Goal: Task Accomplishment & Management: Use online tool/utility

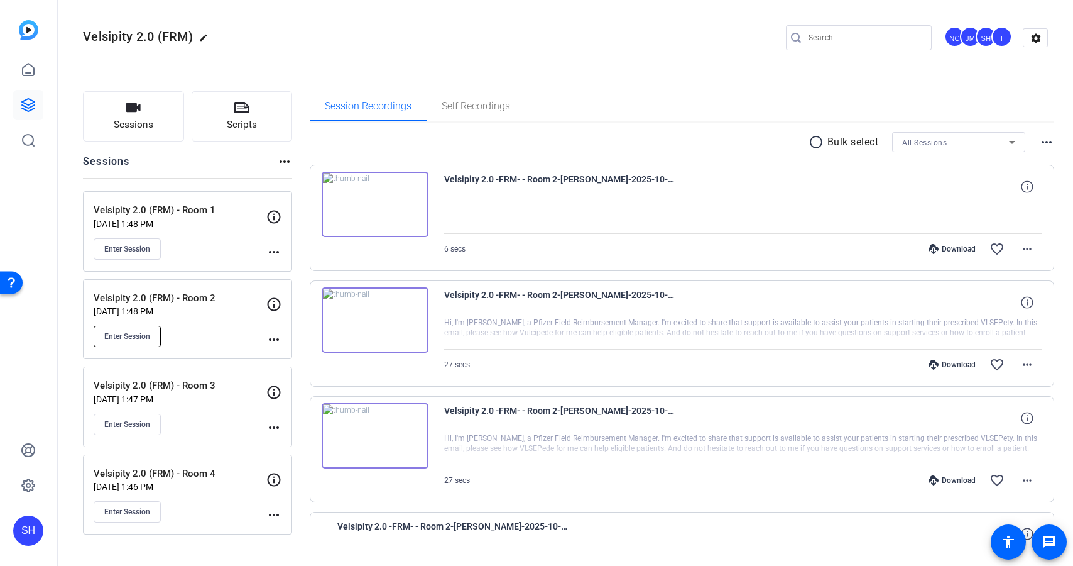
click at [147, 329] on button "Enter Session" at bounding box center [127, 335] width 67 height 21
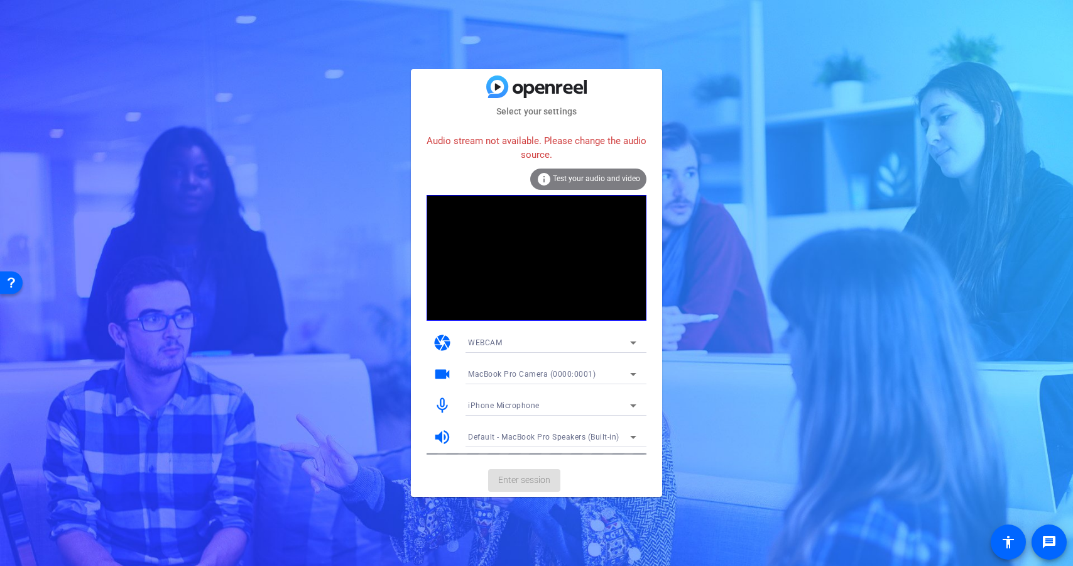
click at [519, 405] on span "iPhone Microphone" at bounding box center [504, 405] width 72 height 9
click at [555, 452] on span "MacBook Pro Microphone (Built-in)" at bounding box center [530, 450] width 125 height 15
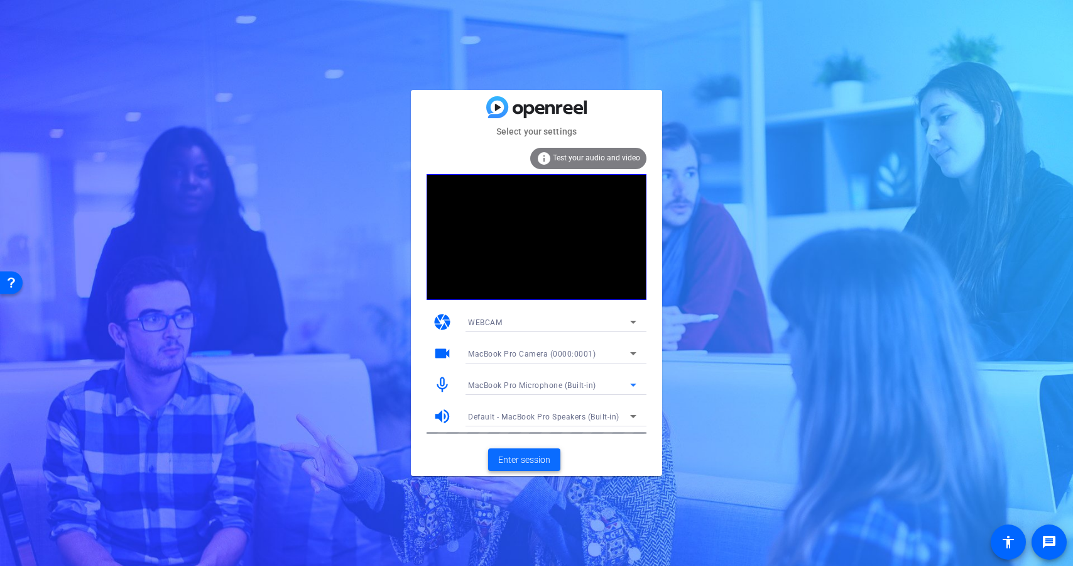
click at [551, 460] on span at bounding box center [524, 459] width 72 height 30
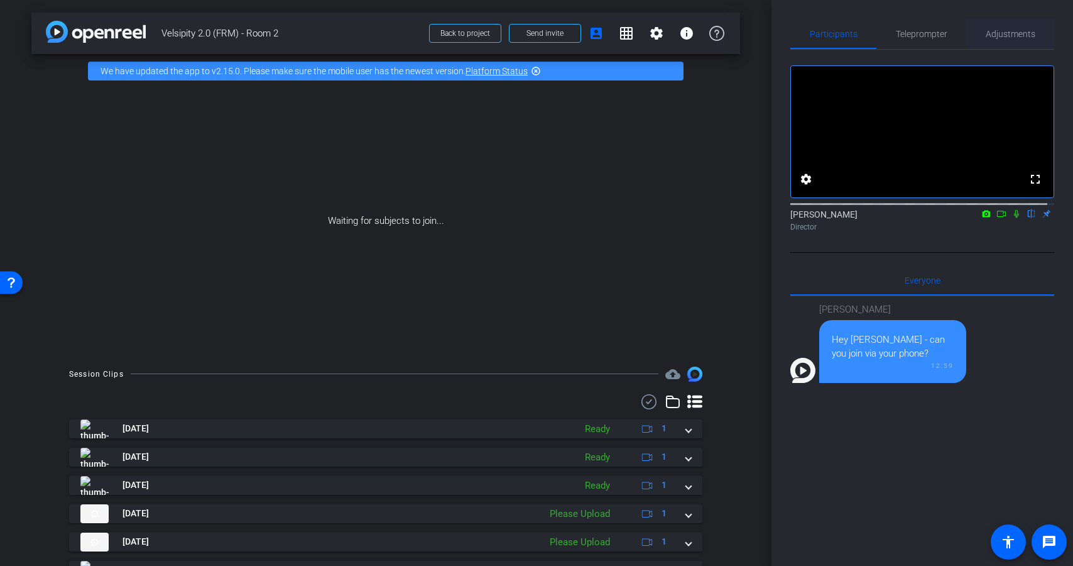
click at [1008, 36] on span "Adjustments" at bounding box center [1011, 34] width 50 height 9
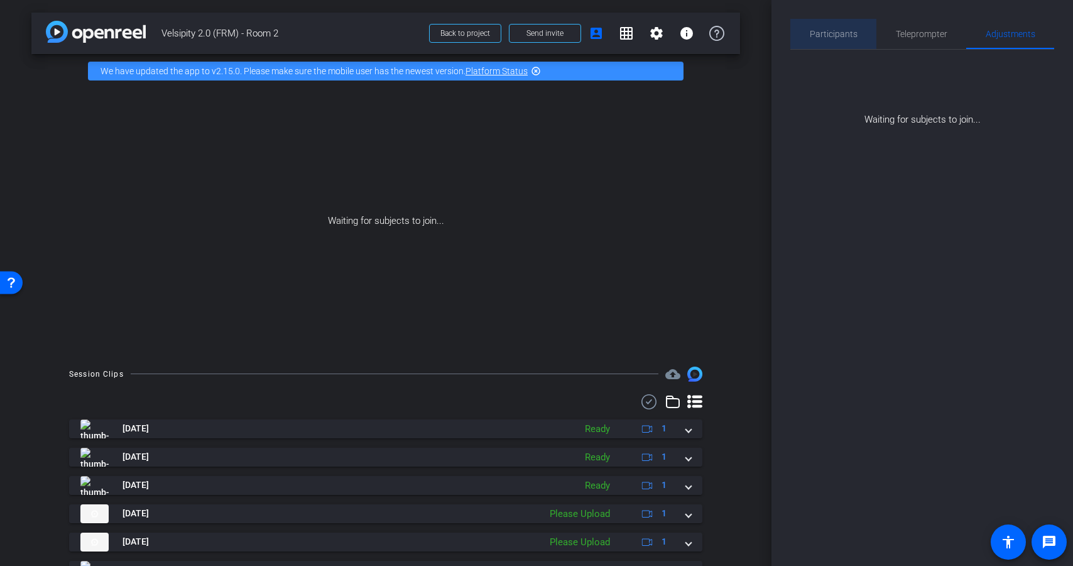
click at [858, 30] on div "Participants" at bounding box center [833, 34] width 86 height 30
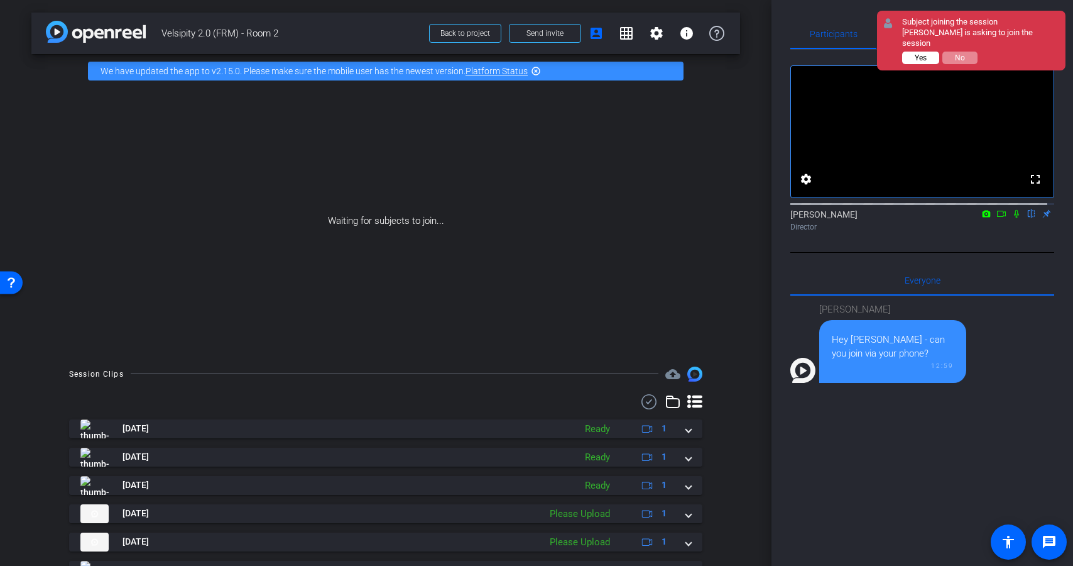
click at [922, 53] on span "Yes" at bounding box center [921, 57] width 12 height 9
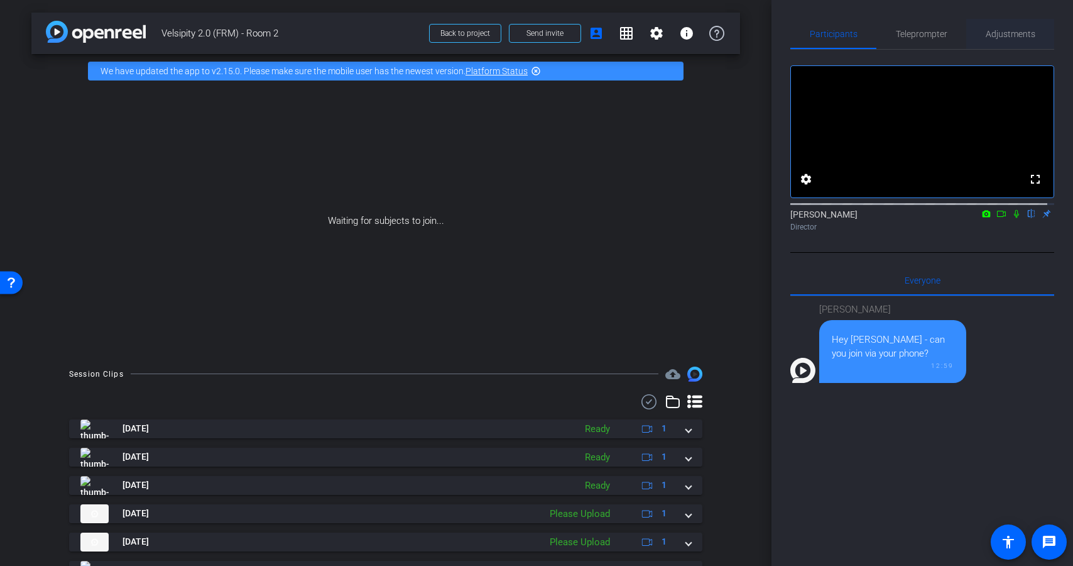
click at [1007, 39] on span "Adjustments" at bounding box center [1011, 34] width 50 height 30
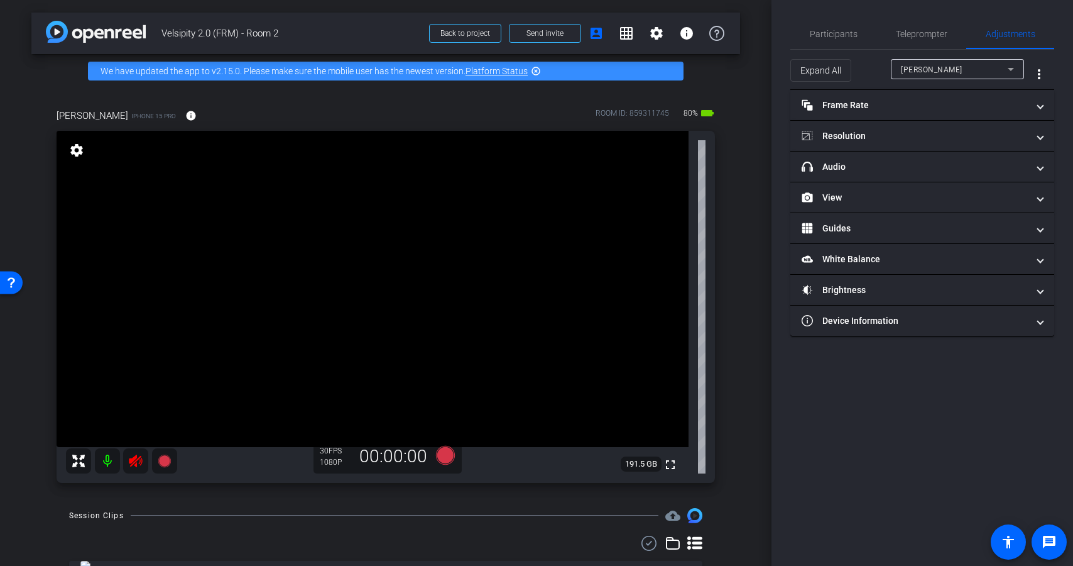
click at [136, 459] on icon at bounding box center [135, 460] width 15 height 15
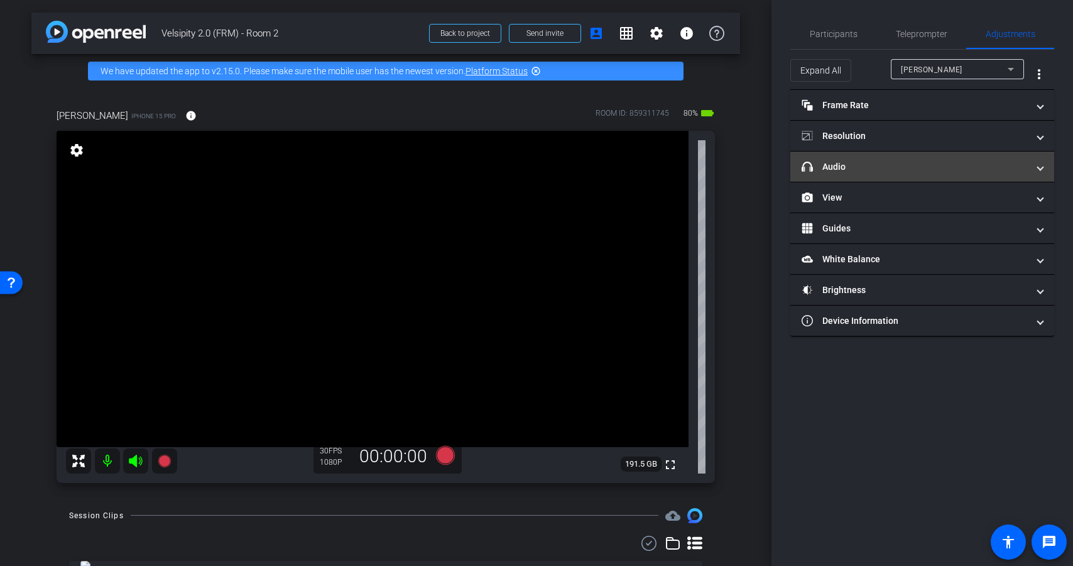
click at [881, 180] on mat-expansion-panel-header "headphone icon Audio" at bounding box center [922, 166] width 264 height 30
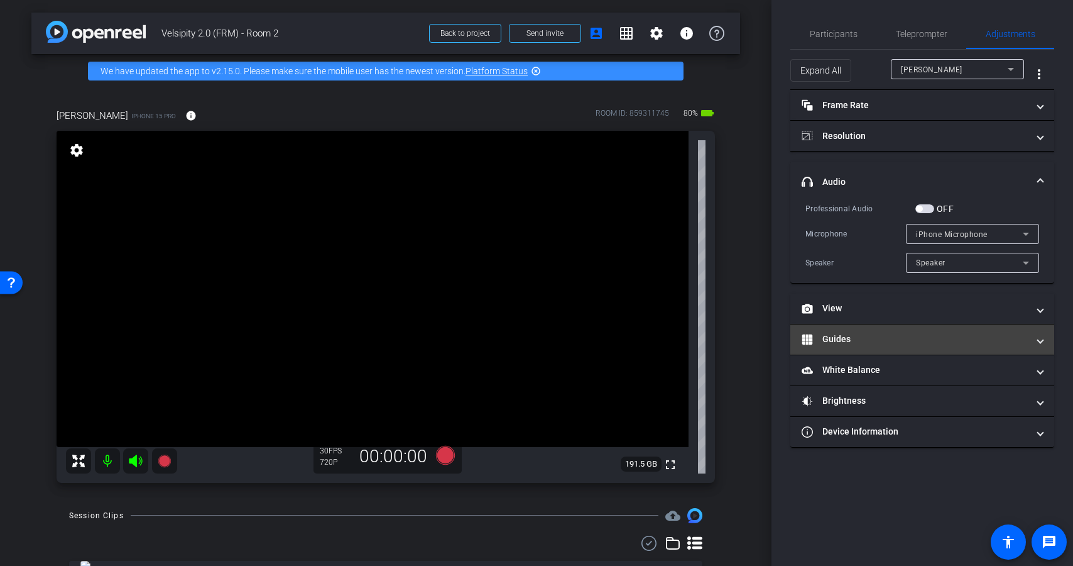
click at [852, 337] on mat-panel-title "Guides" at bounding box center [915, 338] width 226 height 13
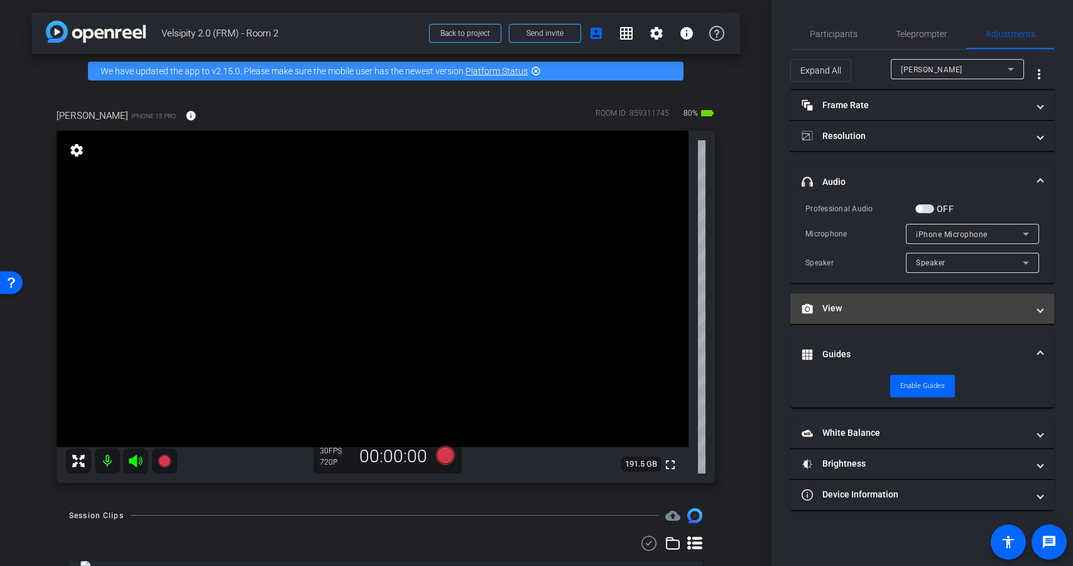
click at [872, 314] on mat-panel-title "View" at bounding box center [915, 308] width 226 height 13
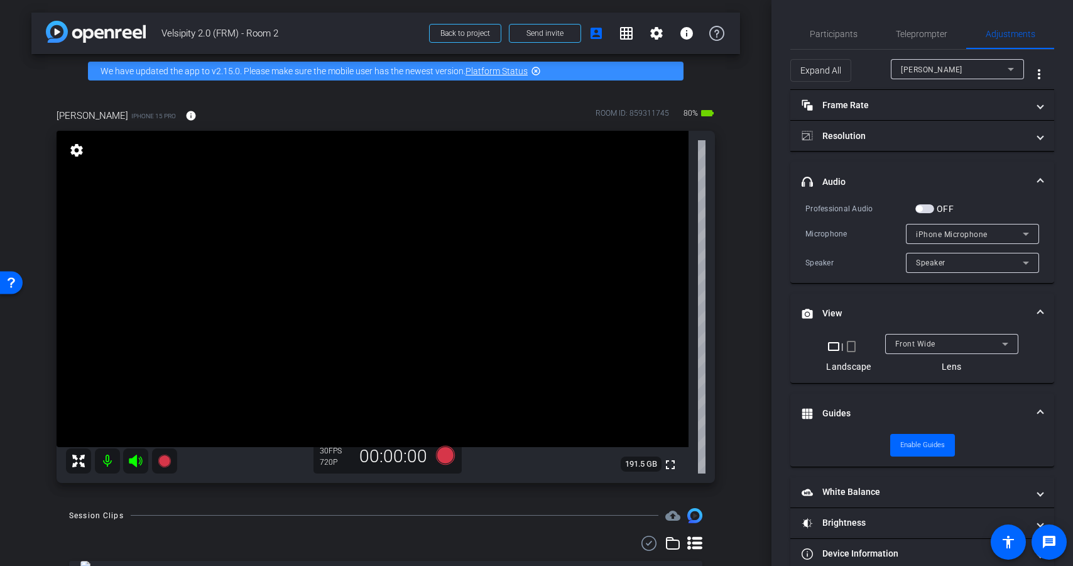
click at [848, 351] on mat-icon "crop_portrait" at bounding box center [851, 346] width 15 height 15
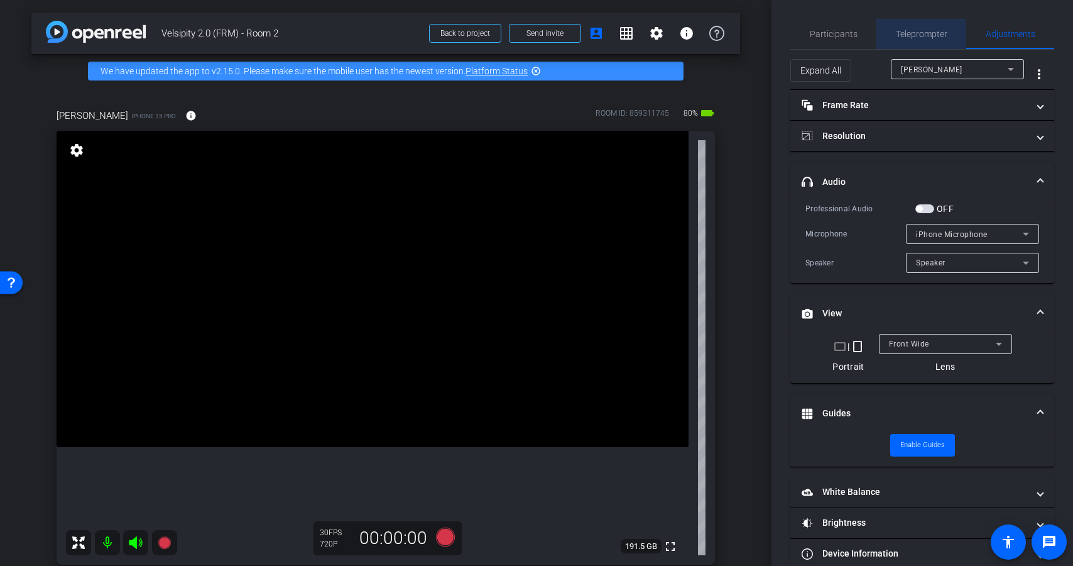
click at [912, 39] on span "Teleprompter" at bounding box center [922, 34] width 52 height 30
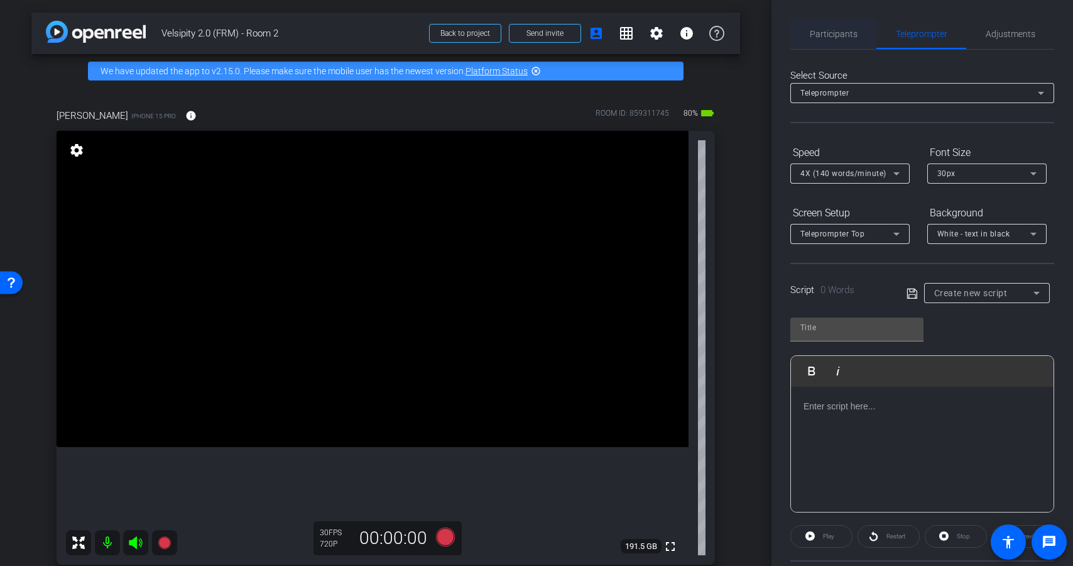
click at [841, 38] on span "Participants" at bounding box center [834, 34] width 48 height 9
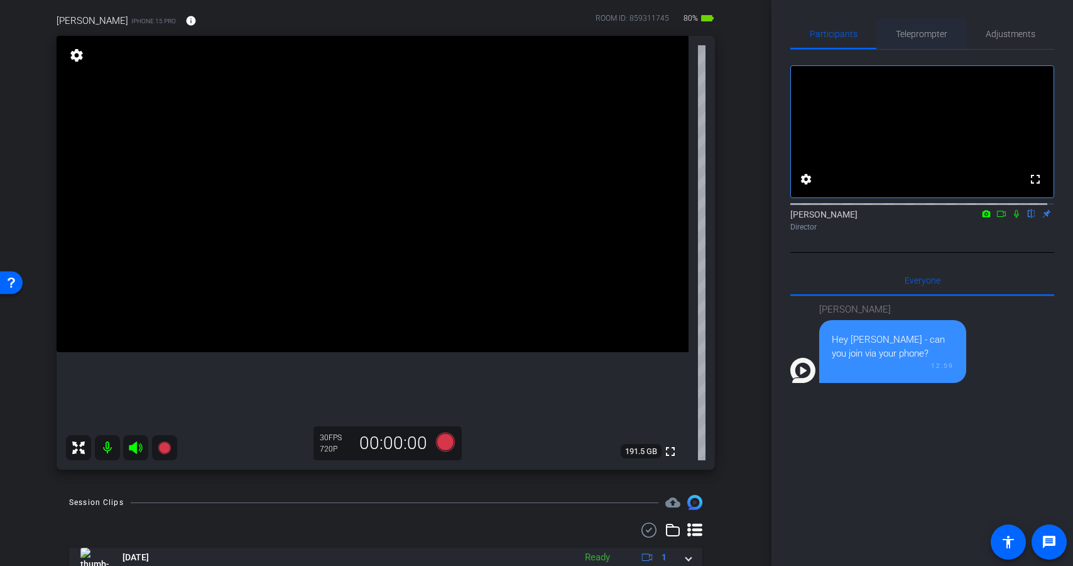
click at [932, 35] on span "Teleprompter" at bounding box center [922, 34] width 52 height 9
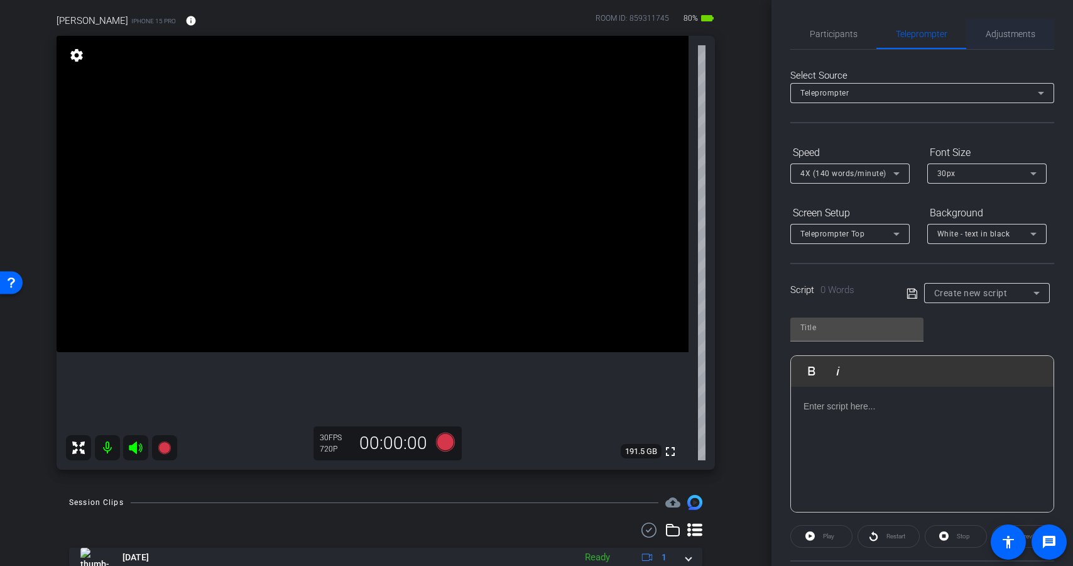
click at [999, 40] on span "Adjustments" at bounding box center [1011, 34] width 50 height 30
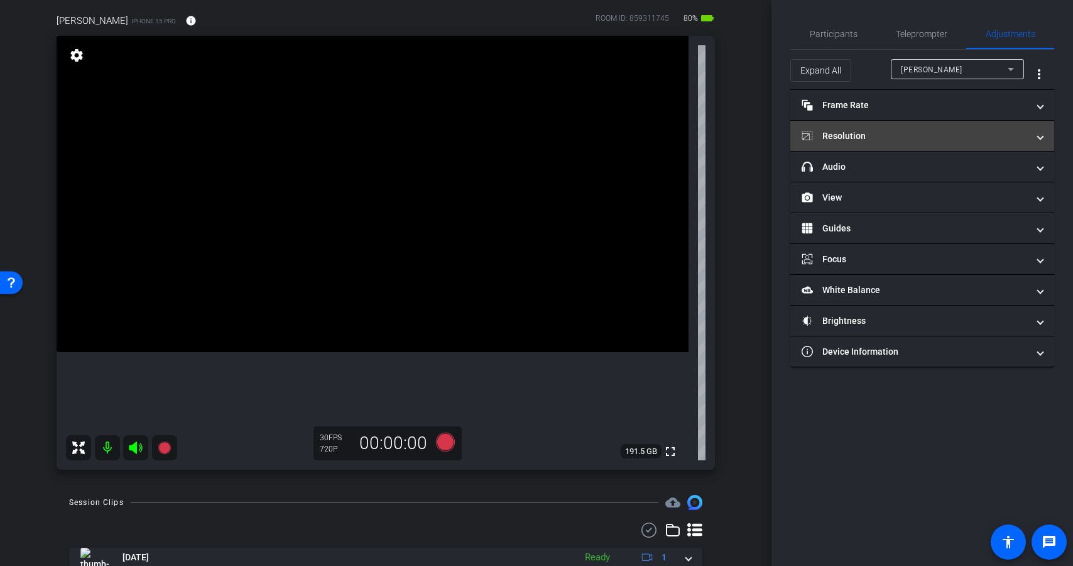
click at [928, 138] on mat-panel-title "Resolution" at bounding box center [915, 135] width 226 height 13
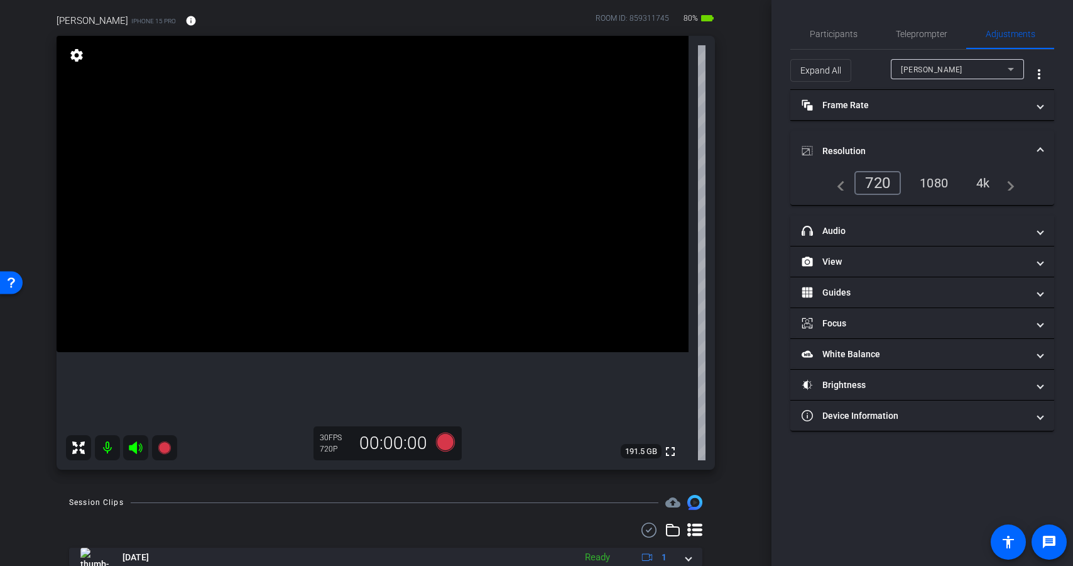
click at [981, 185] on div "4k" at bounding box center [983, 182] width 33 height 21
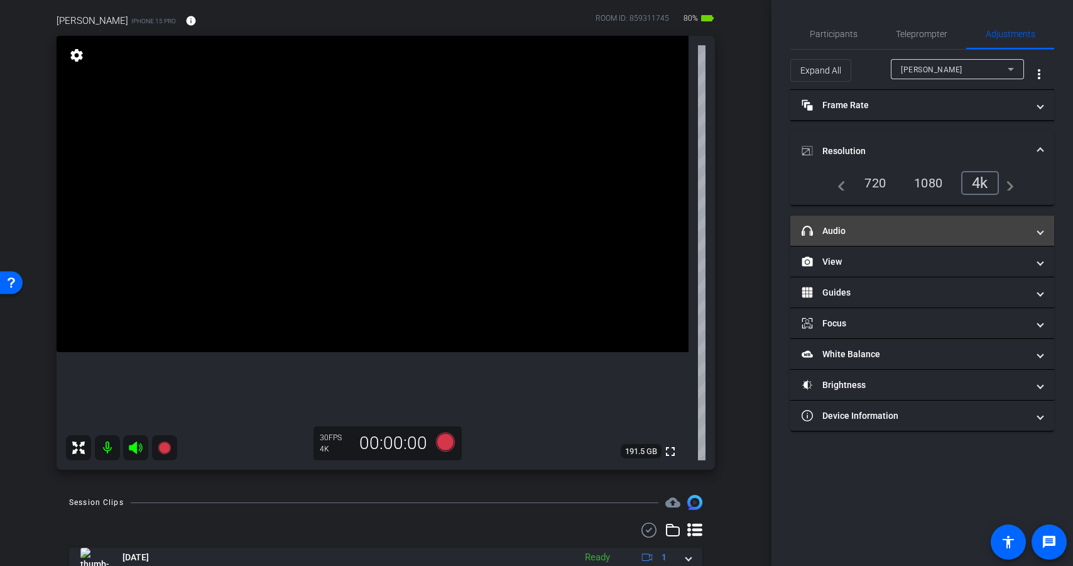
click at [914, 234] on mat-panel-title "headphone icon Audio" at bounding box center [915, 230] width 226 height 13
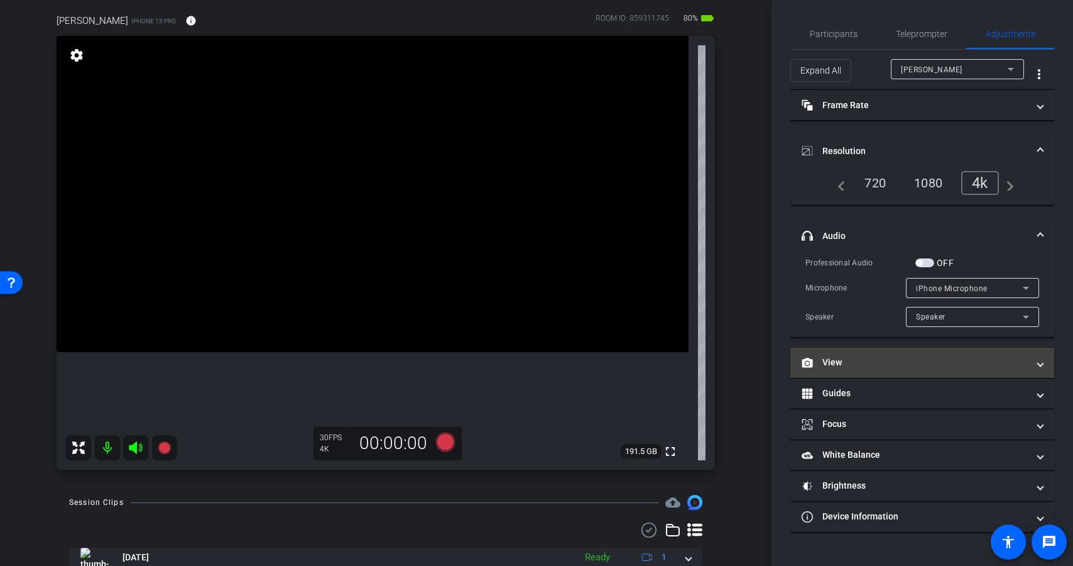
click at [880, 359] on mat-panel-title "View" at bounding box center [915, 362] width 226 height 13
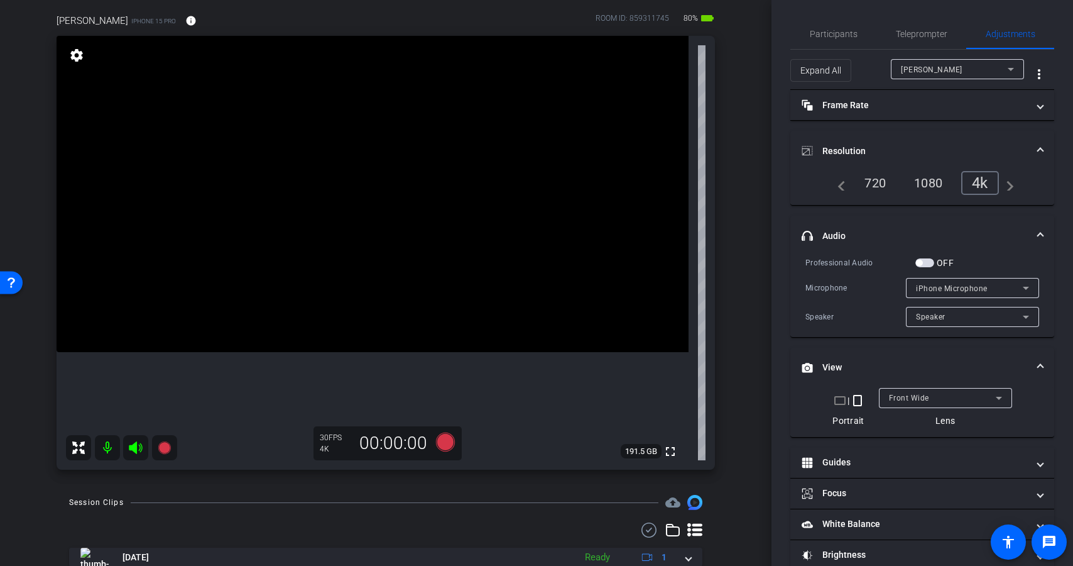
scroll to position [54, 0]
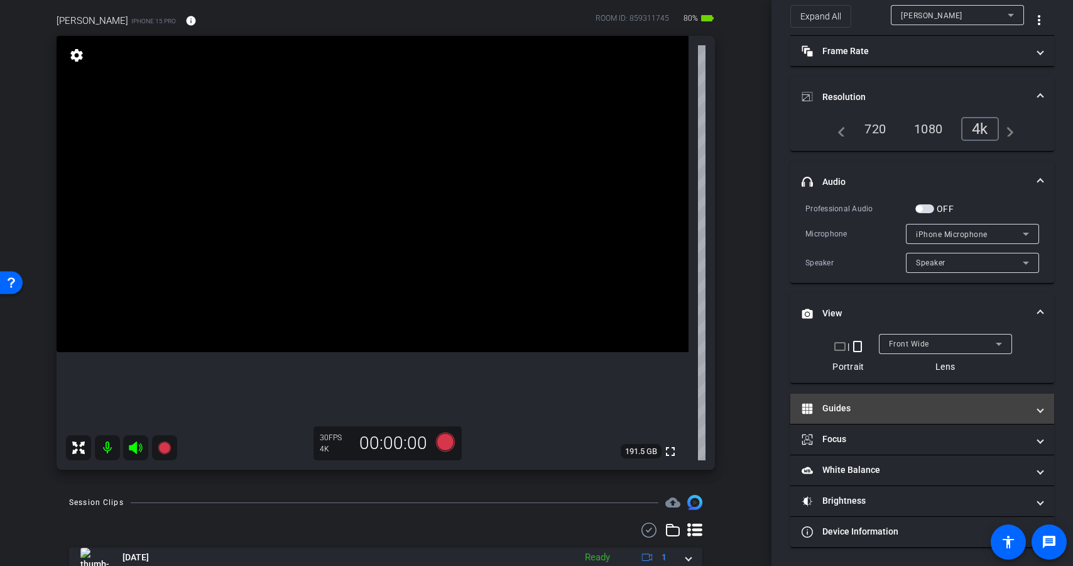
click at [887, 403] on mat-panel-title "Guides" at bounding box center [915, 408] width 226 height 13
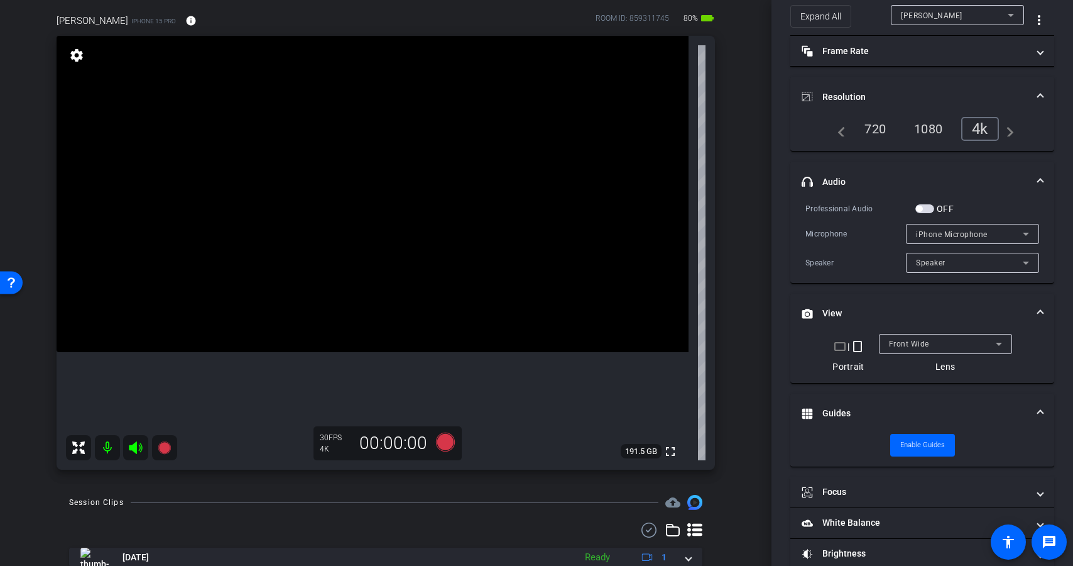
click at [899, 410] on mat-panel-title "Guides" at bounding box center [915, 413] width 226 height 13
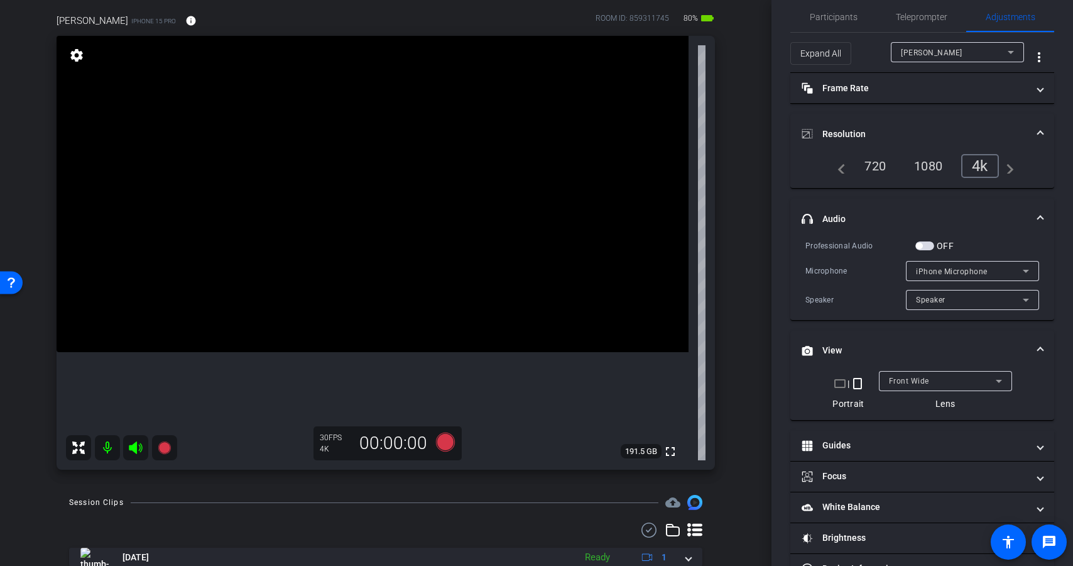
scroll to position [0, 0]
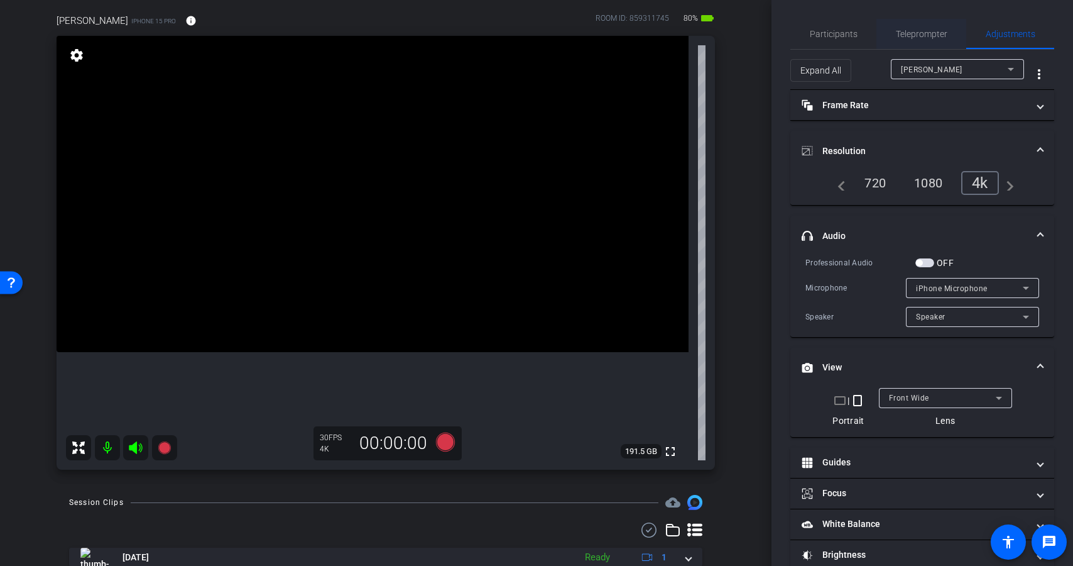
click at [916, 43] on span "Teleprompter" at bounding box center [922, 34] width 52 height 30
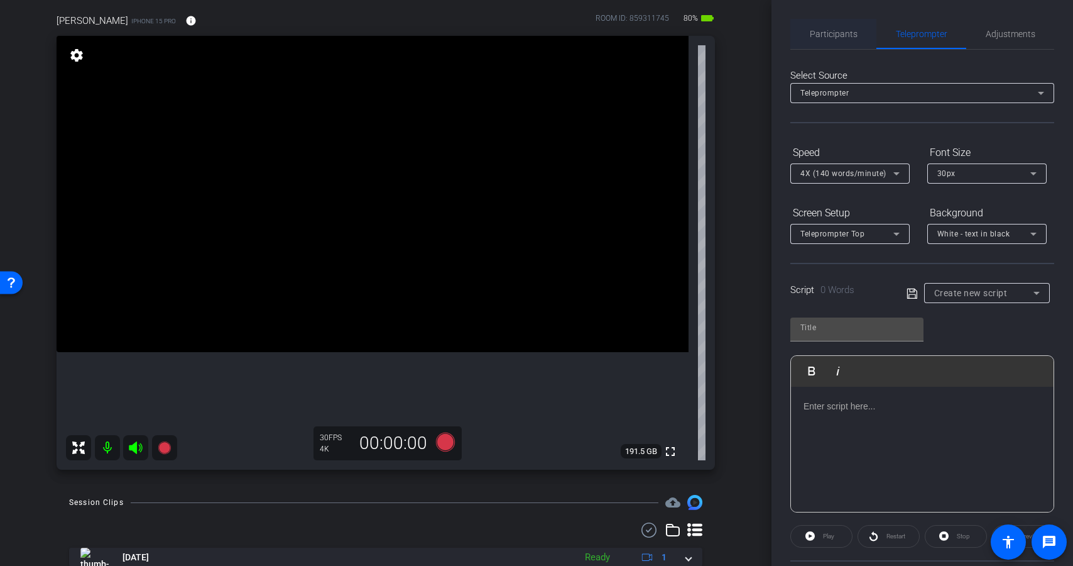
click at [817, 39] on span "Participants" at bounding box center [834, 34] width 48 height 30
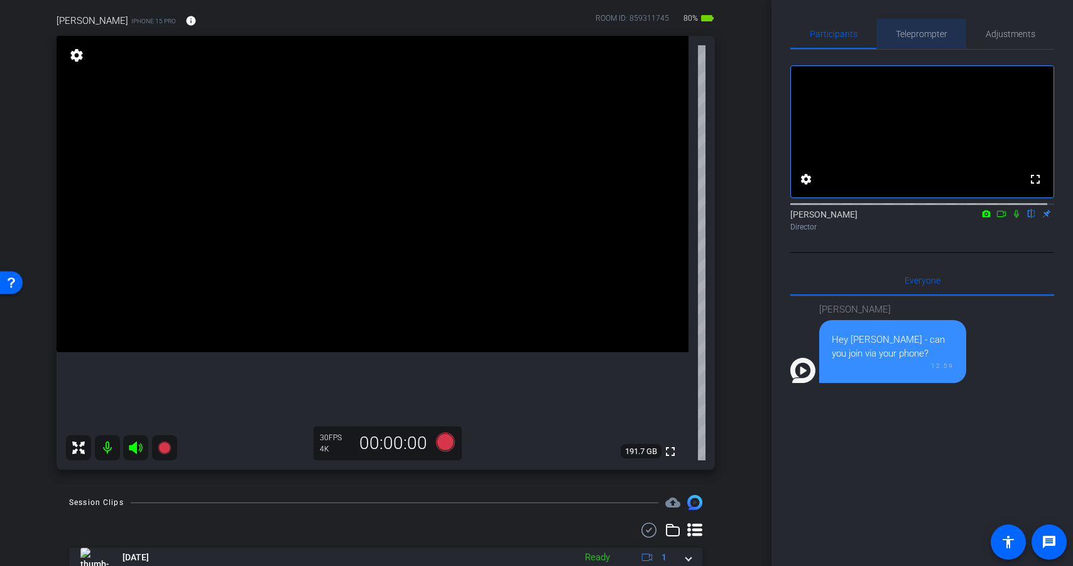
click at [923, 32] on span "Teleprompter" at bounding box center [922, 34] width 52 height 9
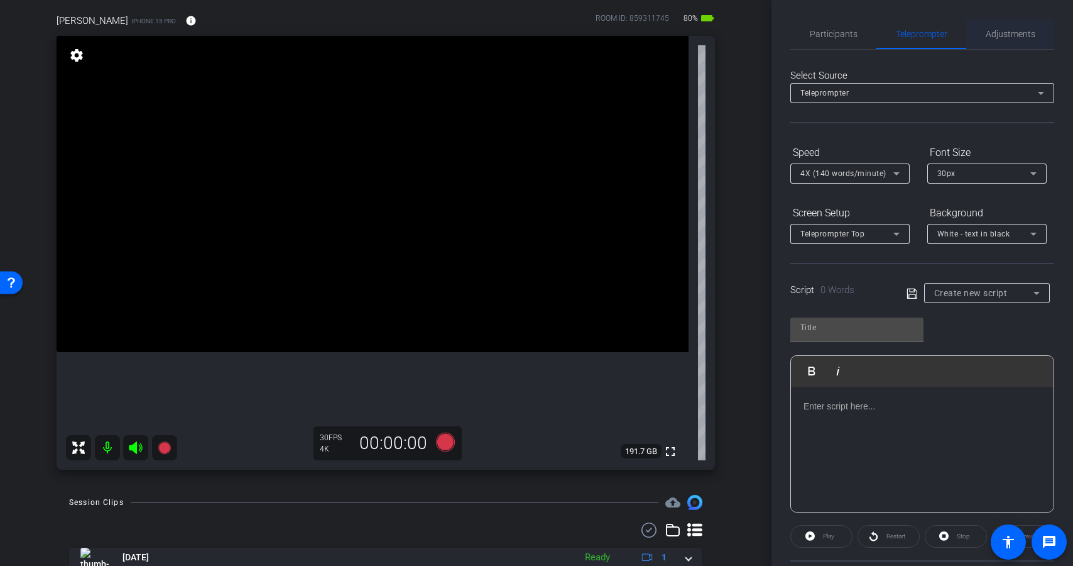
click at [1012, 38] on span "Adjustments" at bounding box center [1011, 34] width 50 height 9
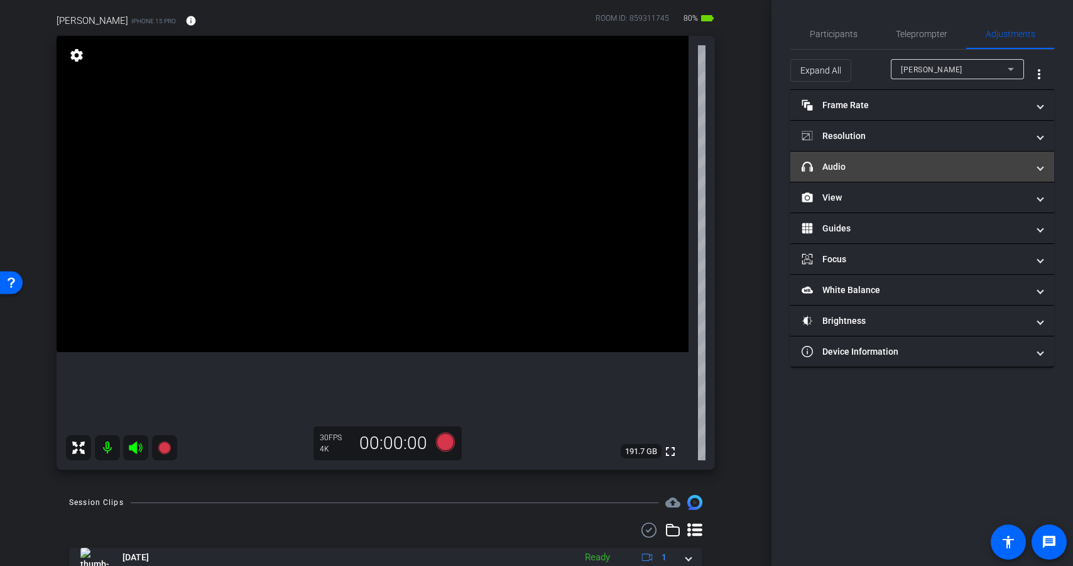
click at [863, 168] on mat-panel-title "headphone icon Audio" at bounding box center [915, 166] width 226 height 13
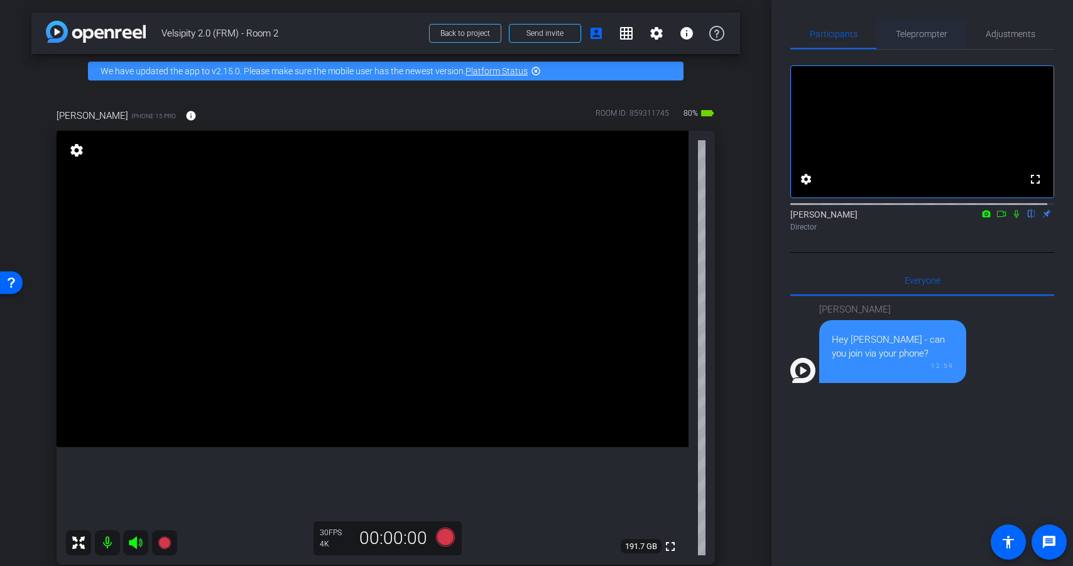
click at [928, 32] on span "Teleprompter" at bounding box center [922, 34] width 52 height 9
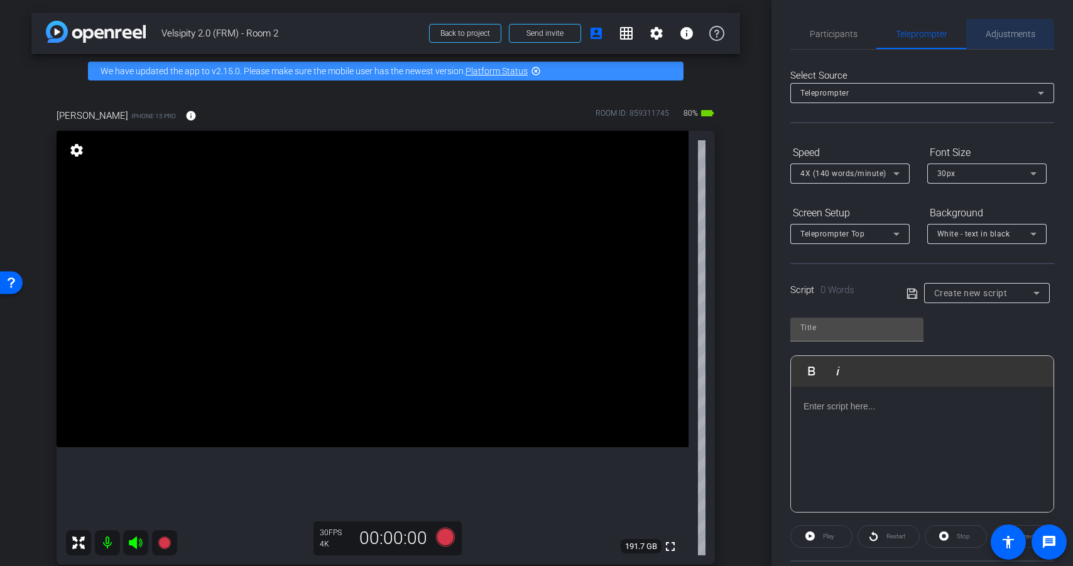
click at [987, 40] on span "Adjustments" at bounding box center [1011, 34] width 50 height 30
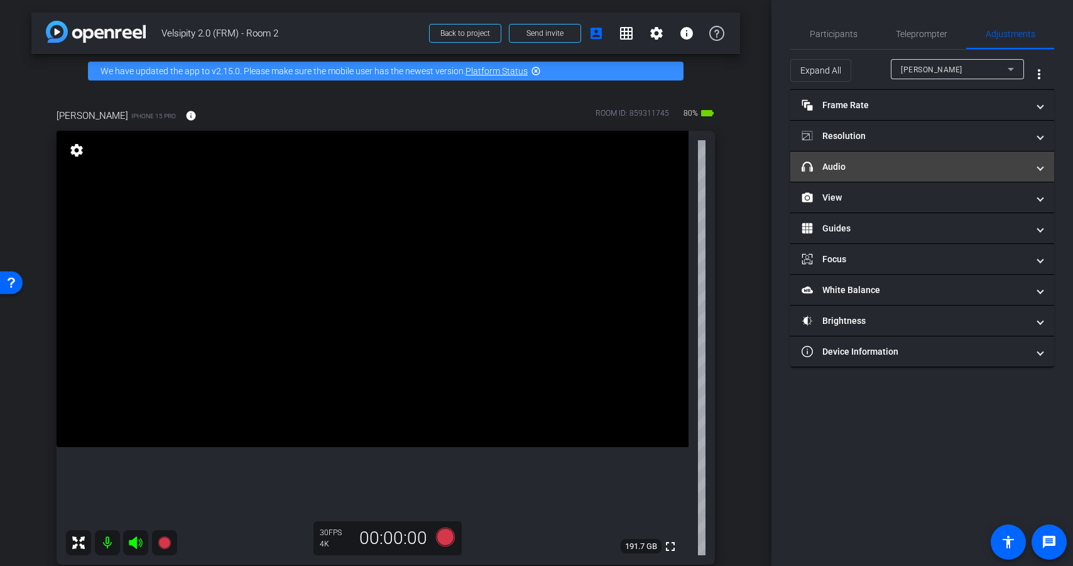
click at [875, 156] on mat-expansion-panel-header "headphone icon Audio" at bounding box center [922, 166] width 264 height 30
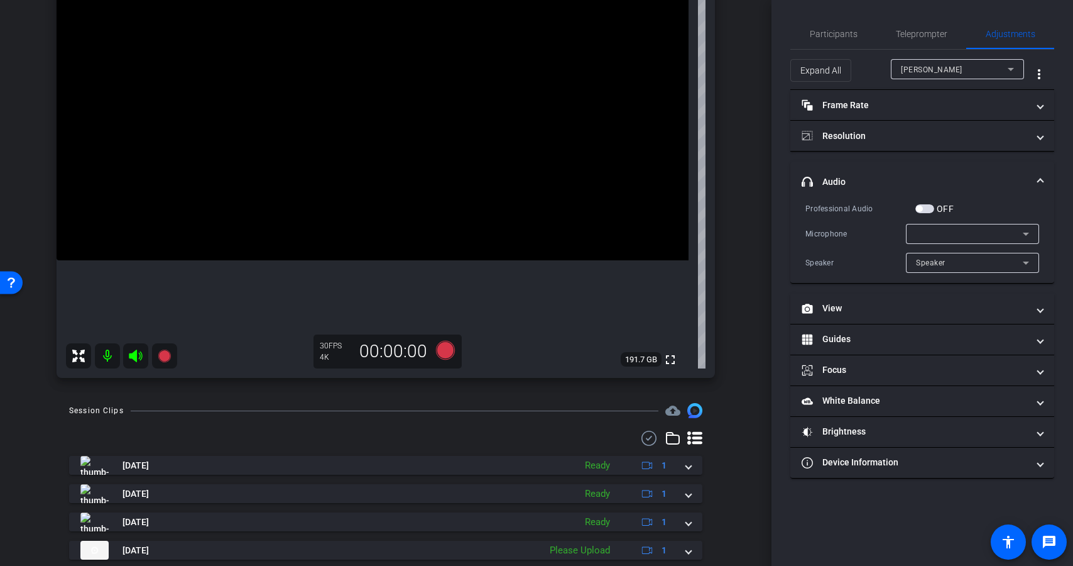
scroll to position [209, 0]
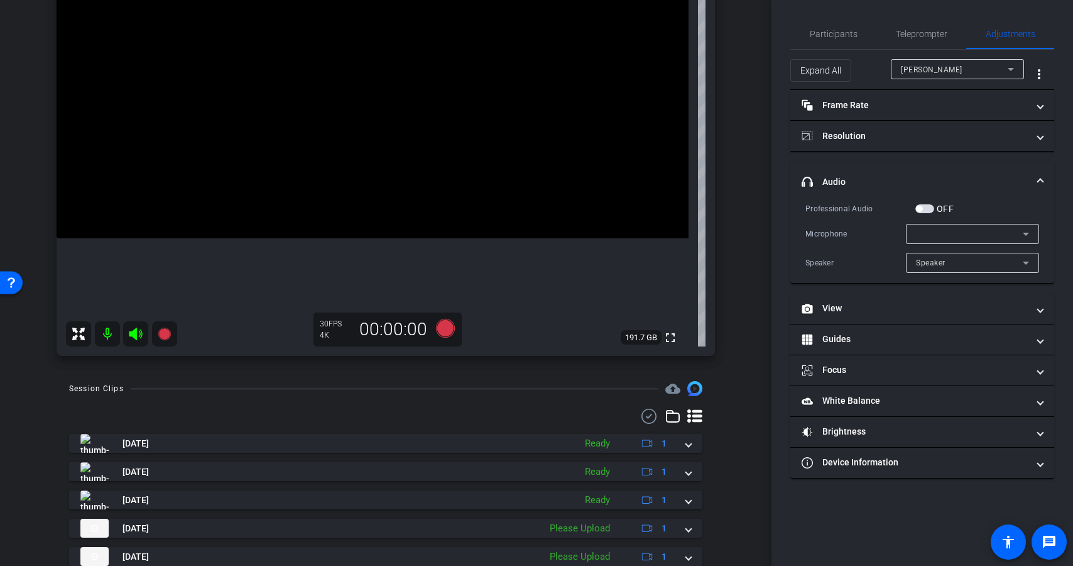
click at [924, 206] on span "button" at bounding box center [924, 208] width 19 height 9
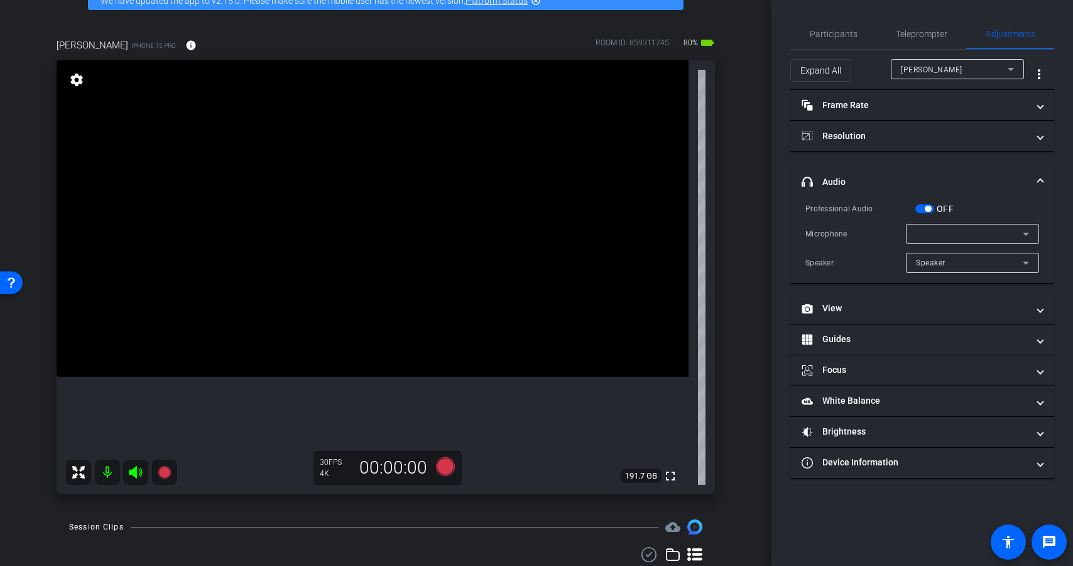
scroll to position [74, 0]
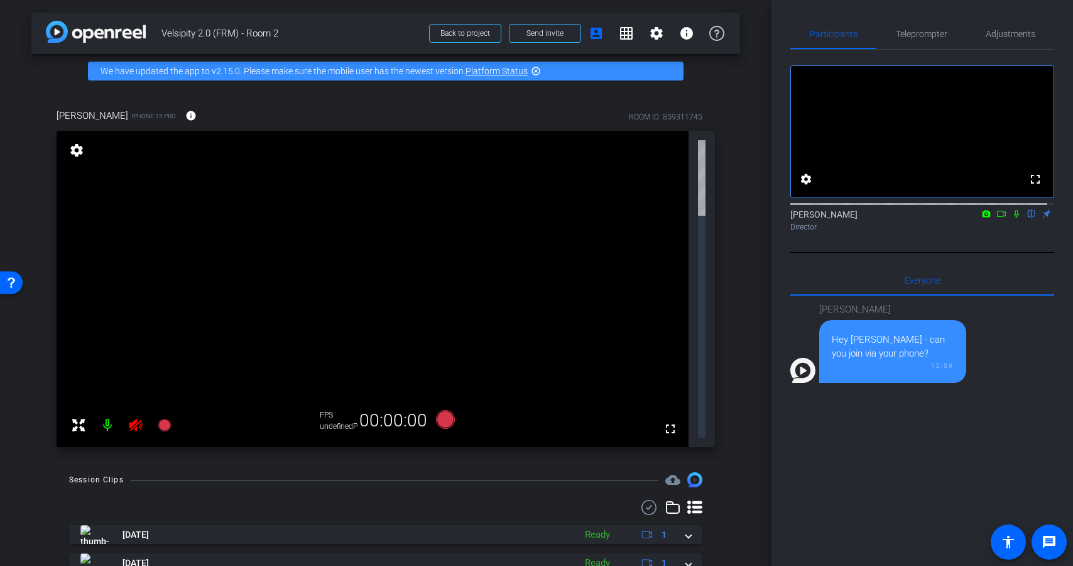
click at [133, 418] on icon at bounding box center [135, 424] width 13 height 13
click at [992, 38] on span "Adjustments" at bounding box center [1011, 34] width 50 height 9
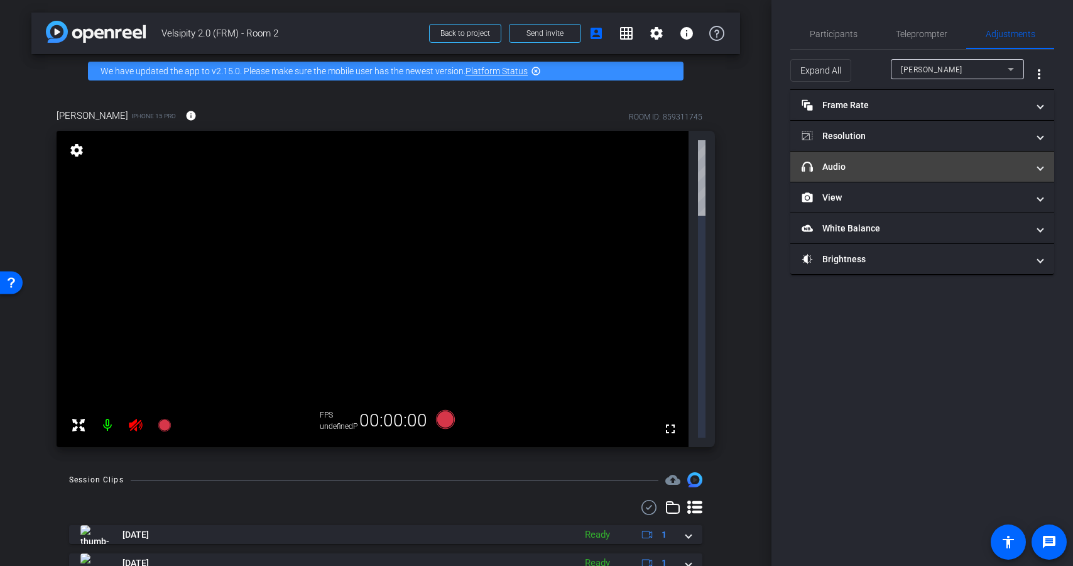
click at [877, 159] on mat-expansion-panel-header "headphone icon Audio" at bounding box center [922, 166] width 264 height 30
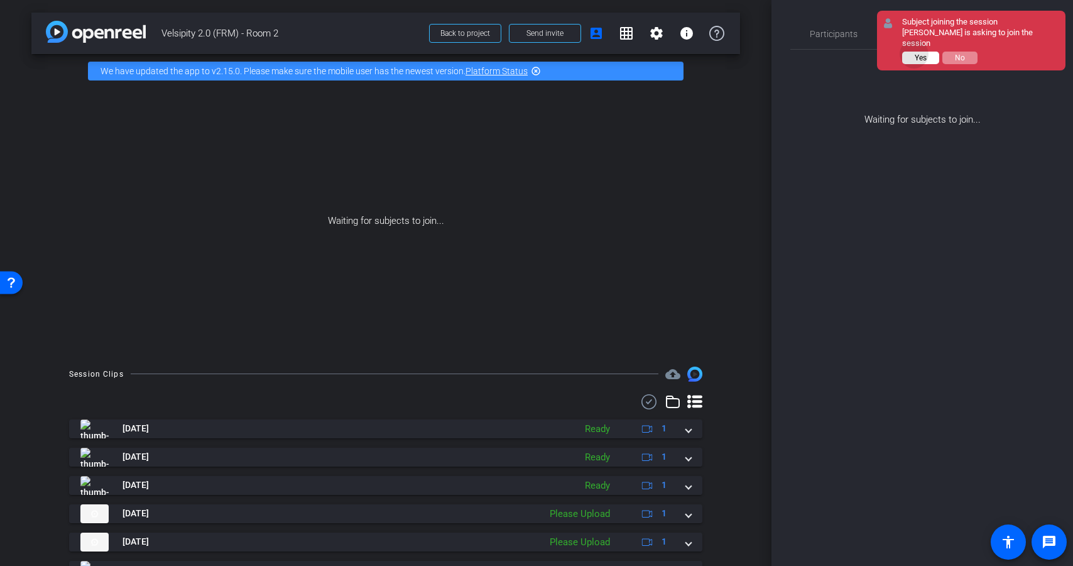
click at [915, 53] on span "Yes" at bounding box center [921, 57] width 12 height 9
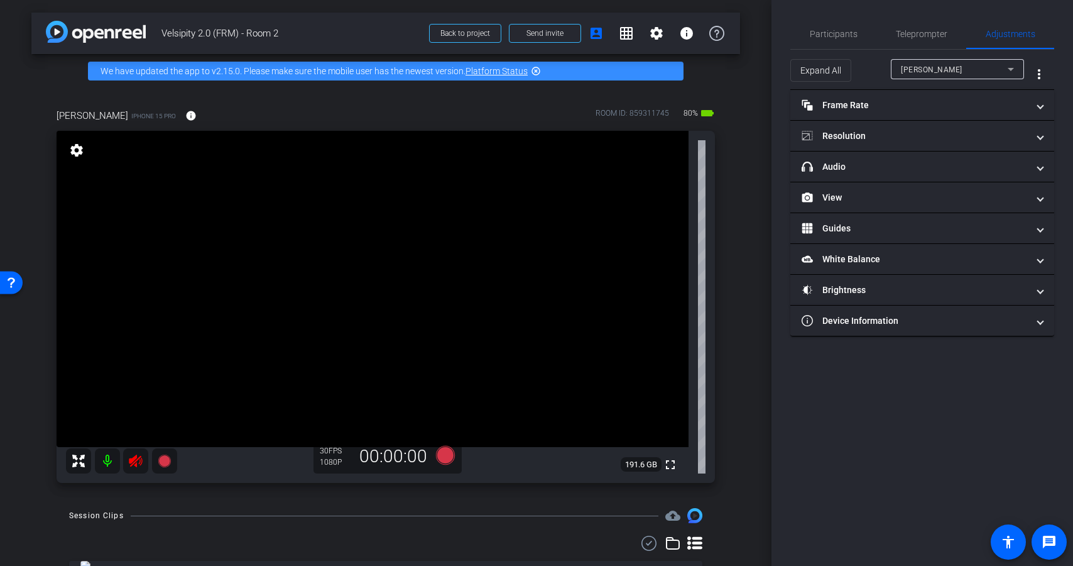
click at [139, 457] on icon at bounding box center [135, 460] width 13 height 13
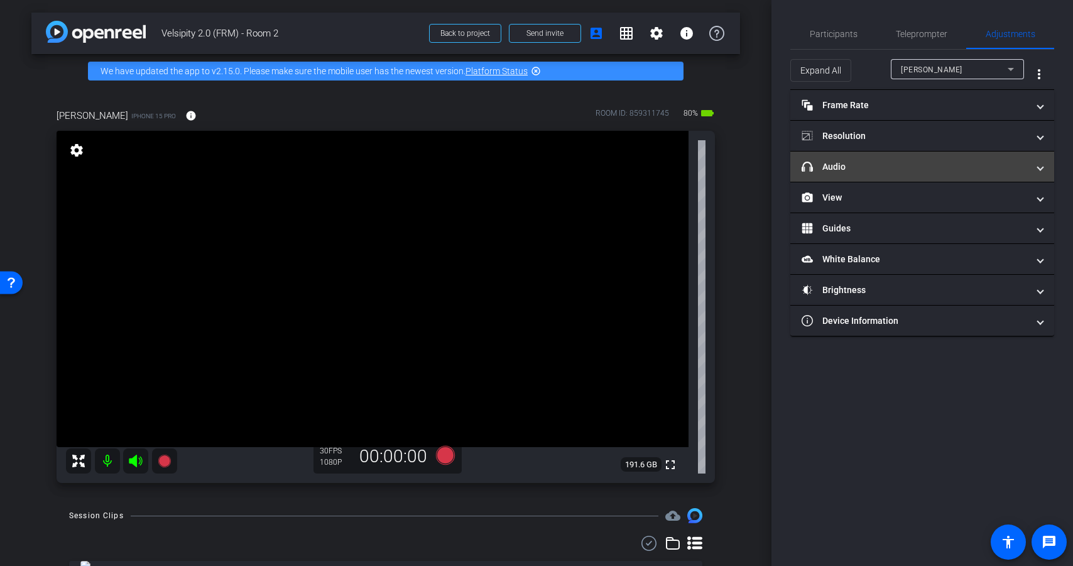
click at [943, 161] on mat-panel-title "headphone icon Audio" at bounding box center [915, 166] width 226 height 13
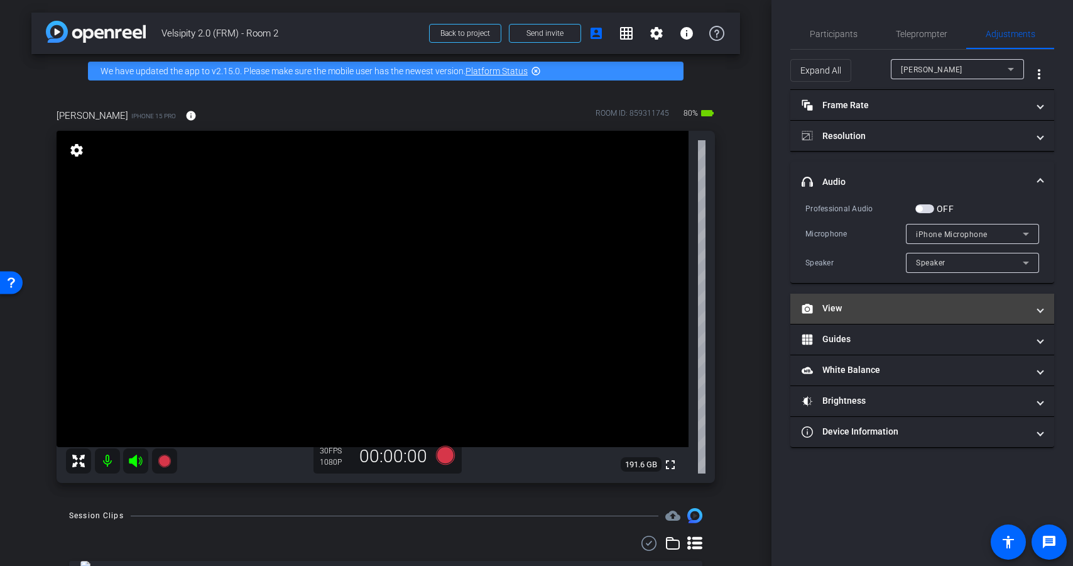
click at [890, 312] on mat-panel-title "View" at bounding box center [915, 308] width 226 height 13
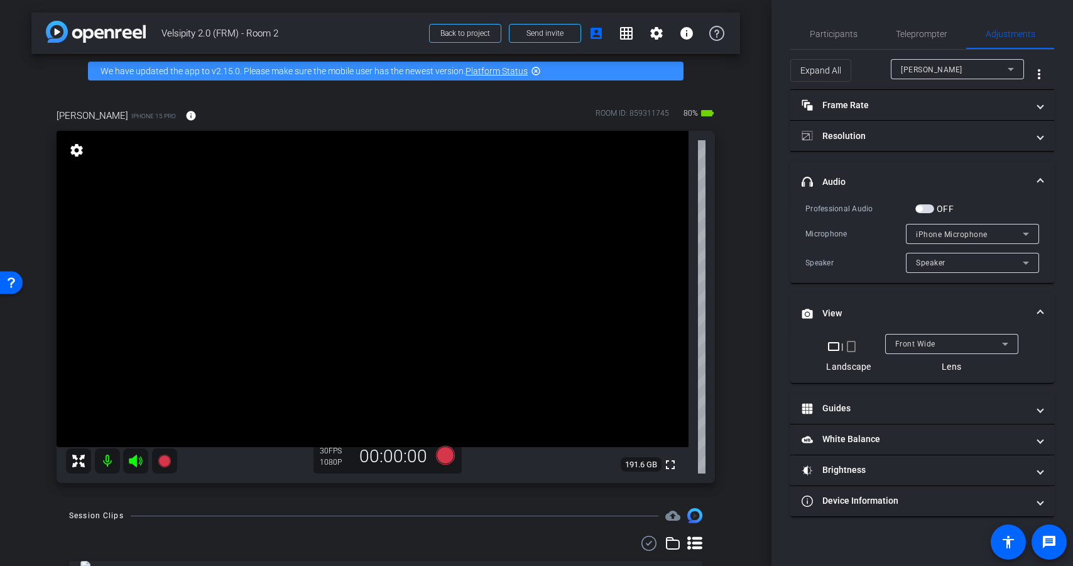
click at [852, 346] on mat-icon "crop_portrait" at bounding box center [851, 346] width 15 height 15
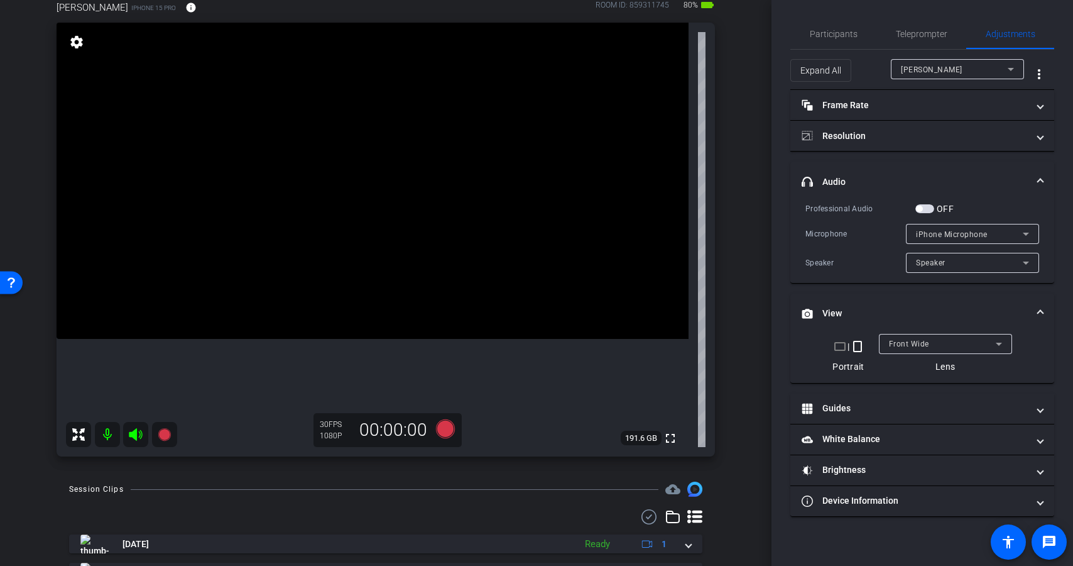
scroll to position [106, 0]
click at [933, 35] on span "Teleprompter" at bounding box center [922, 34] width 52 height 9
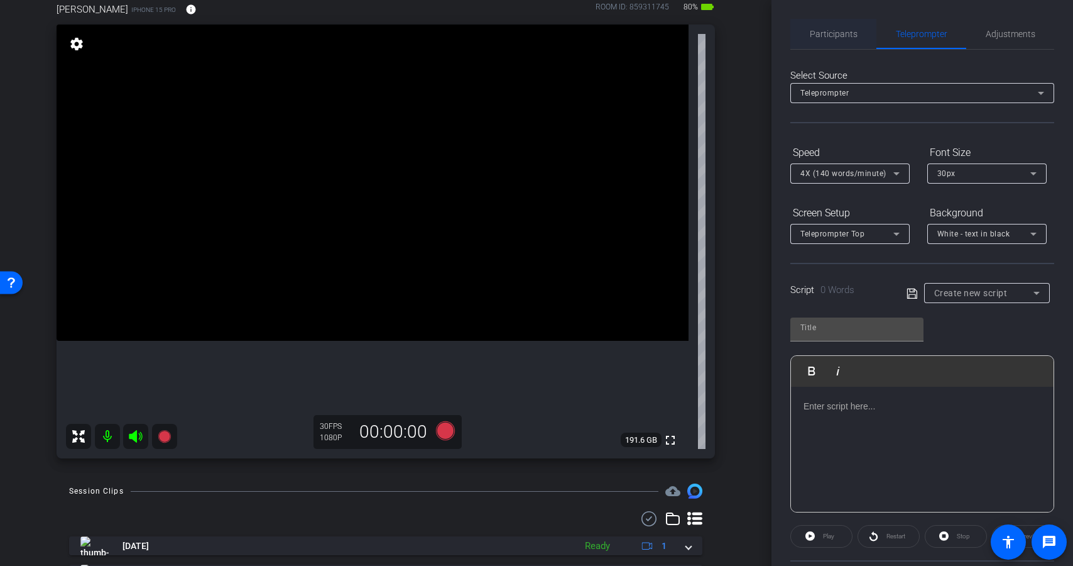
click at [839, 36] on span "Participants" at bounding box center [834, 34] width 48 height 9
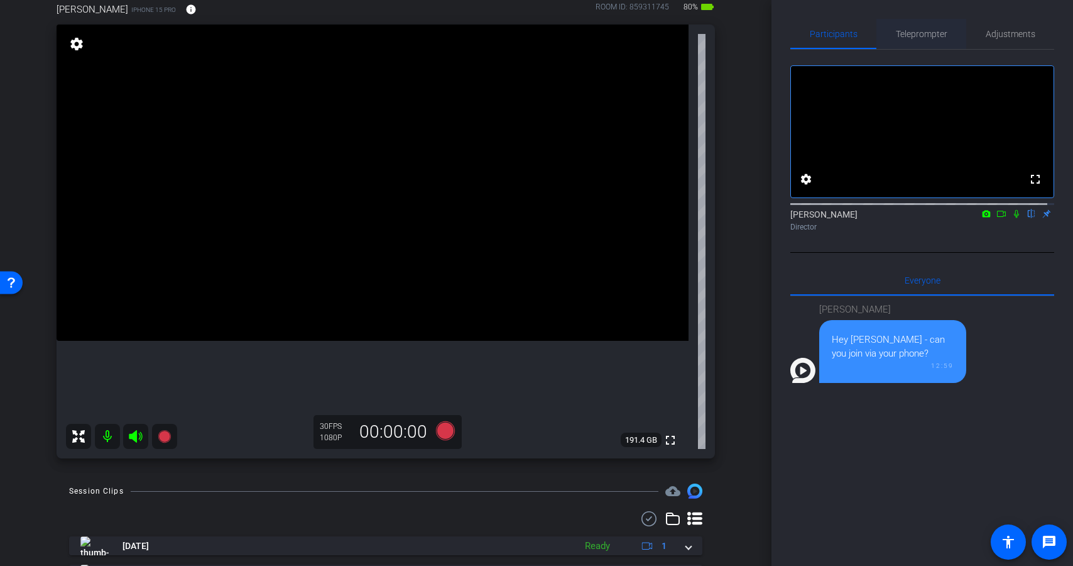
click at [919, 32] on span "Teleprompter" at bounding box center [922, 34] width 52 height 9
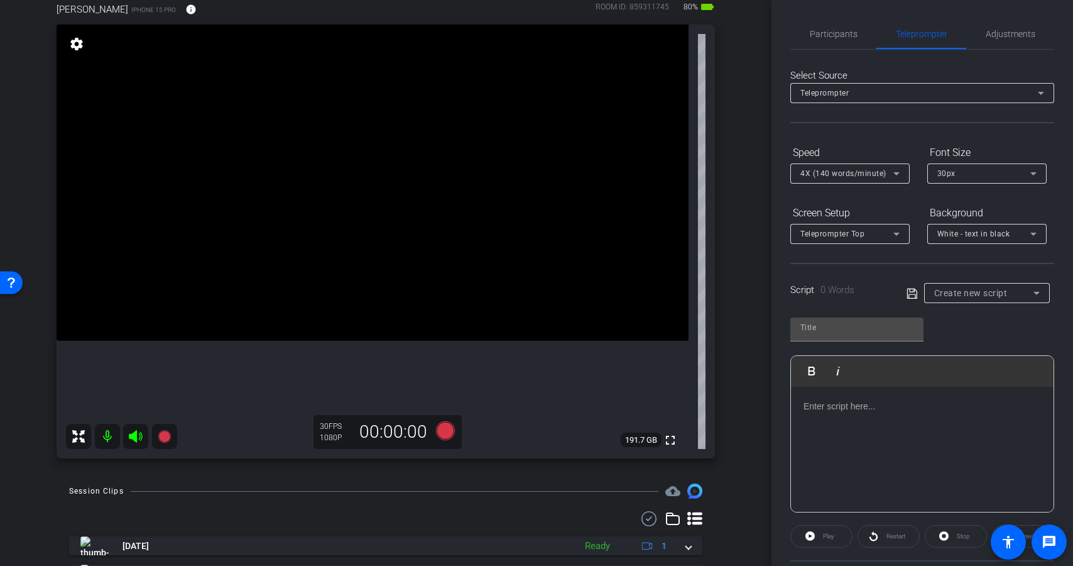
scroll to position [0, 0]
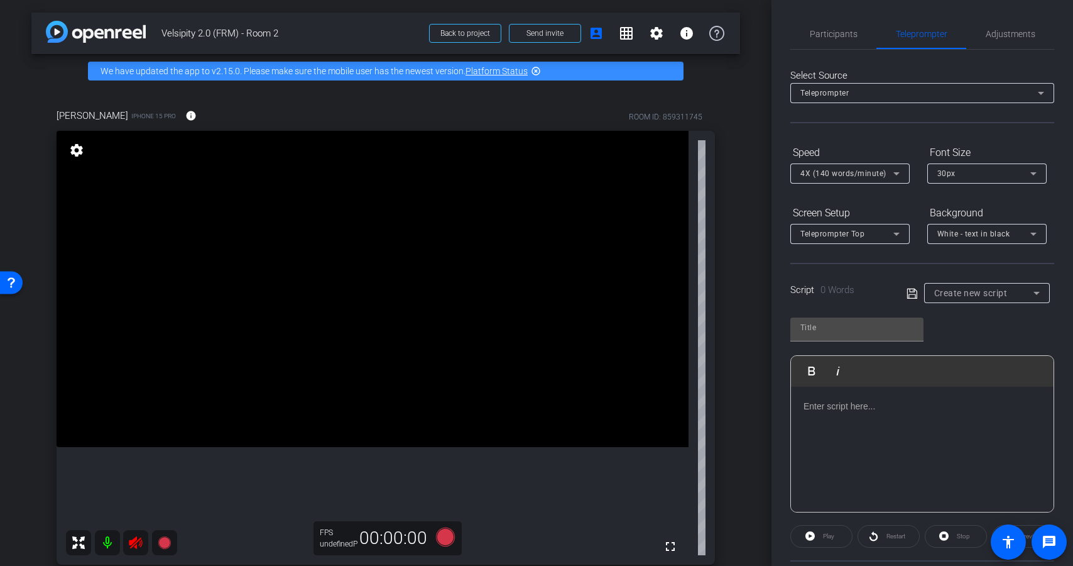
click at [135, 545] on icon at bounding box center [135, 542] width 13 height 13
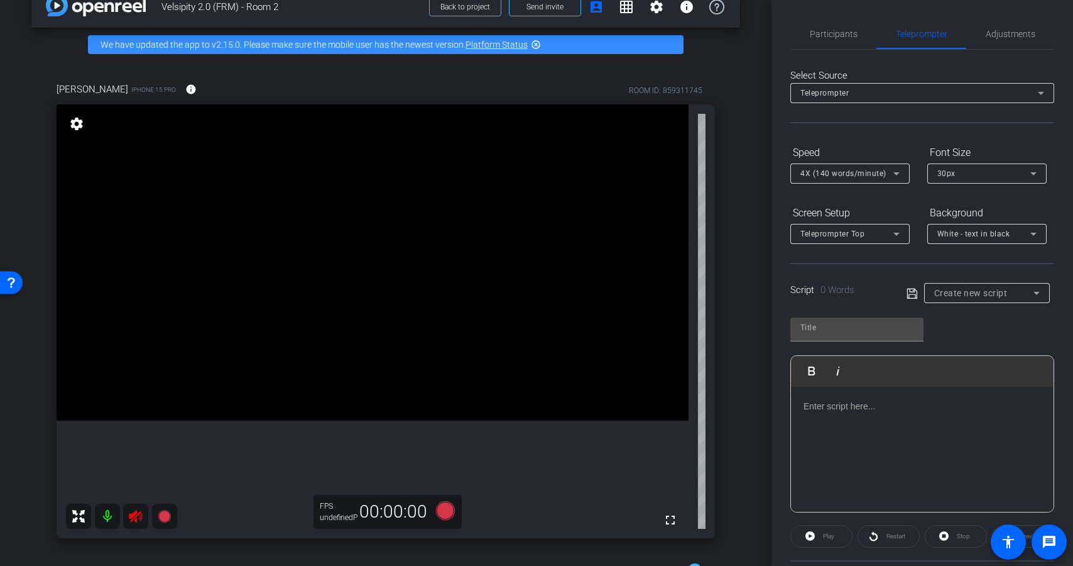
click at [135, 516] on div at bounding box center [121, 515] width 111 height 25
click at [1014, 26] on span "Adjustments" at bounding box center [1011, 34] width 50 height 30
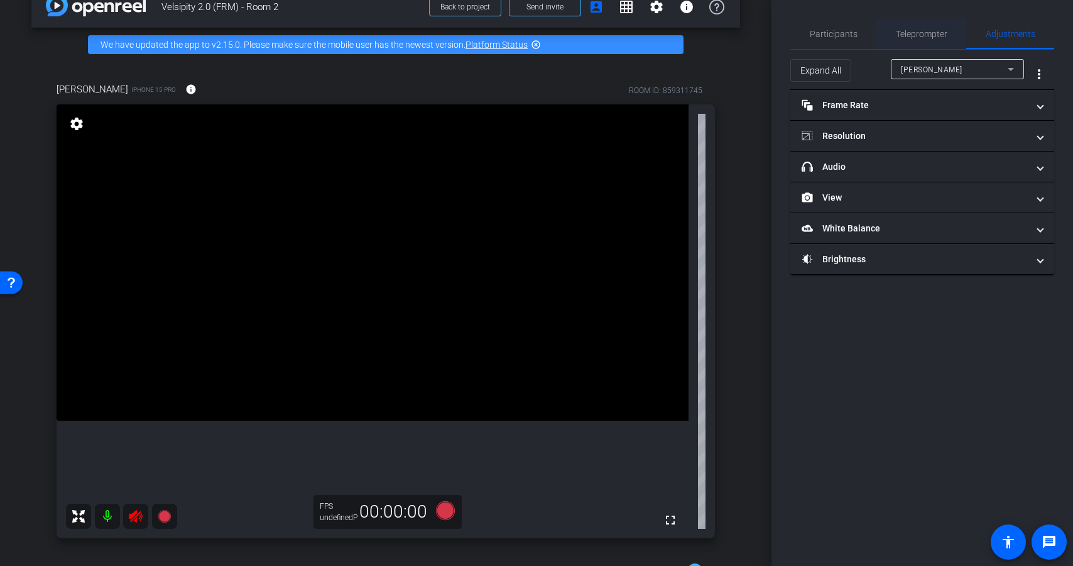
click at [921, 39] on span "Teleprompter" at bounding box center [922, 34] width 52 height 30
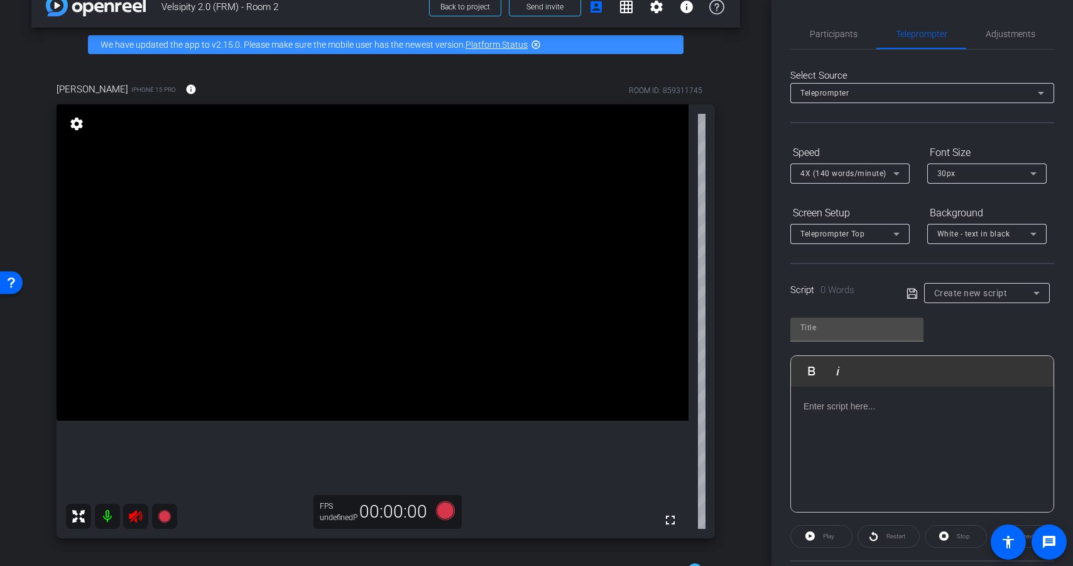
click at [133, 517] on div at bounding box center [121, 515] width 111 height 25
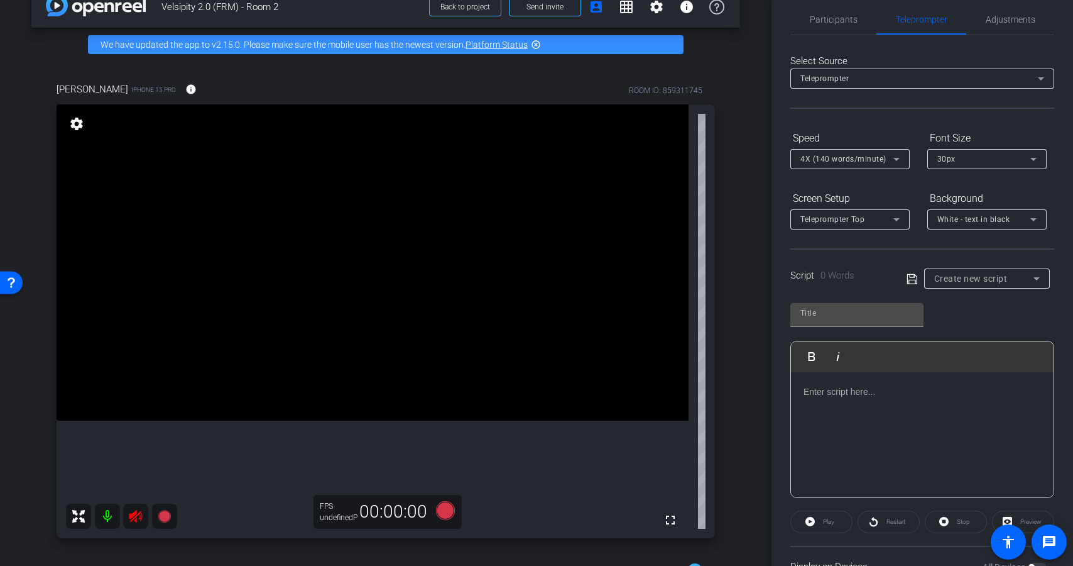
click at [141, 515] on div at bounding box center [121, 515] width 111 height 25
click at [1008, 25] on span "Adjustments" at bounding box center [1011, 19] width 50 height 30
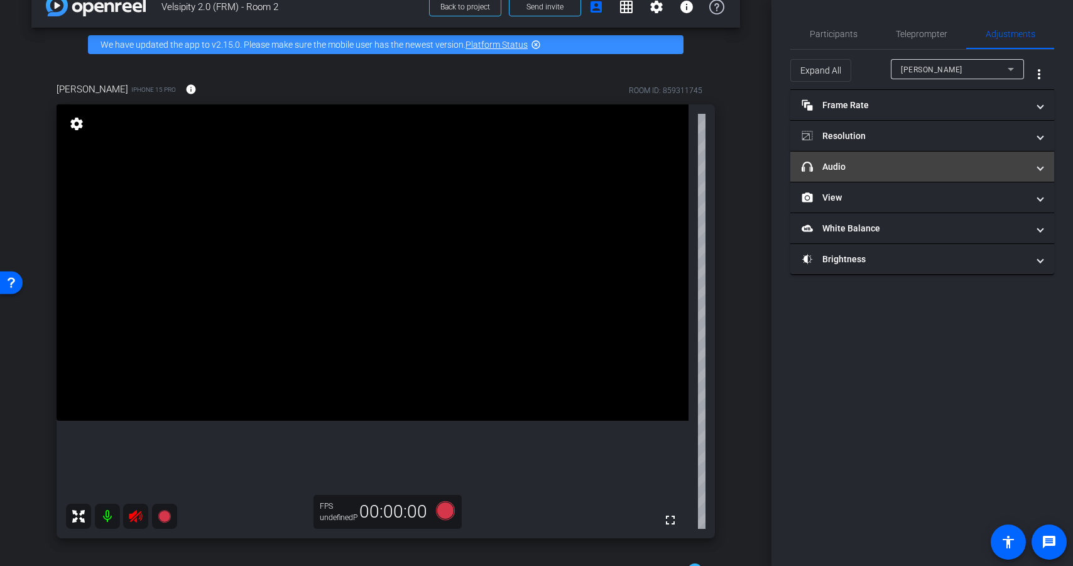
click at [919, 163] on mat-panel-title "headphone icon Audio" at bounding box center [915, 166] width 226 height 13
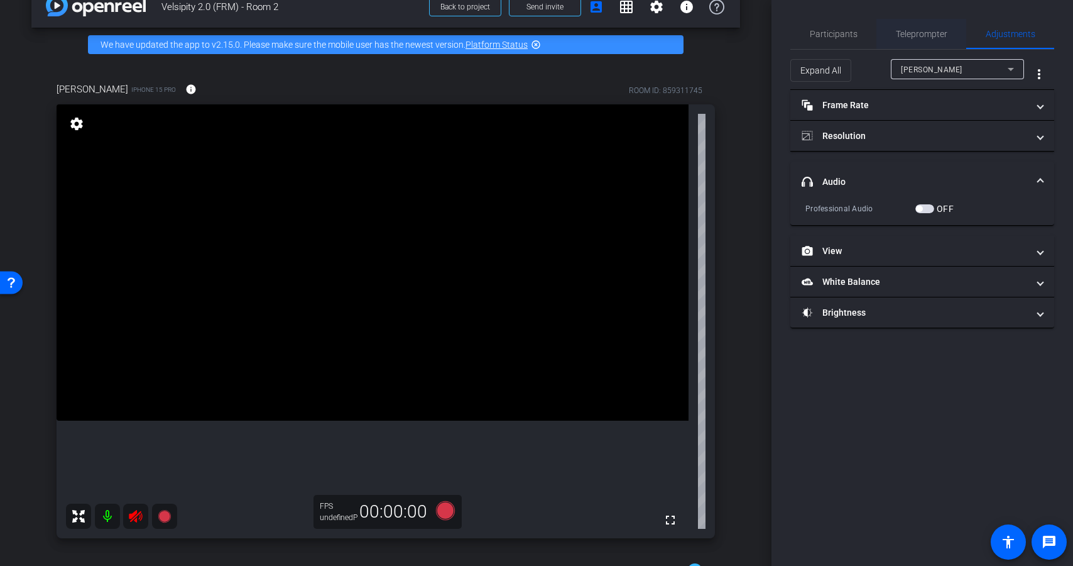
click at [923, 37] on span "Teleprompter" at bounding box center [922, 34] width 52 height 9
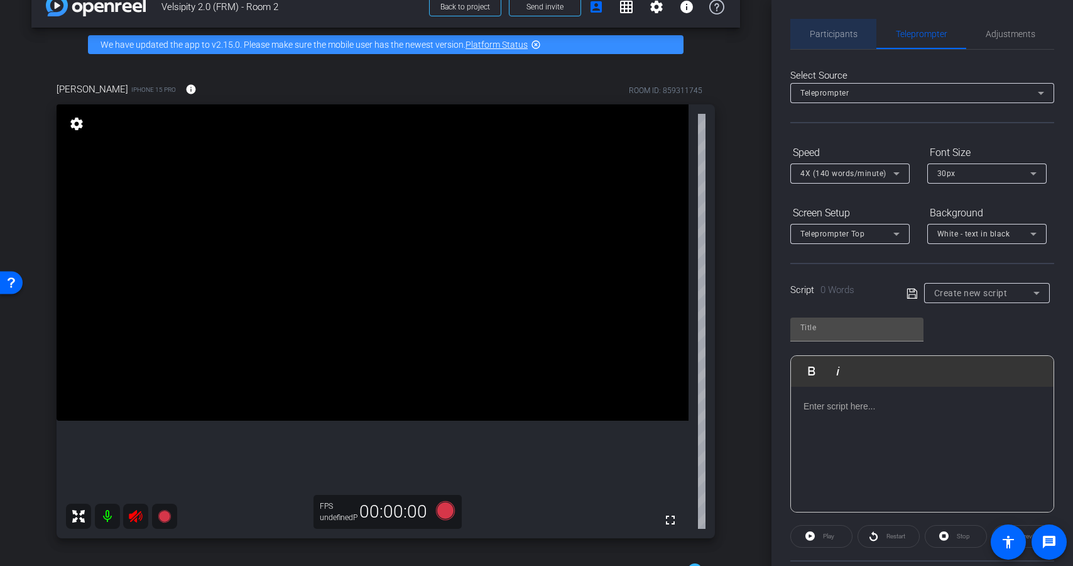
click at [841, 38] on span "Participants" at bounding box center [834, 34] width 48 height 9
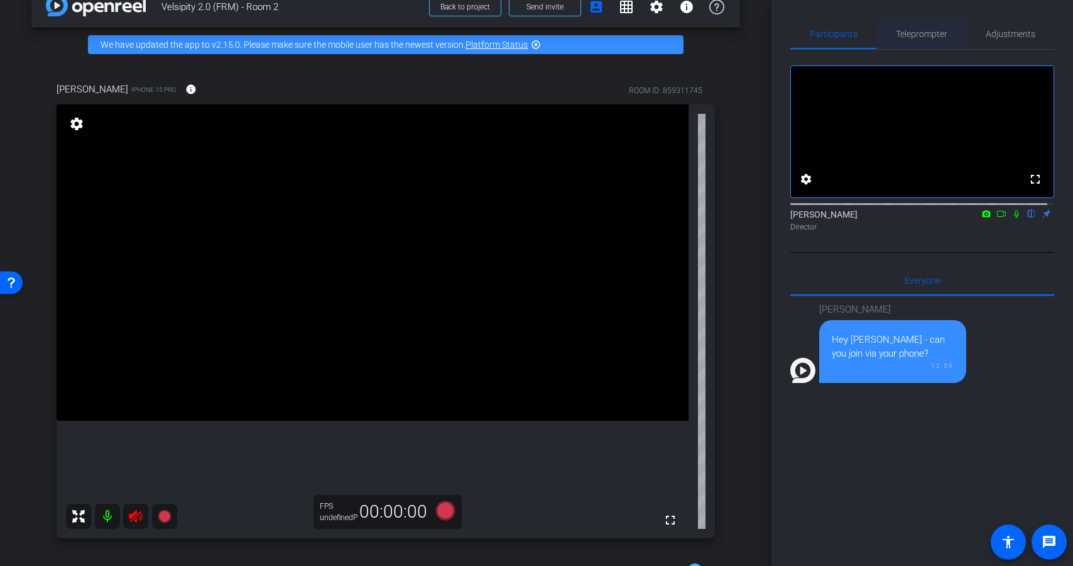
click at [915, 36] on span "Teleprompter" at bounding box center [922, 34] width 52 height 9
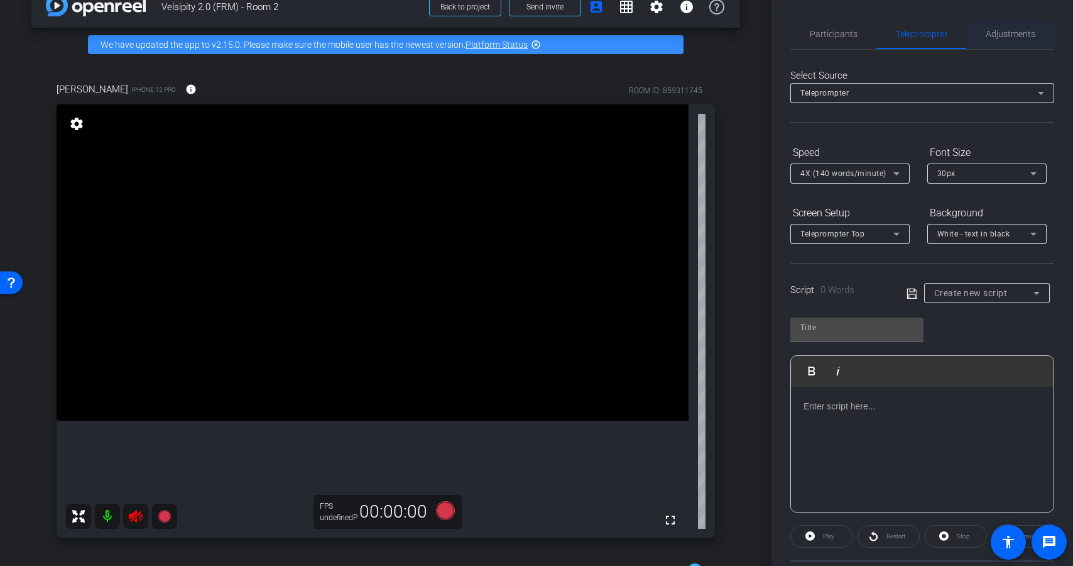
click at [1013, 39] on span "Adjustments" at bounding box center [1011, 34] width 50 height 30
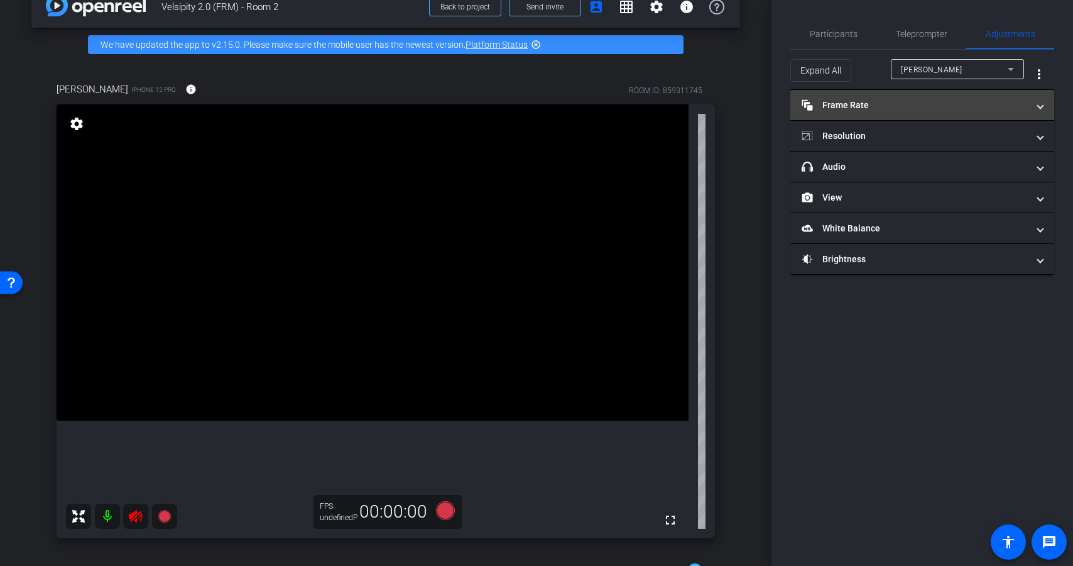
click at [891, 108] on mat-panel-title "Frame Rate Frame Rate" at bounding box center [915, 105] width 226 height 13
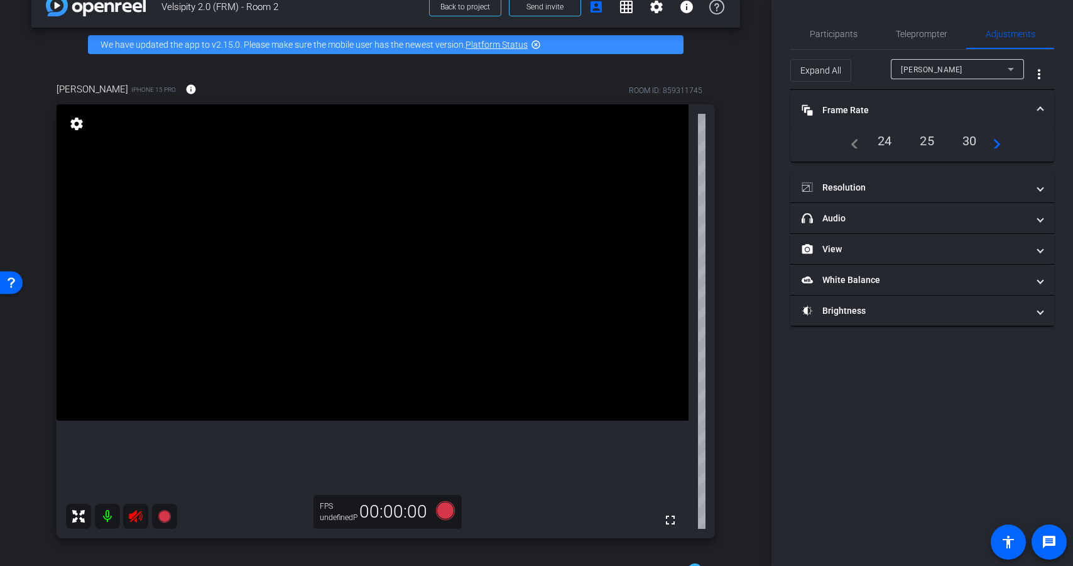
click at [873, 141] on div "24" at bounding box center [884, 140] width 33 height 21
click at [883, 143] on div "24" at bounding box center [884, 140] width 33 height 21
click at [185, 87] on mat-icon "info" at bounding box center [190, 89] width 11 height 11
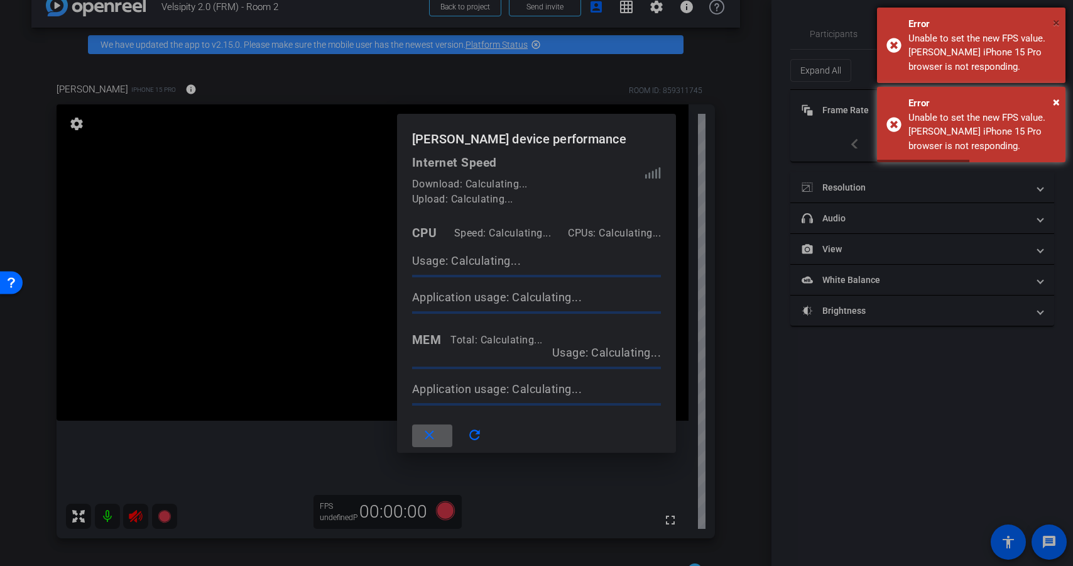
click at [1057, 21] on span "×" at bounding box center [1056, 22] width 7 height 15
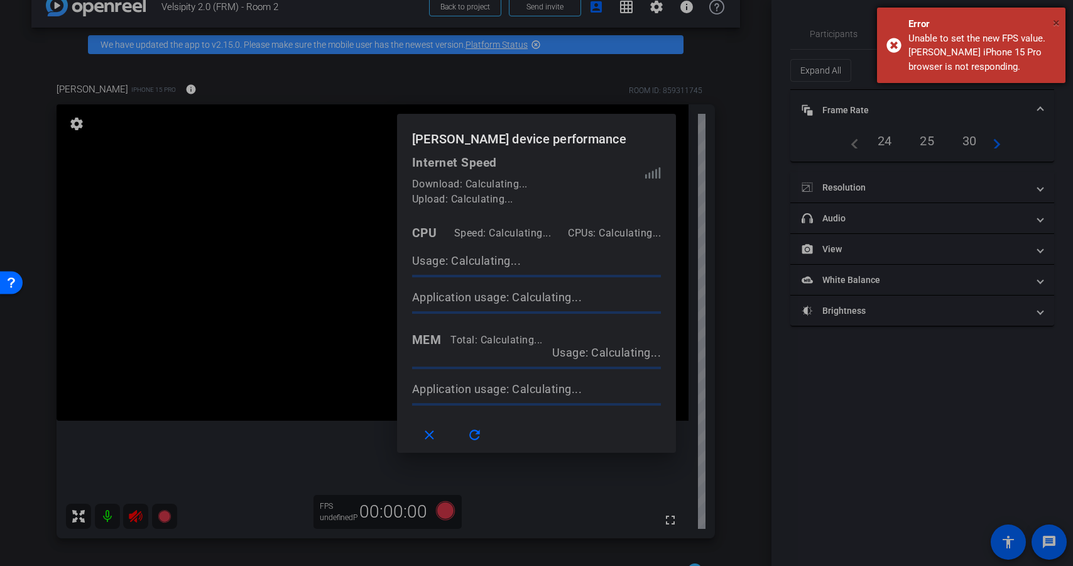
click at [1056, 21] on span "×" at bounding box center [1056, 22] width 7 height 15
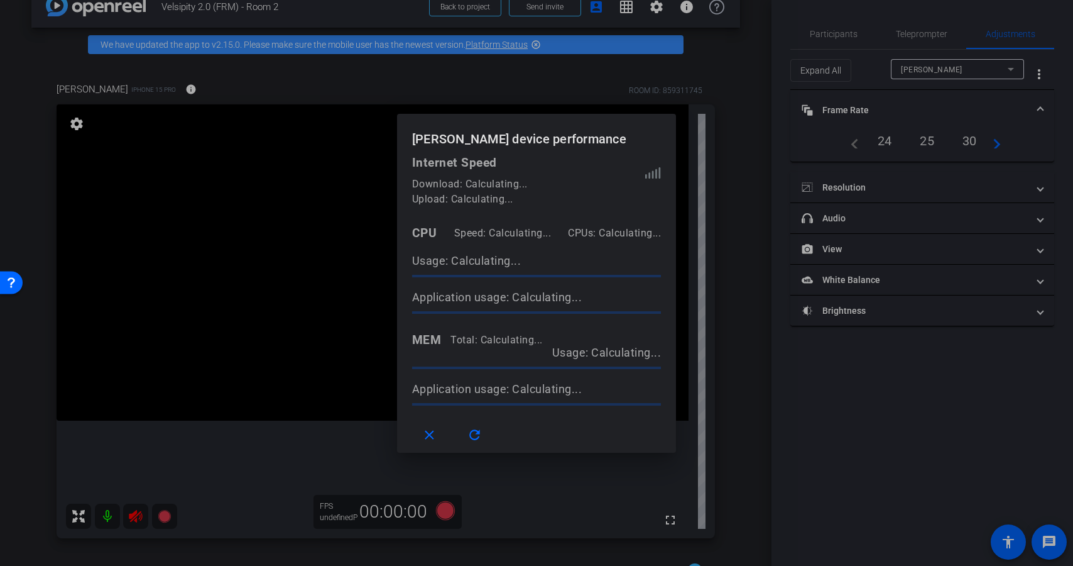
click at [546, 85] on div at bounding box center [536, 283] width 1073 height 566
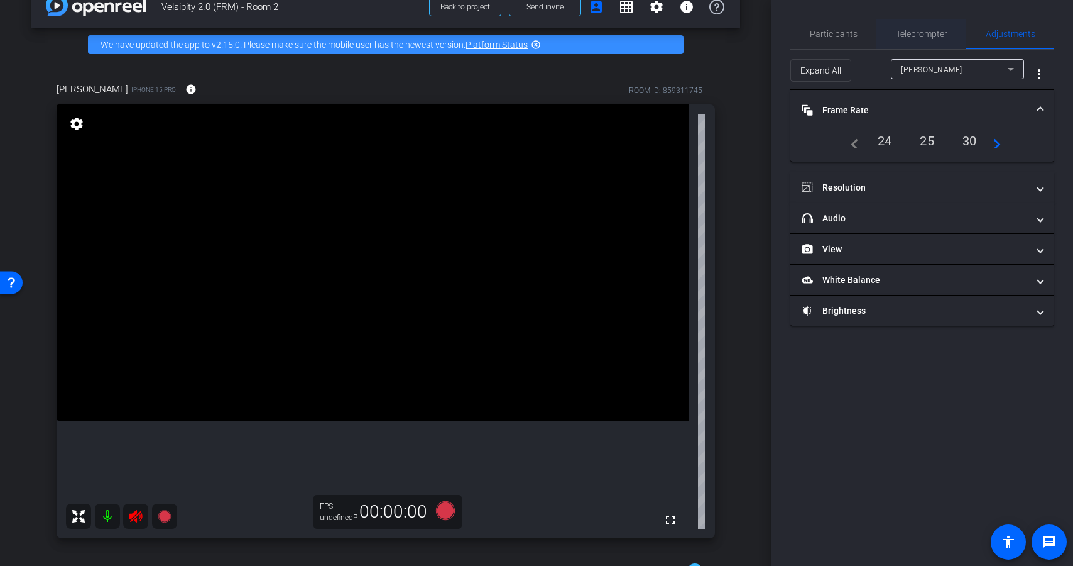
click at [919, 33] on span "Teleprompter" at bounding box center [922, 34] width 52 height 9
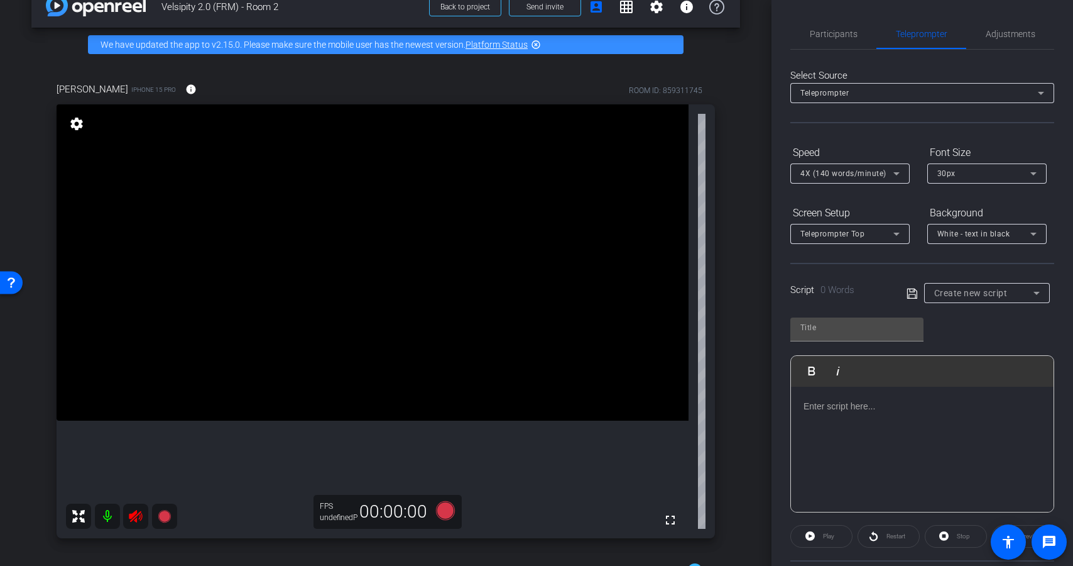
click at [987, 285] on mat-select "Create new script" at bounding box center [987, 292] width 106 height 15
click at [983, 339] on span "PP-V1A-USA-1349 Prompter Script" at bounding box center [982, 338] width 102 height 15
type input "PP-V1A-USA-1349 Prompter Script"
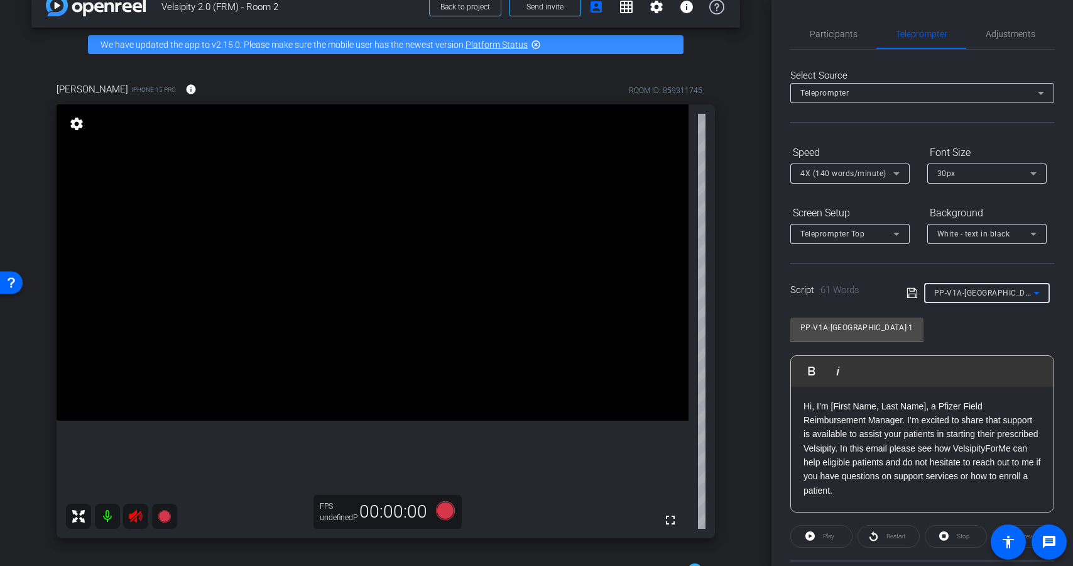
scroll to position [4, 0]
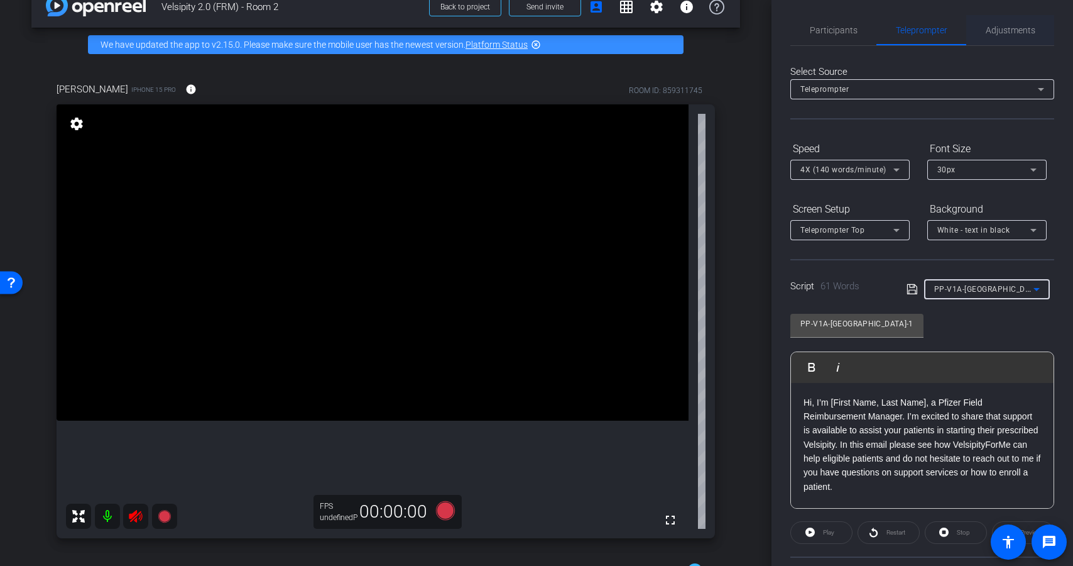
click at [1010, 35] on span "Adjustments" at bounding box center [1011, 30] width 50 height 9
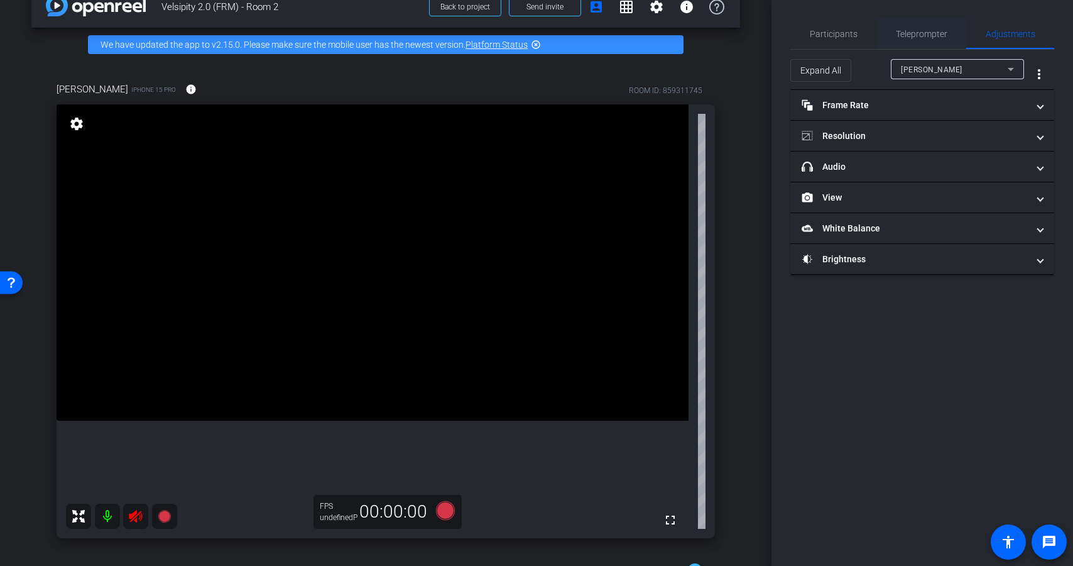
click at [934, 36] on span "Teleprompter" at bounding box center [922, 34] width 52 height 9
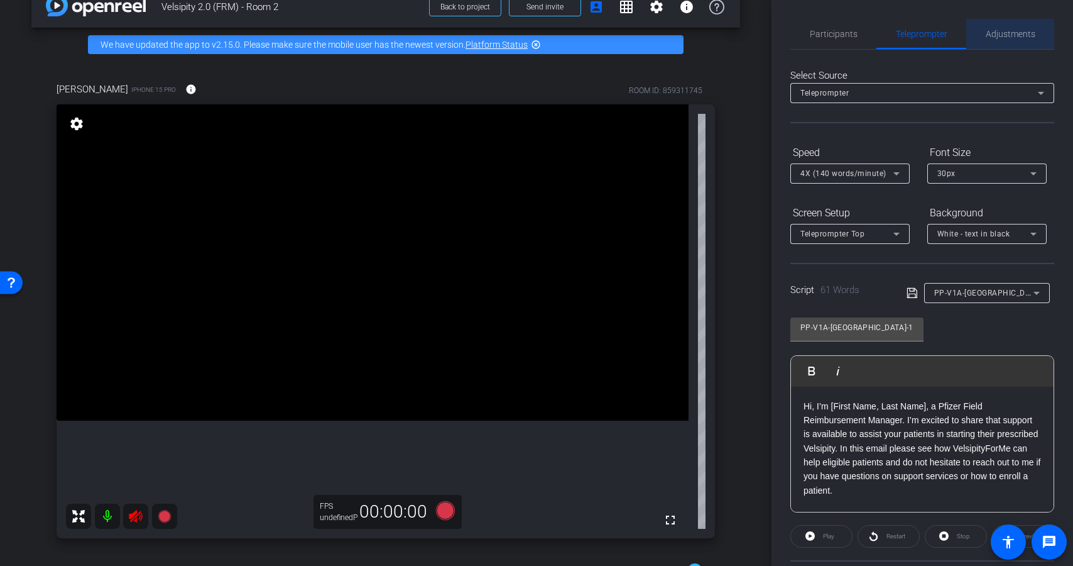
click at [1012, 35] on span "Adjustments" at bounding box center [1011, 34] width 50 height 9
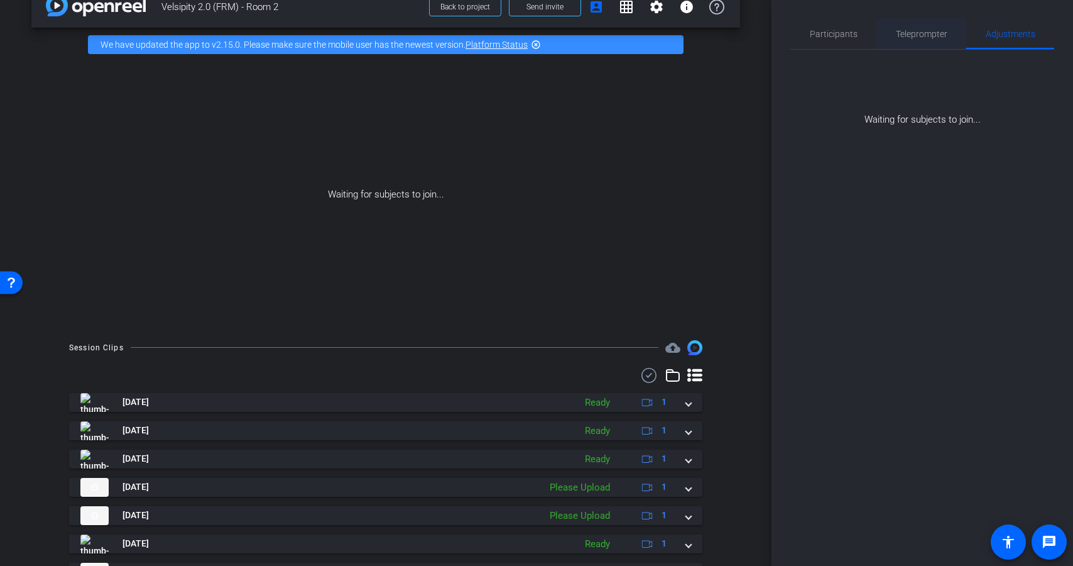
click at [916, 36] on span "Teleprompter" at bounding box center [922, 34] width 52 height 9
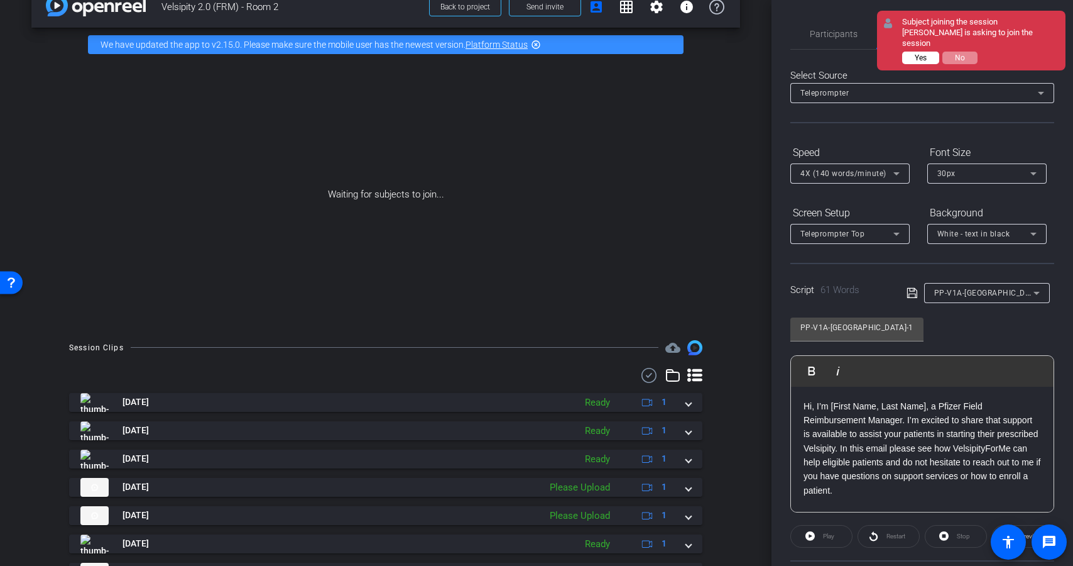
click at [922, 53] on span "Yes" at bounding box center [921, 57] width 12 height 9
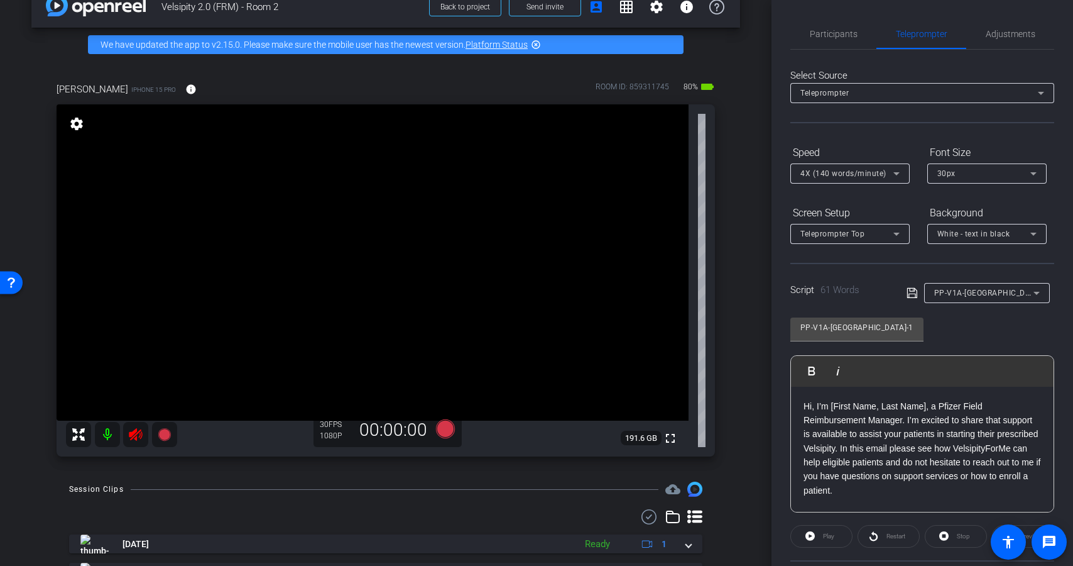
click at [136, 432] on icon at bounding box center [135, 434] width 15 height 15
click at [1000, 30] on span "Adjustments" at bounding box center [1011, 34] width 50 height 9
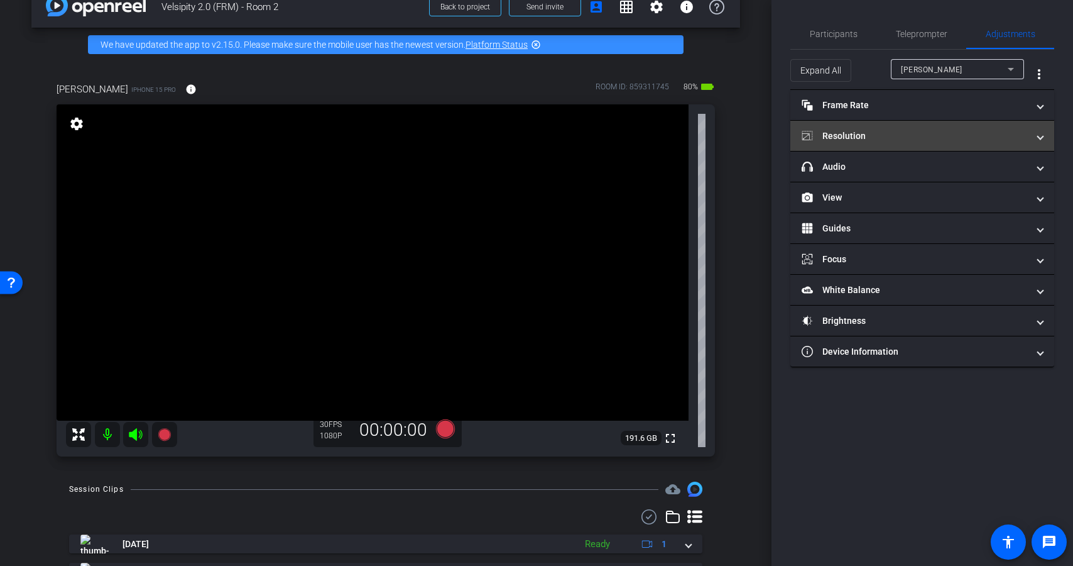
click at [892, 133] on mat-panel-title "Resolution" at bounding box center [915, 135] width 226 height 13
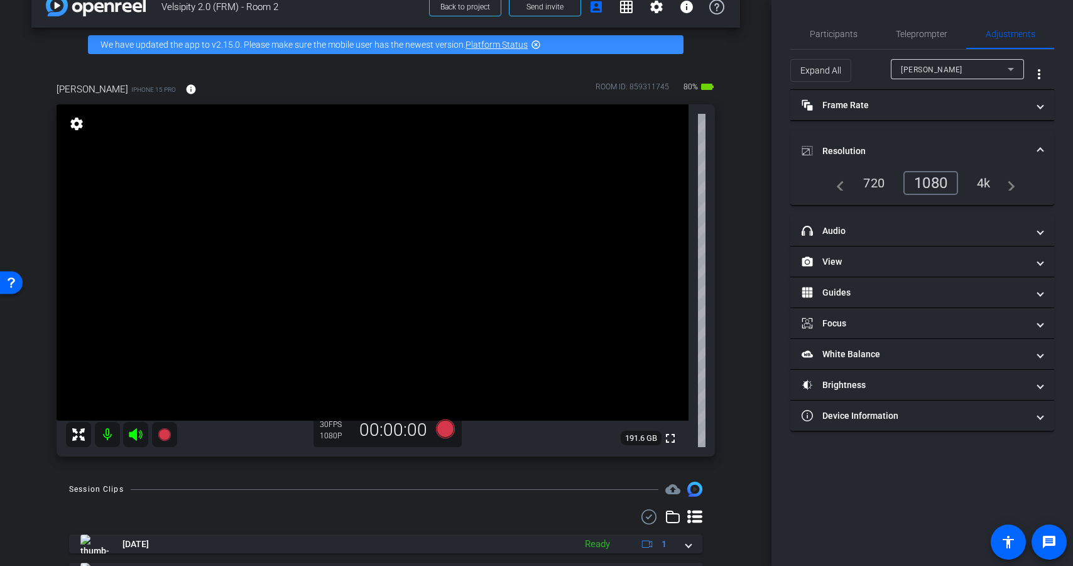
click at [986, 180] on div "4k" at bounding box center [984, 182] width 33 height 21
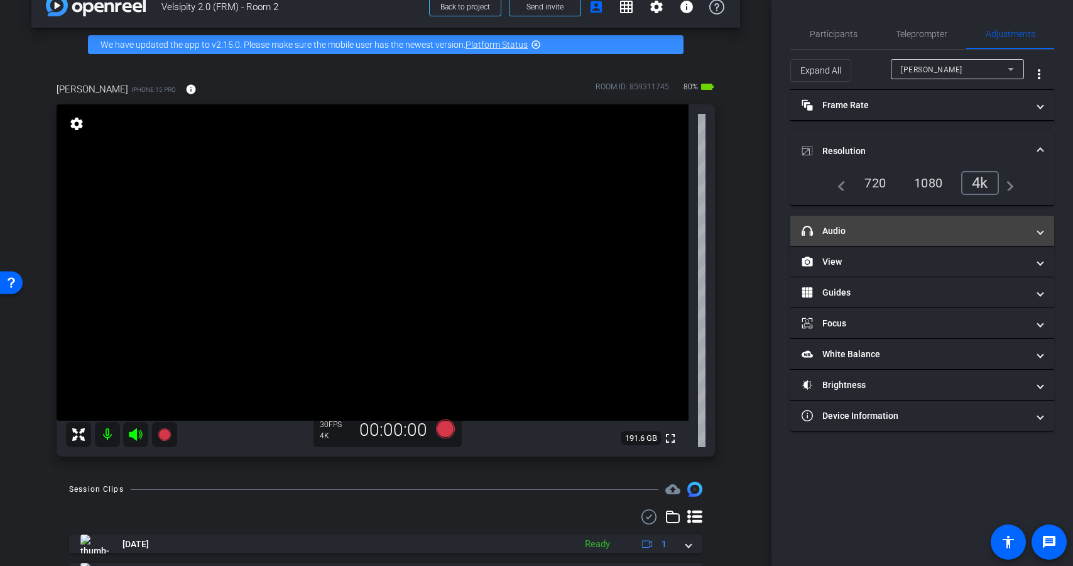
click at [896, 232] on mat-panel-title "headphone icon Audio" at bounding box center [915, 230] width 226 height 13
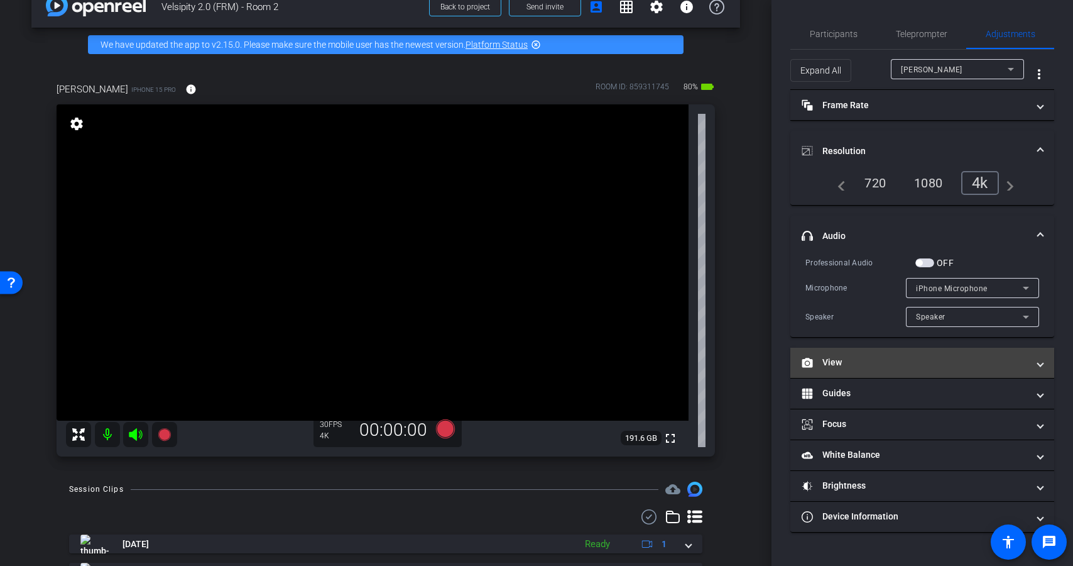
click at [844, 364] on mat-panel-title "View" at bounding box center [915, 362] width 226 height 13
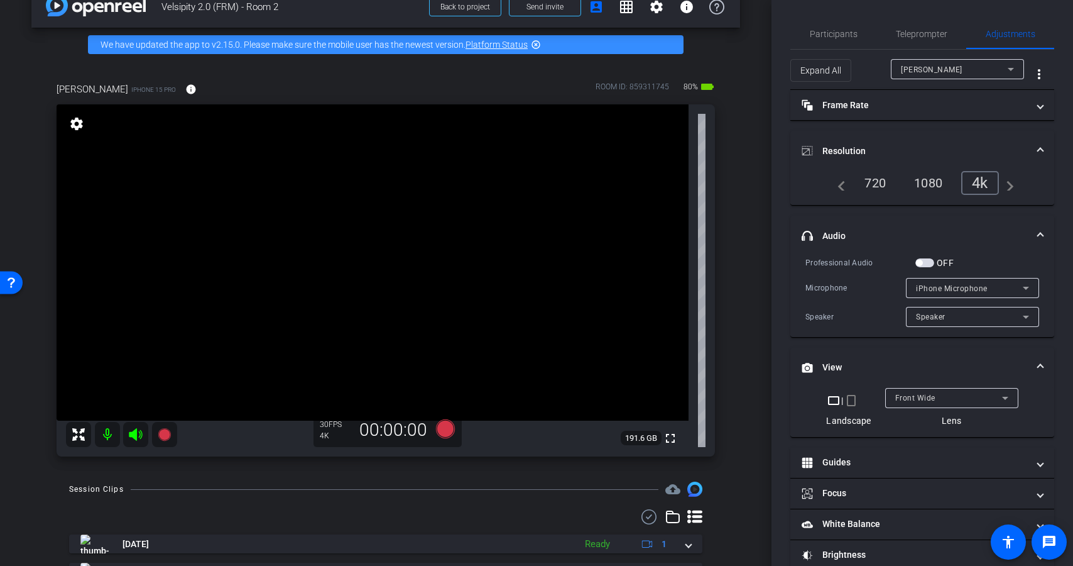
click at [848, 407] on mat-icon "crop_portrait" at bounding box center [851, 400] width 15 height 15
click at [850, 402] on mat-icon "crop_portrait" at bounding box center [851, 400] width 15 height 15
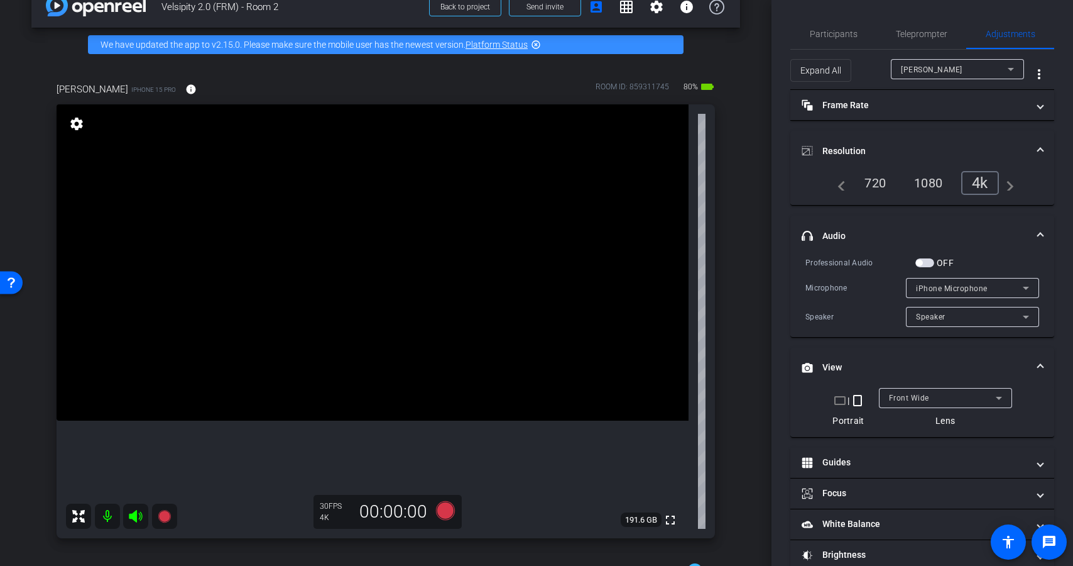
scroll to position [43, 0]
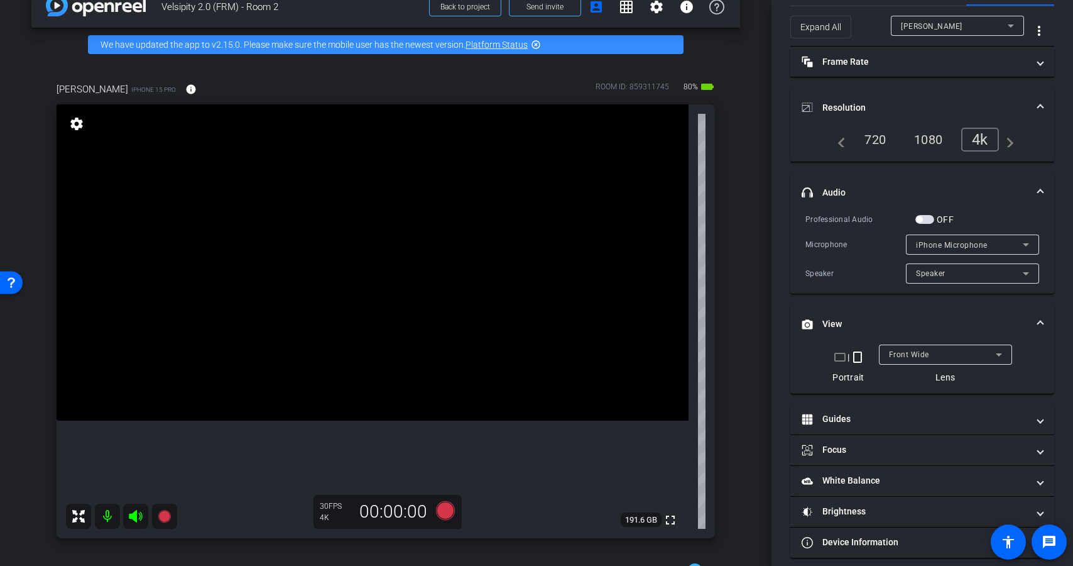
click at [926, 221] on span "button" at bounding box center [924, 219] width 19 height 9
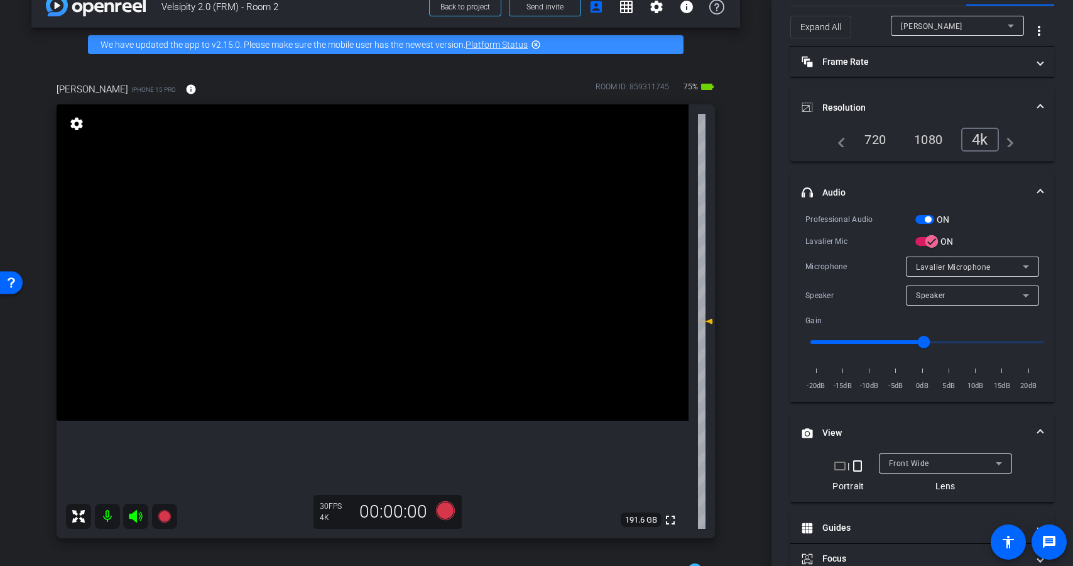
click at [923, 219] on span "button" at bounding box center [924, 219] width 19 height 9
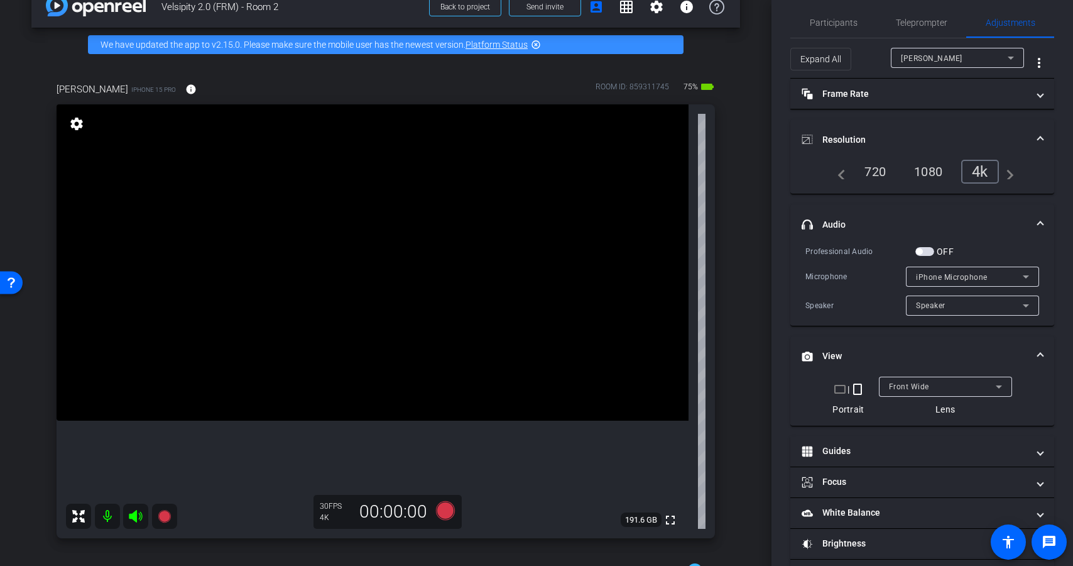
scroll to position [0, 0]
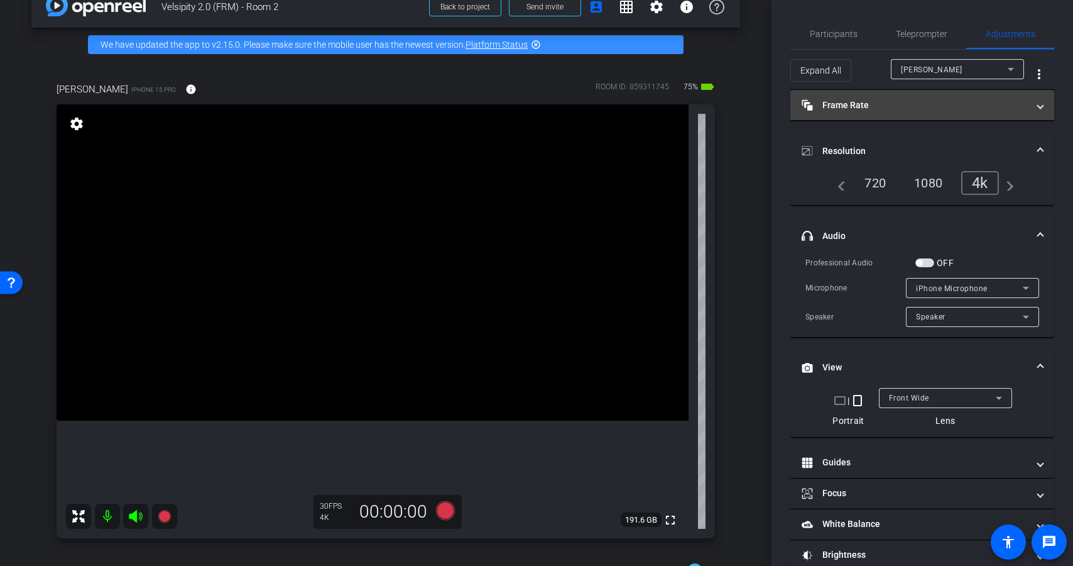
click at [890, 106] on mat-panel-title "Frame Rate Frame Rate" at bounding box center [915, 105] width 226 height 13
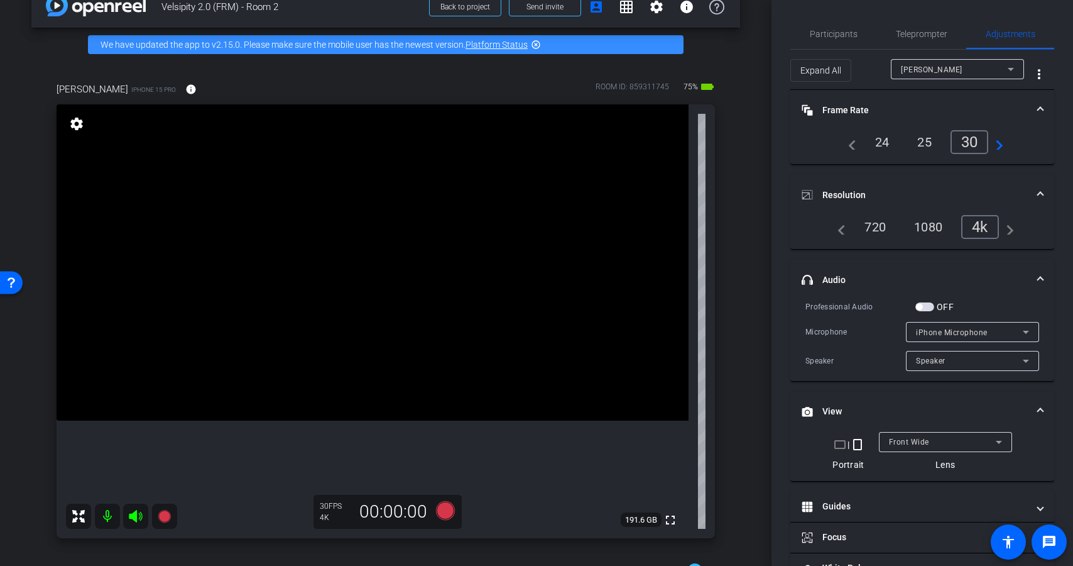
click at [873, 141] on div "24" at bounding box center [882, 141] width 33 height 21
click at [910, 31] on span "Teleprompter" at bounding box center [922, 34] width 52 height 9
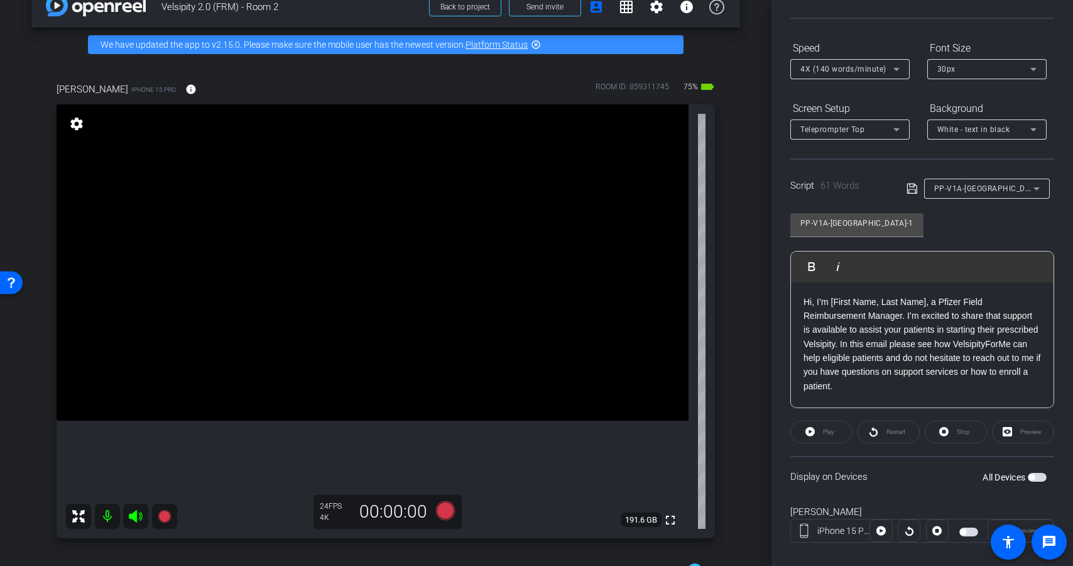
scroll to position [106, 0]
click at [1029, 477] on span "button" at bounding box center [1037, 475] width 19 height 9
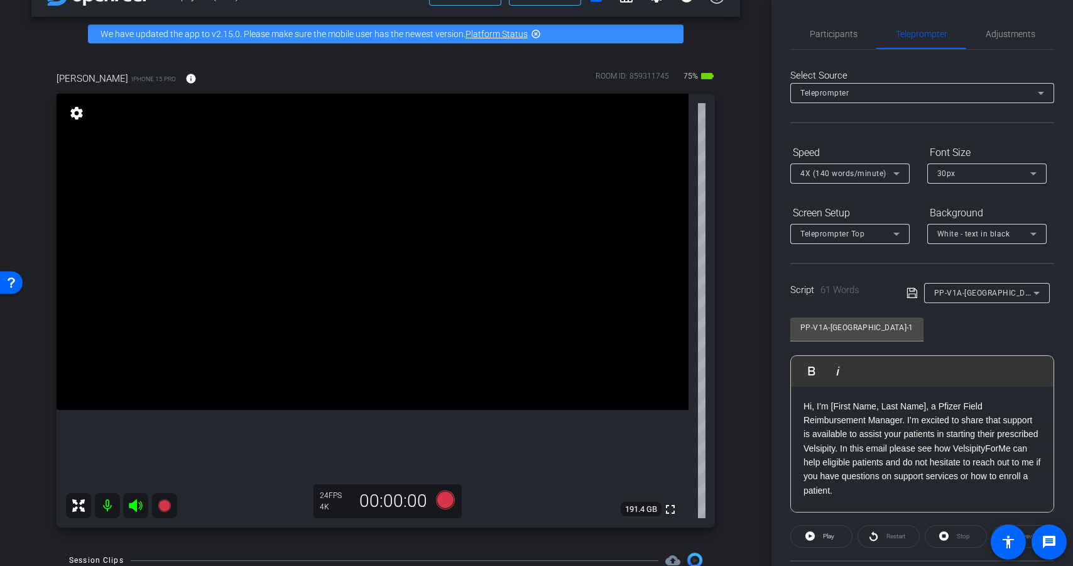
scroll to position [4, 0]
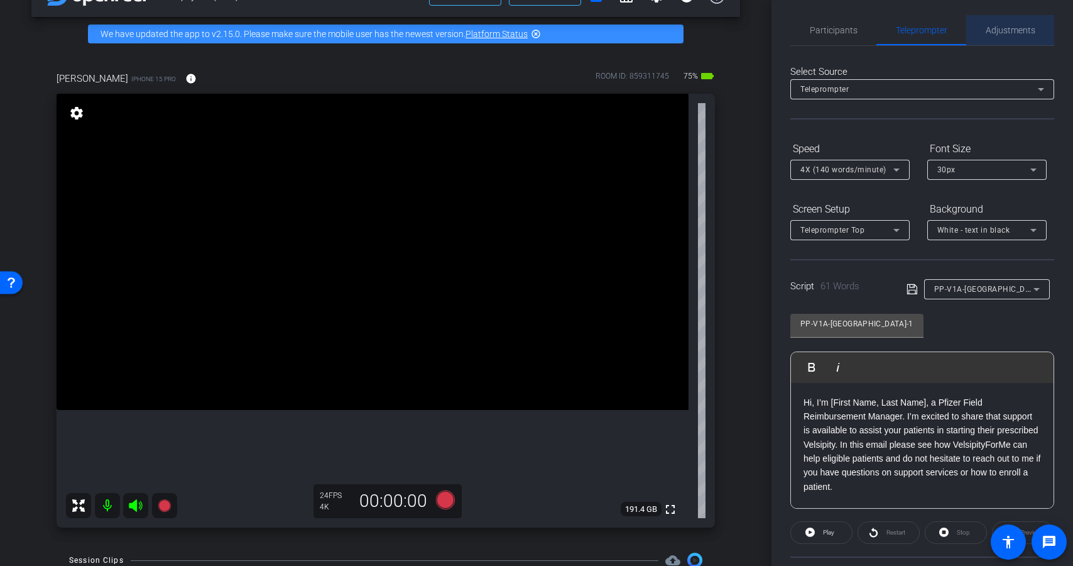
click at [1015, 26] on span "Adjustments" at bounding box center [1011, 30] width 50 height 9
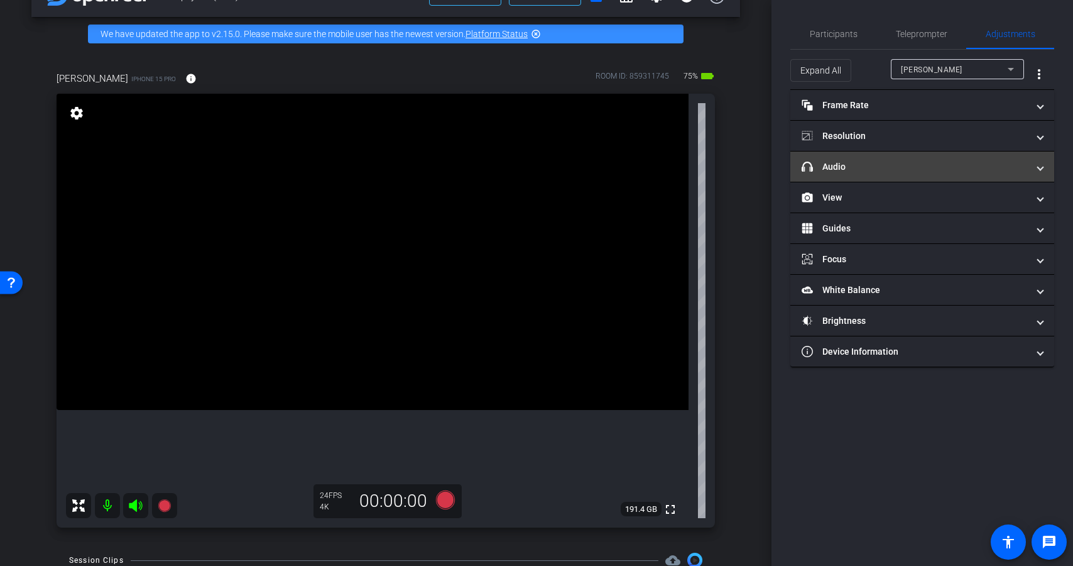
click at [912, 176] on mat-expansion-panel-header "headphone icon Audio" at bounding box center [922, 166] width 264 height 30
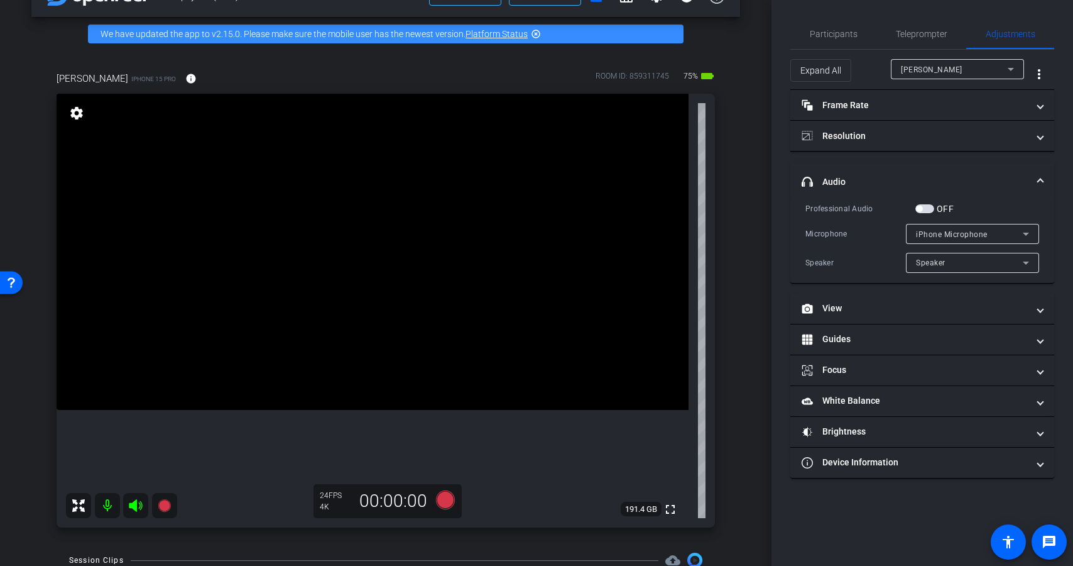
click at [929, 209] on span "button" at bounding box center [924, 208] width 19 height 9
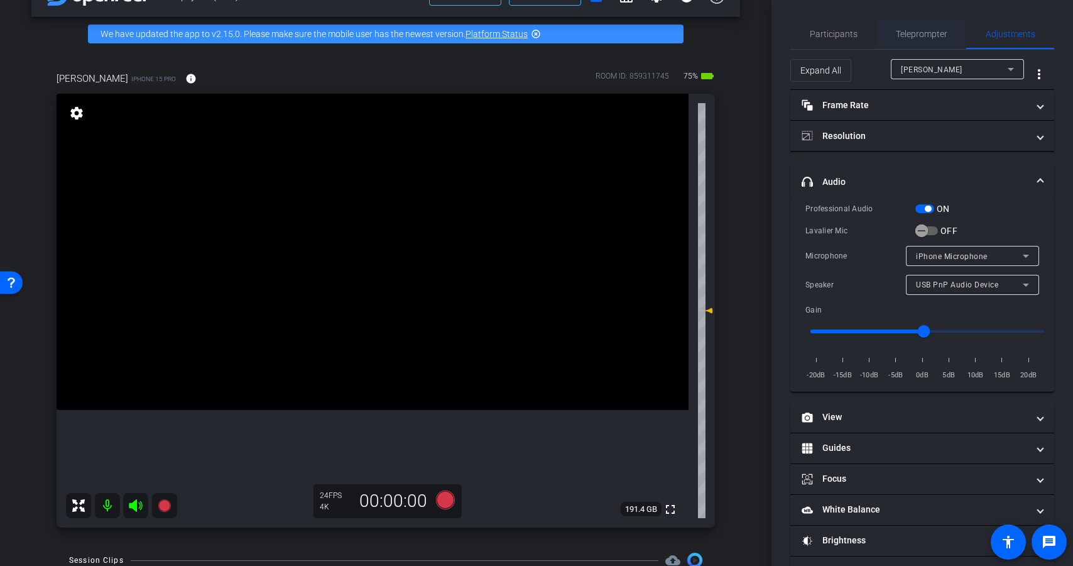
click at [915, 46] on span "Teleprompter" at bounding box center [922, 34] width 52 height 30
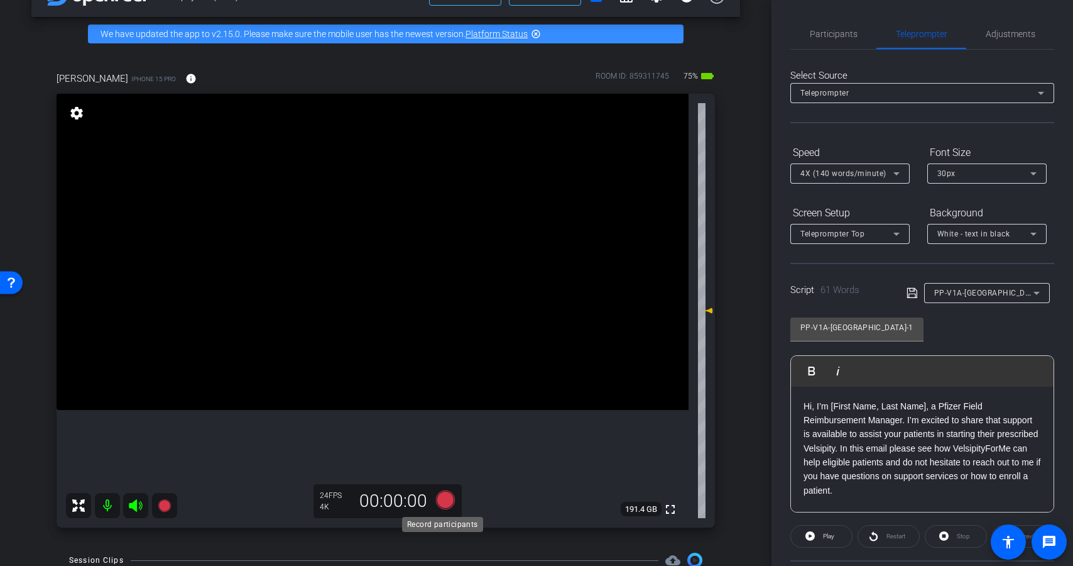
click at [438, 496] on icon at bounding box center [445, 499] width 19 height 19
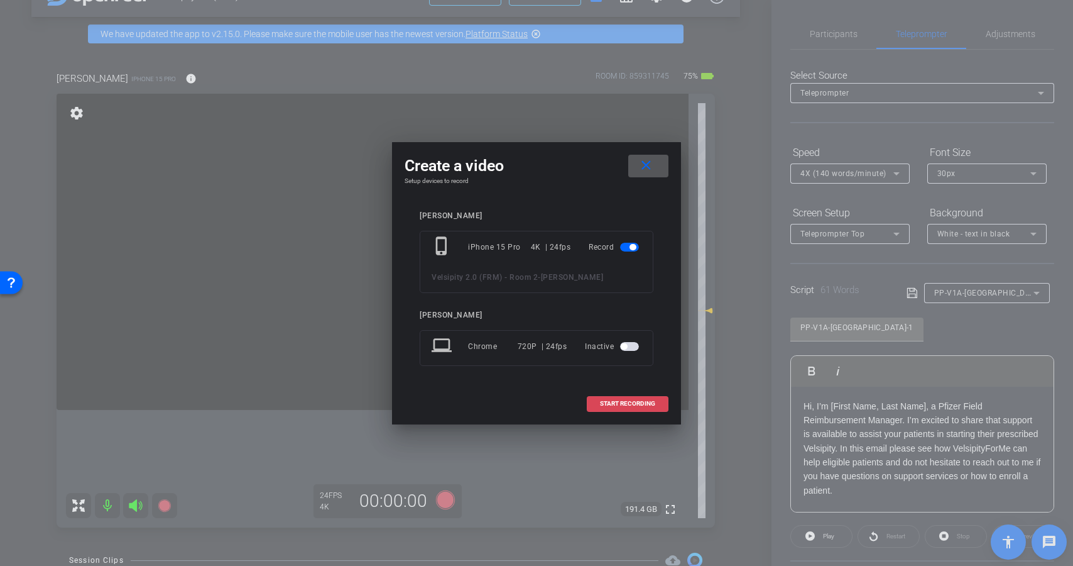
click at [616, 398] on span at bounding box center [628, 403] width 80 height 30
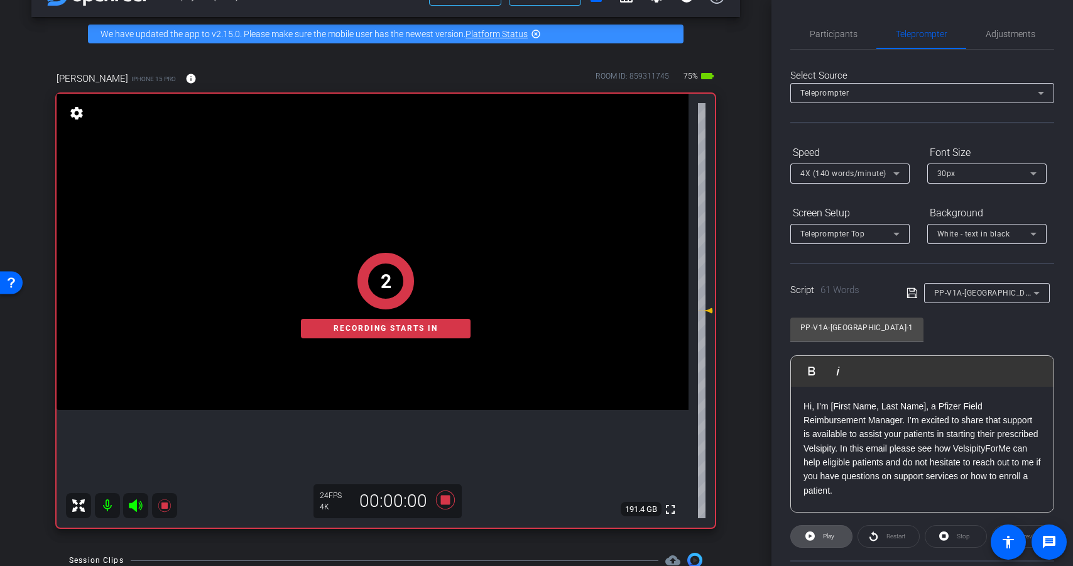
click at [826, 536] on span "Play" at bounding box center [828, 535] width 11 height 7
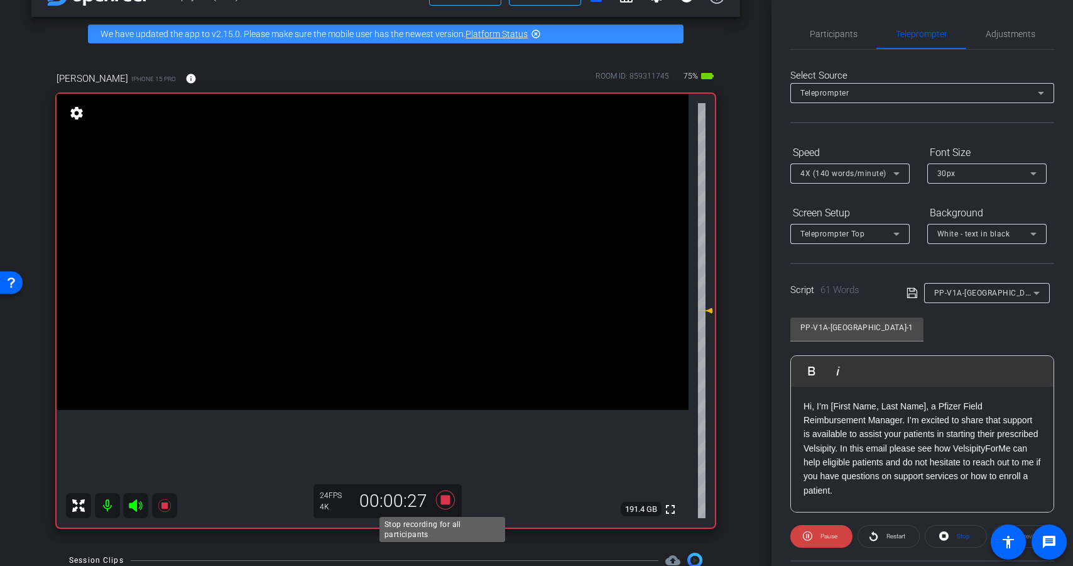
click at [442, 500] on icon at bounding box center [445, 499] width 19 height 19
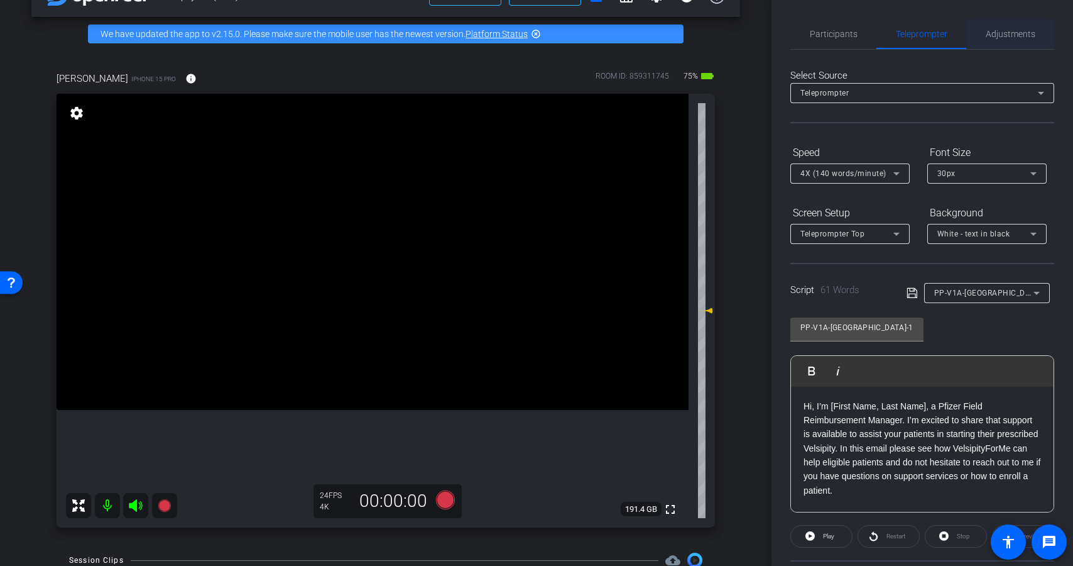
click at [1002, 38] on span "Adjustments" at bounding box center [1011, 34] width 50 height 9
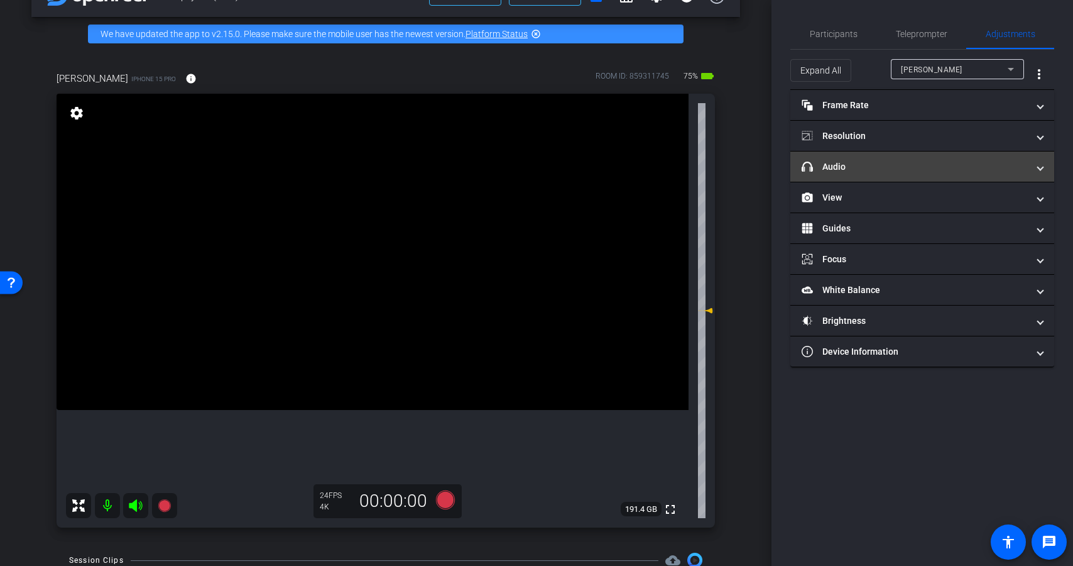
click at [922, 170] on mat-panel-title "headphone icon Audio" at bounding box center [915, 166] width 226 height 13
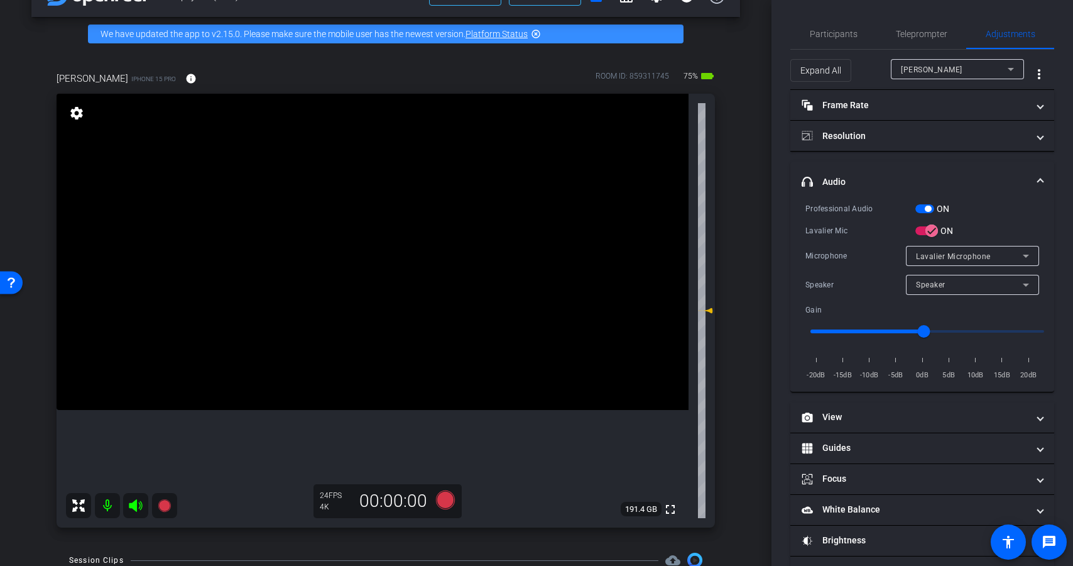
click at [923, 209] on span "button" at bounding box center [924, 208] width 19 height 9
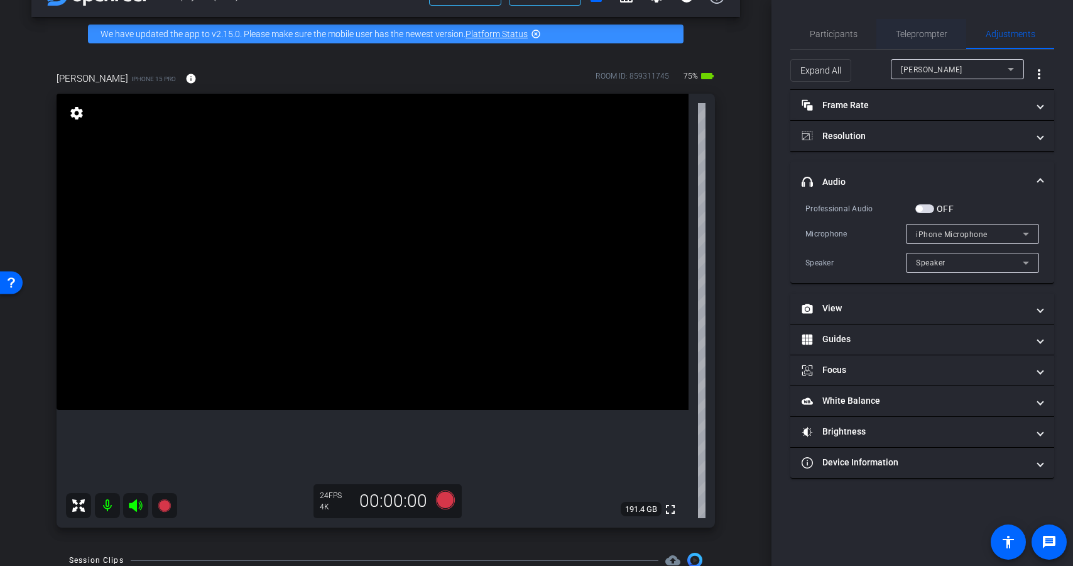
click at [931, 31] on span "Teleprompter" at bounding box center [922, 34] width 52 height 9
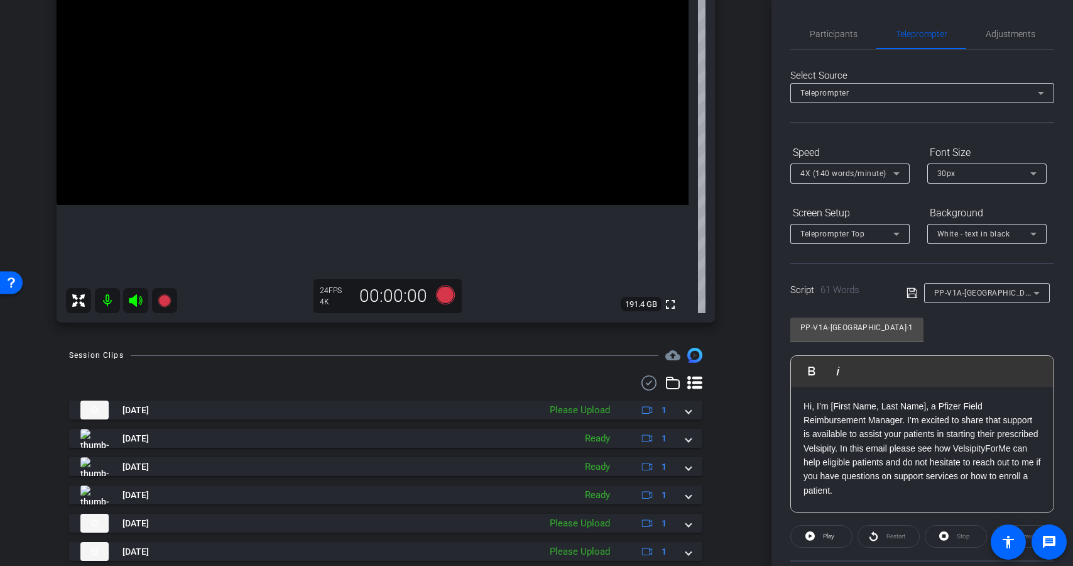
scroll to position [260, 0]
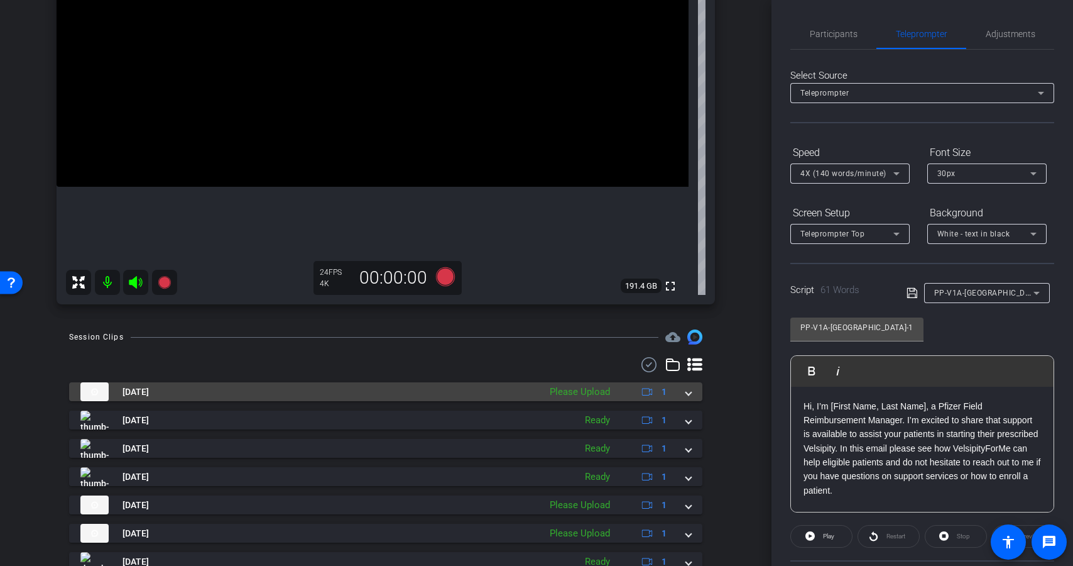
click at [591, 392] on div "Please Upload" at bounding box center [580, 392] width 73 height 14
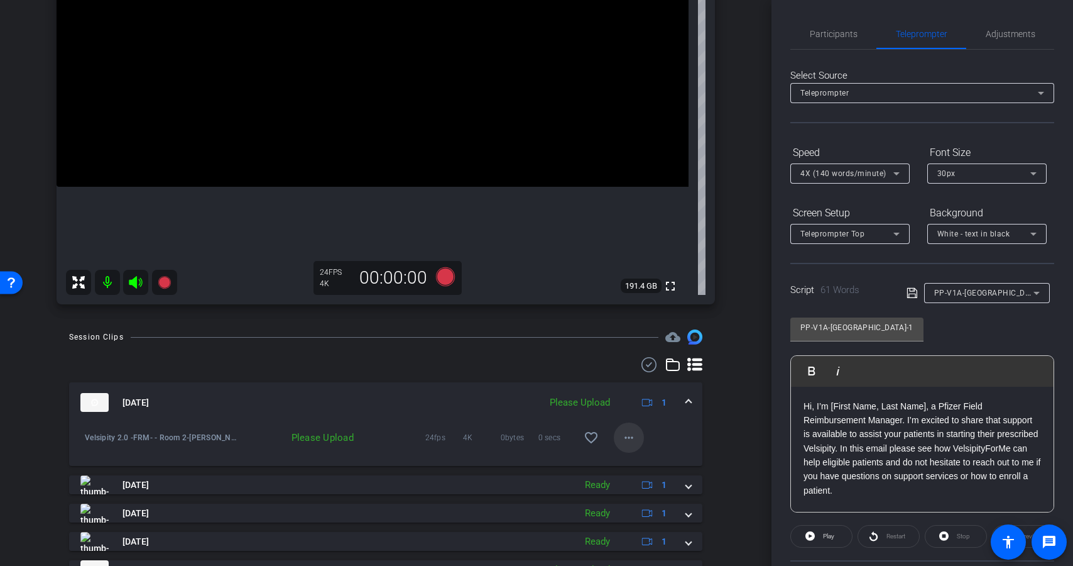
click at [621, 432] on mat-icon "more_horiz" at bounding box center [628, 437] width 15 height 15
click at [632, 461] on span "Upload" at bounding box center [643, 463] width 50 height 15
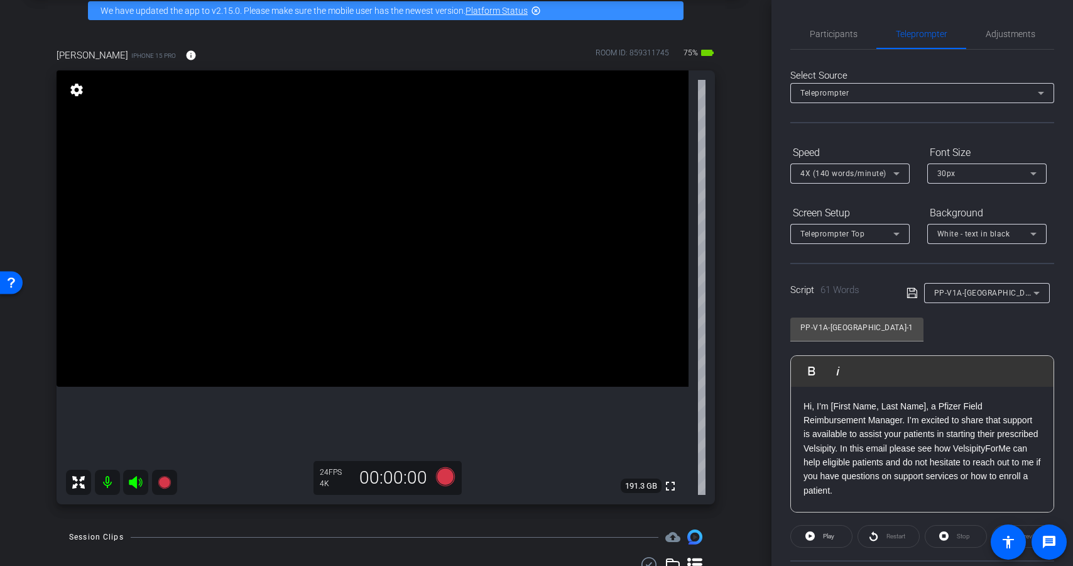
scroll to position [57, 0]
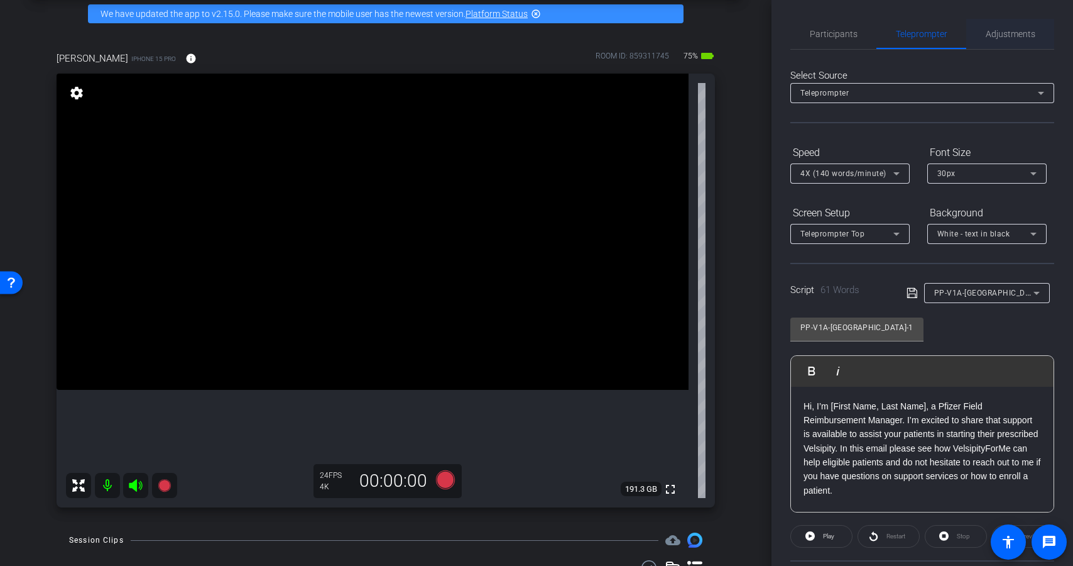
click at [1002, 31] on span "Adjustments" at bounding box center [1011, 34] width 50 height 9
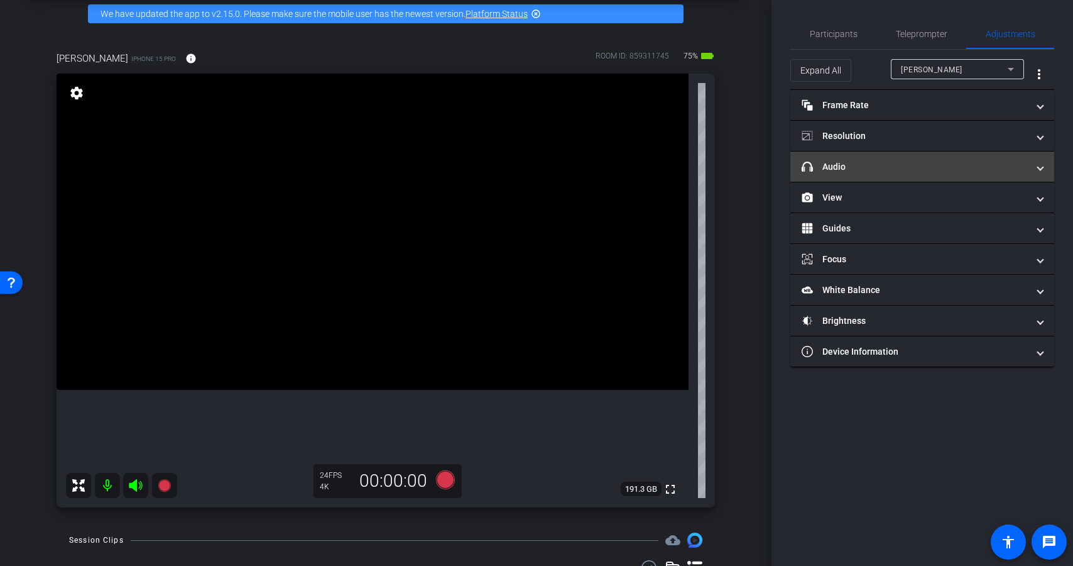
click at [921, 168] on mat-panel-title "headphone icon Audio" at bounding box center [915, 166] width 226 height 13
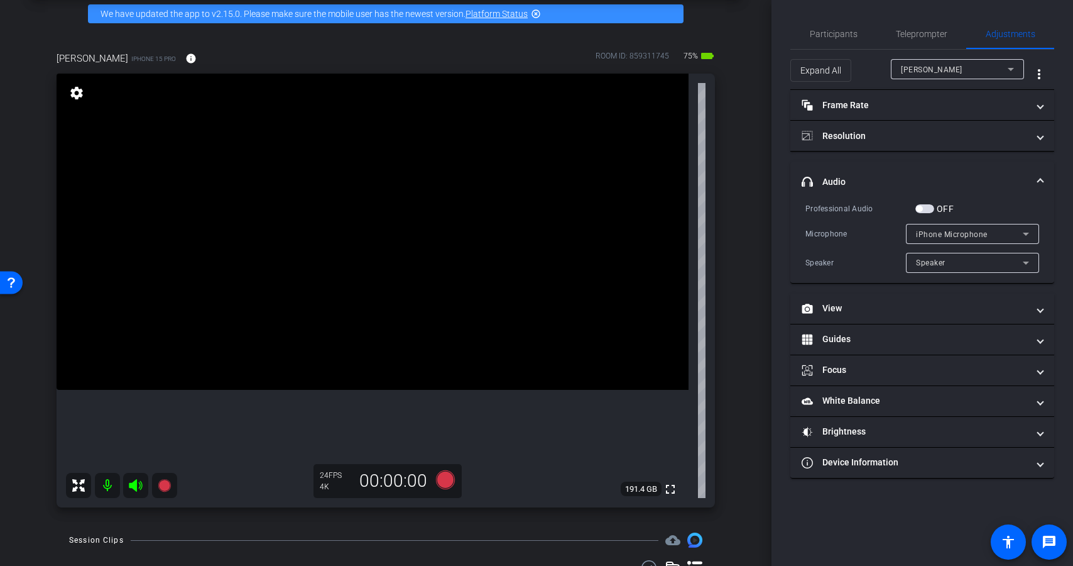
click at [929, 207] on span "button" at bounding box center [924, 208] width 19 height 9
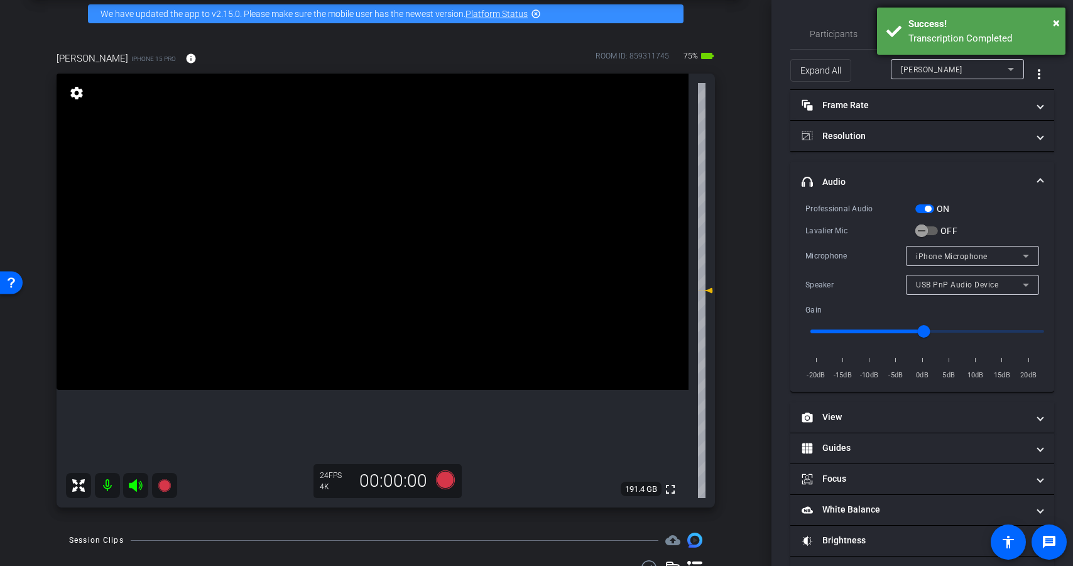
click at [927, 33] on div "Transcription Completed" at bounding box center [983, 38] width 148 height 14
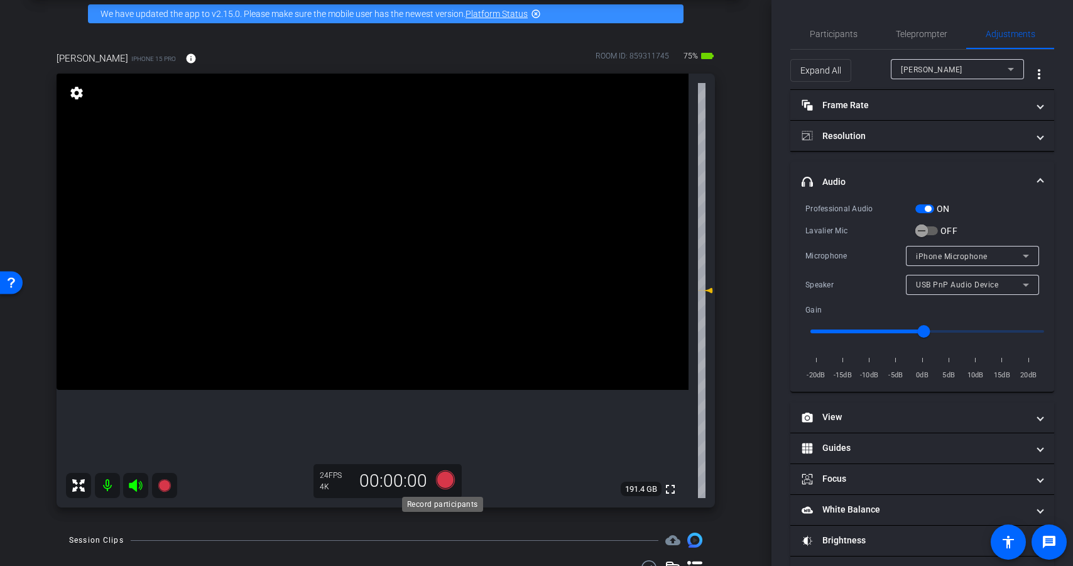
click at [444, 478] on icon at bounding box center [445, 479] width 19 height 19
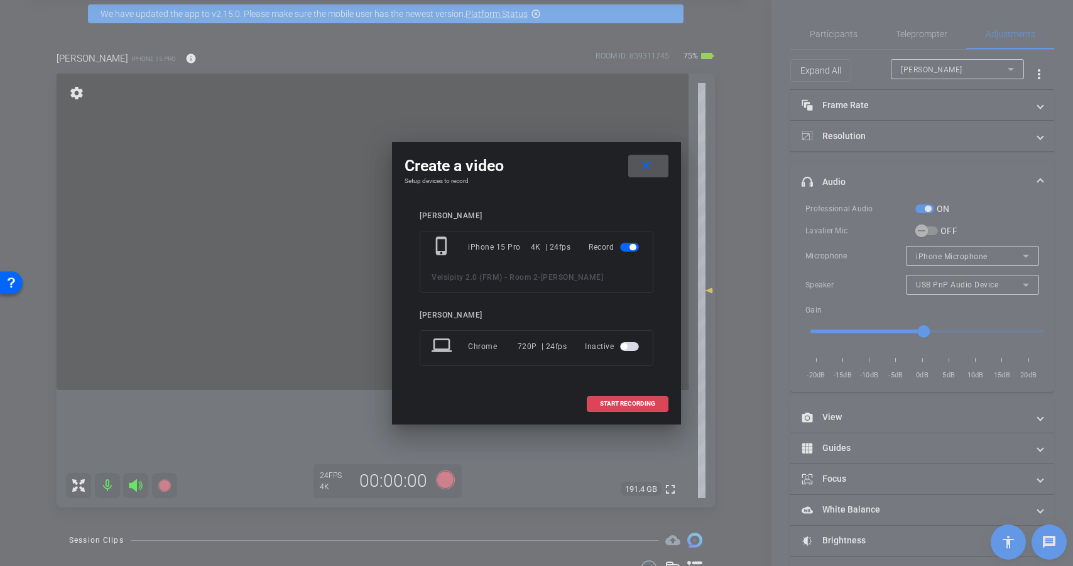
click at [637, 404] on span "START RECORDING" at bounding box center [627, 403] width 55 height 6
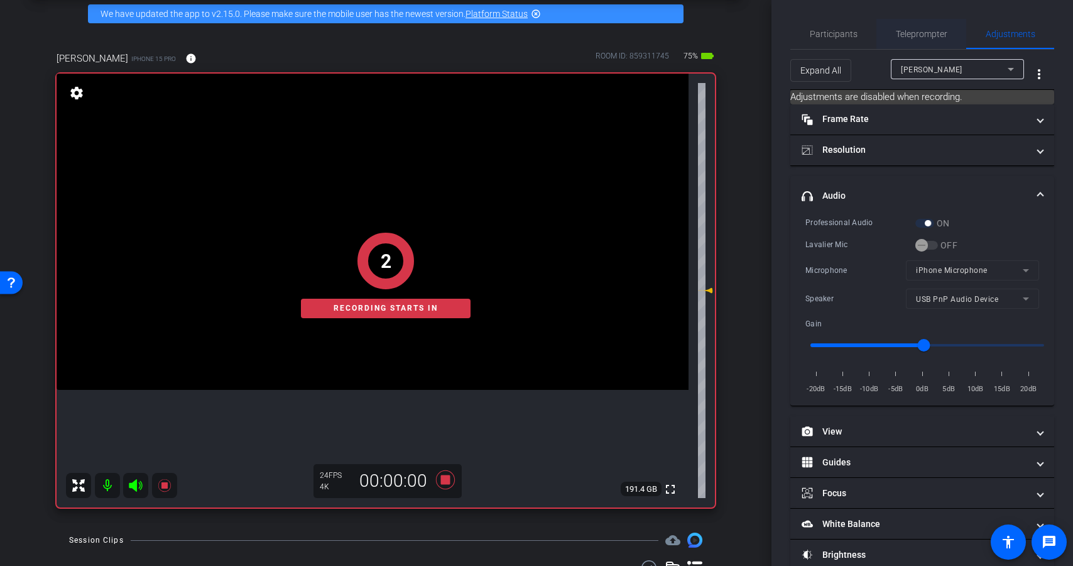
click at [909, 32] on span "Teleprompter" at bounding box center [922, 34] width 52 height 9
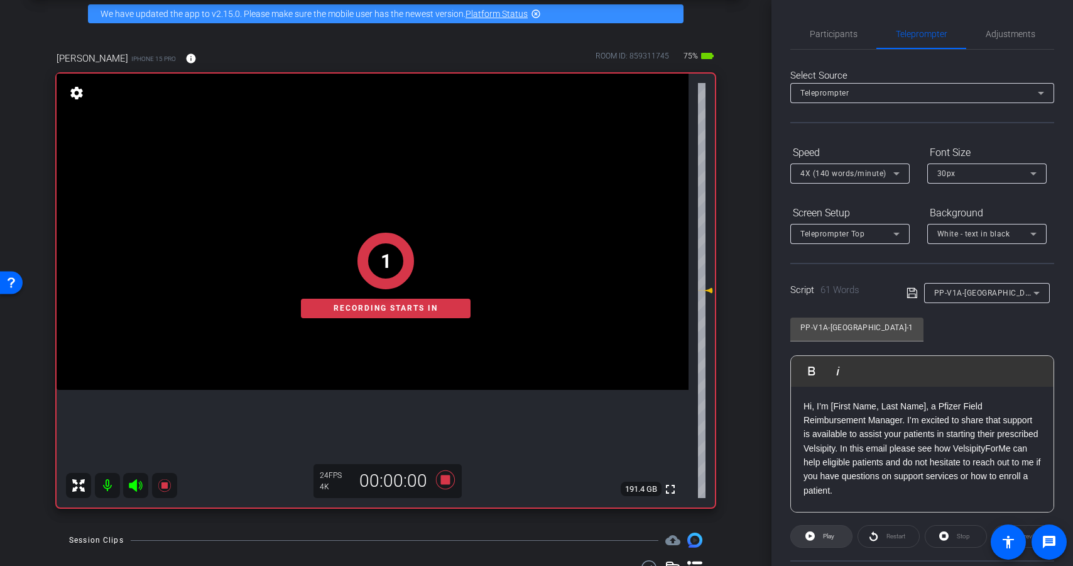
click at [831, 531] on span "Play" at bounding box center [827, 536] width 14 height 18
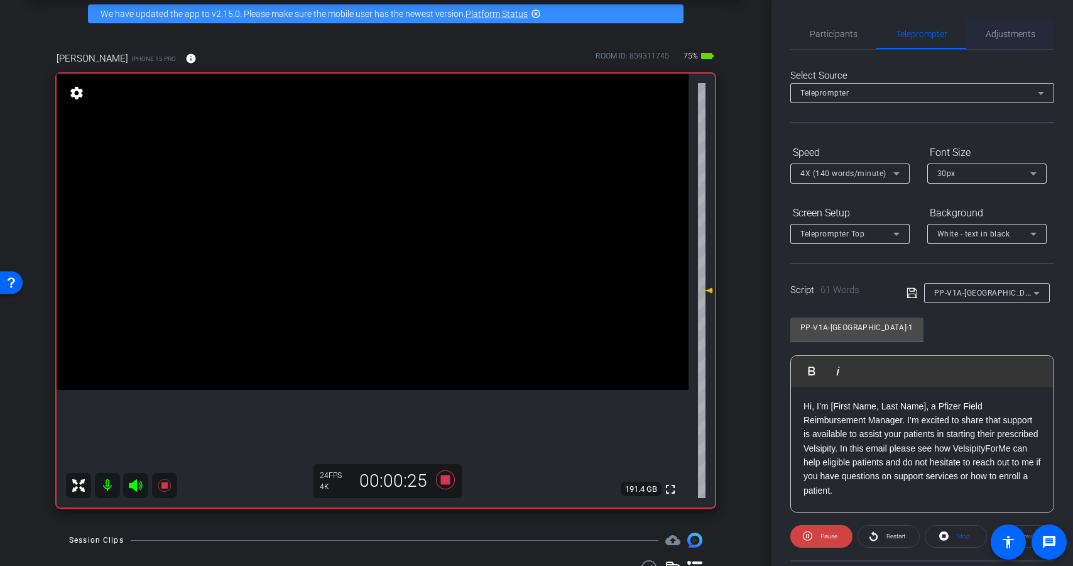
click at [1007, 31] on span "Adjustments" at bounding box center [1011, 34] width 50 height 9
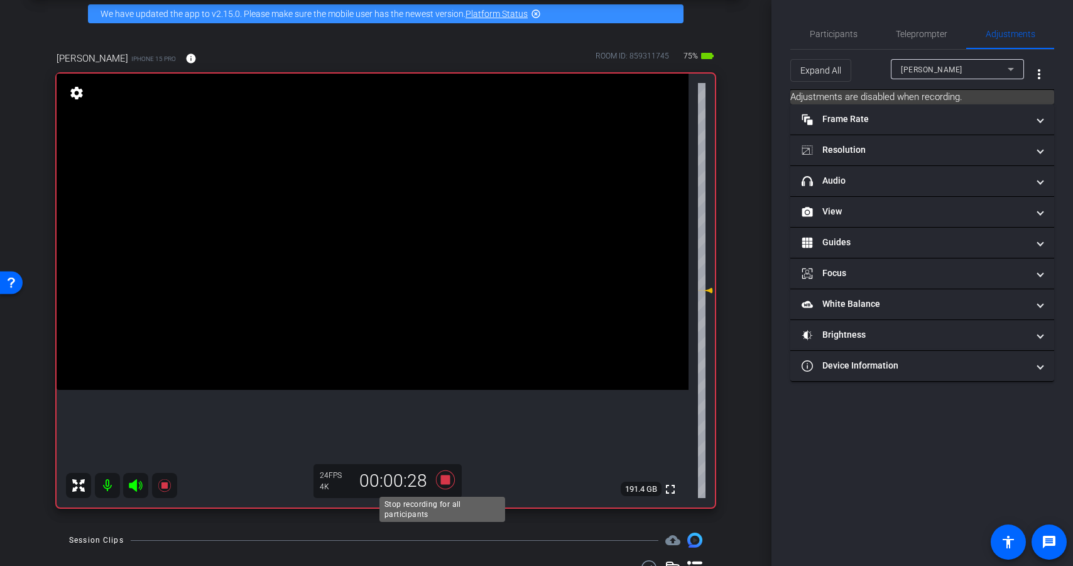
click at [444, 479] on icon at bounding box center [445, 479] width 19 height 19
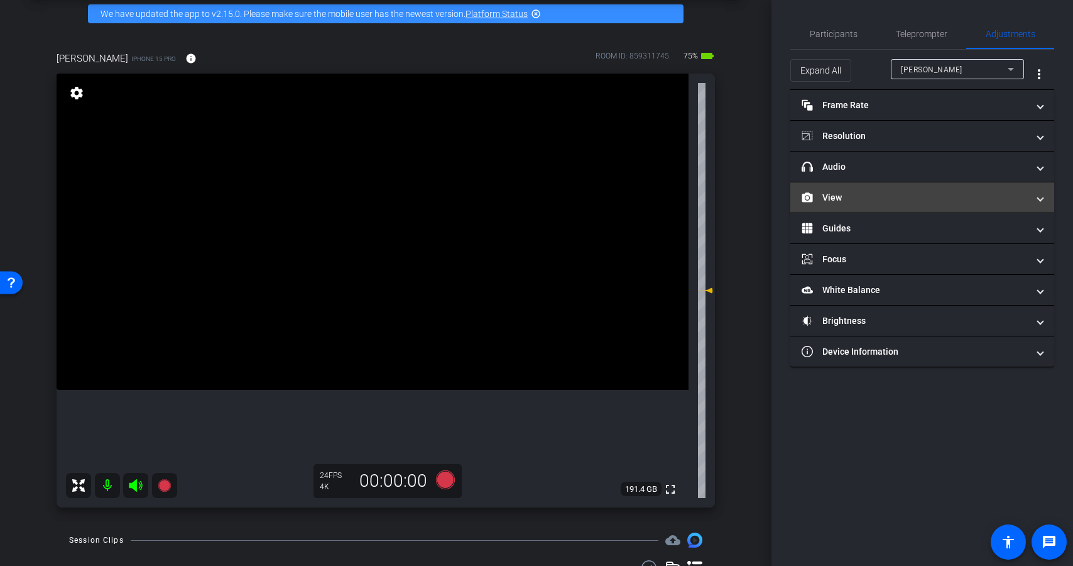
click at [890, 199] on mat-panel-title "View" at bounding box center [915, 197] width 226 height 13
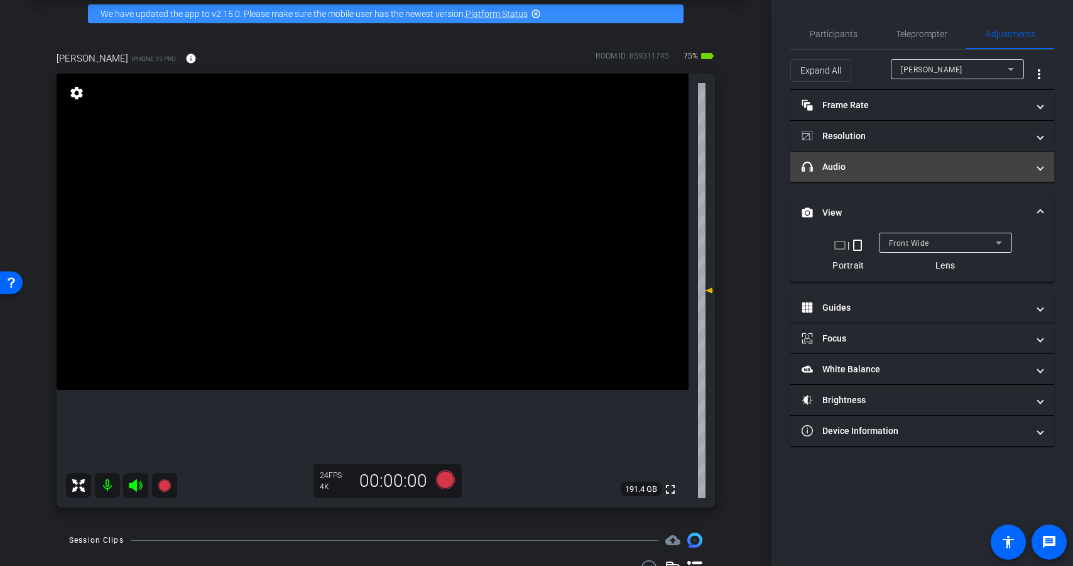
click at [896, 165] on mat-panel-title "headphone icon Audio" at bounding box center [915, 166] width 226 height 13
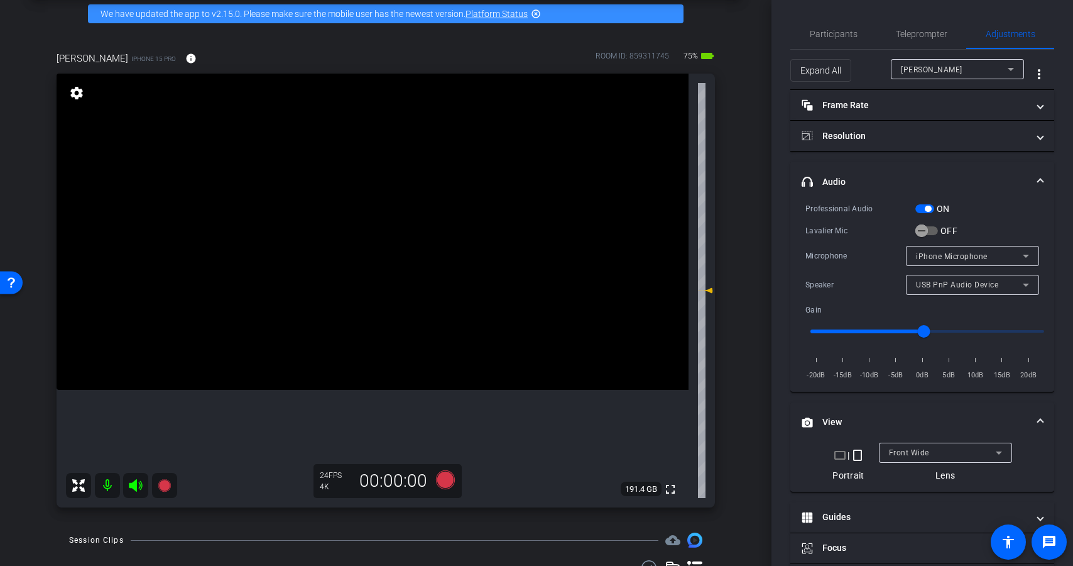
click at [926, 210] on span "button" at bounding box center [928, 208] width 6 height 6
click at [926, 35] on span "Teleprompter" at bounding box center [922, 34] width 52 height 9
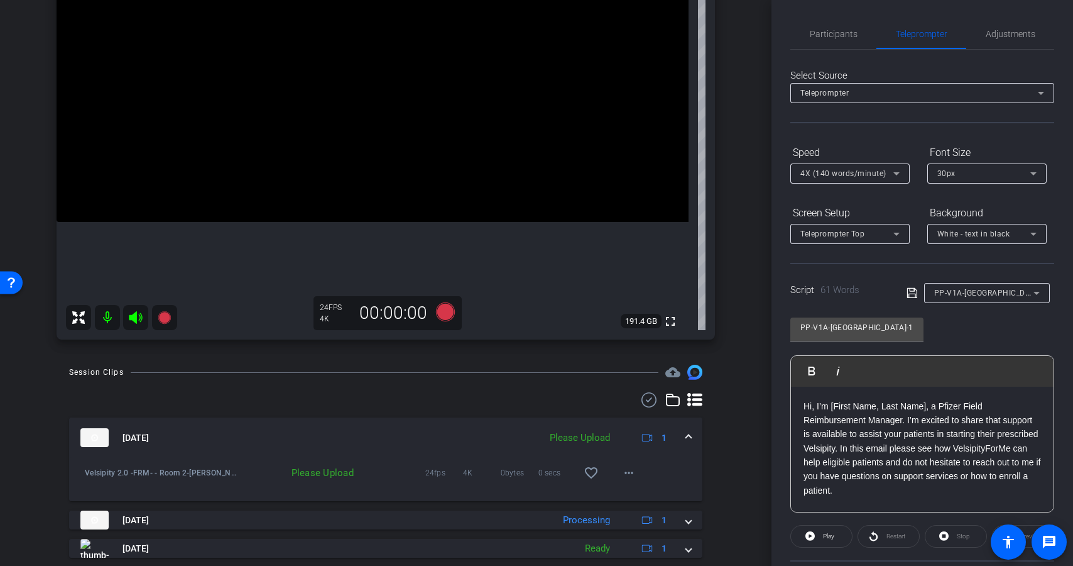
scroll to position [266, 0]
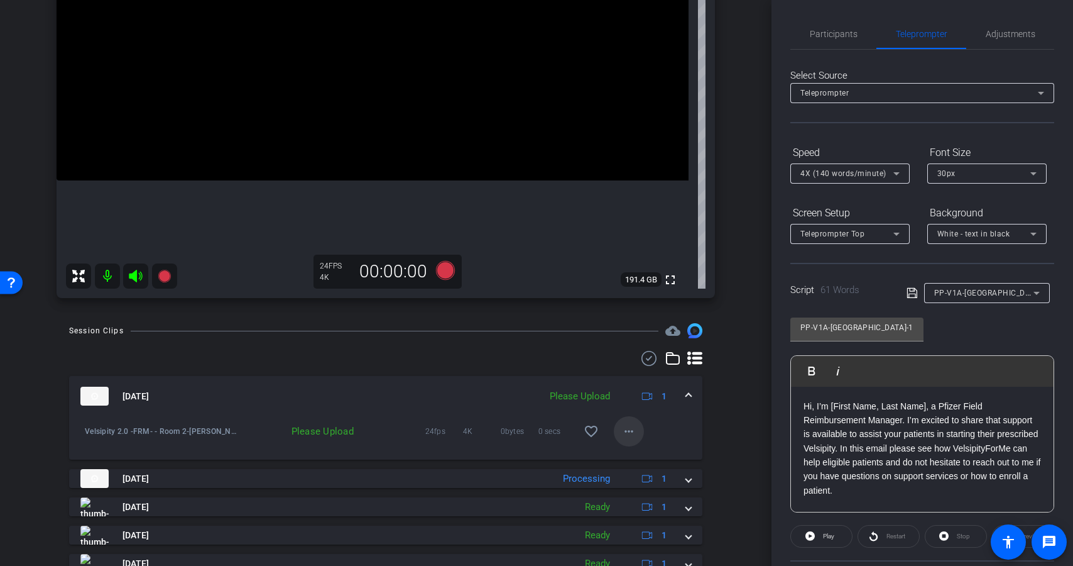
click at [627, 435] on mat-icon "more_horiz" at bounding box center [628, 431] width 15 height 15
click at [651, 459] on span "Upload" at bounding box center [643, 457] width 50 height 15
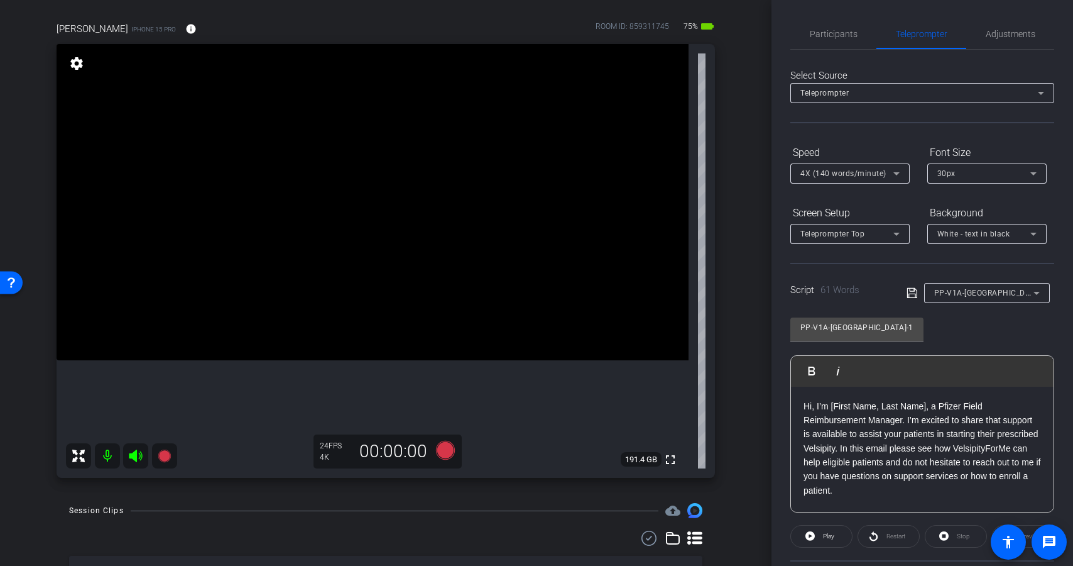
scroll to position [86, 0]
click at [1000, 38] on span "Adjustments" at bounding box center [1011, 34] width 50 height 9
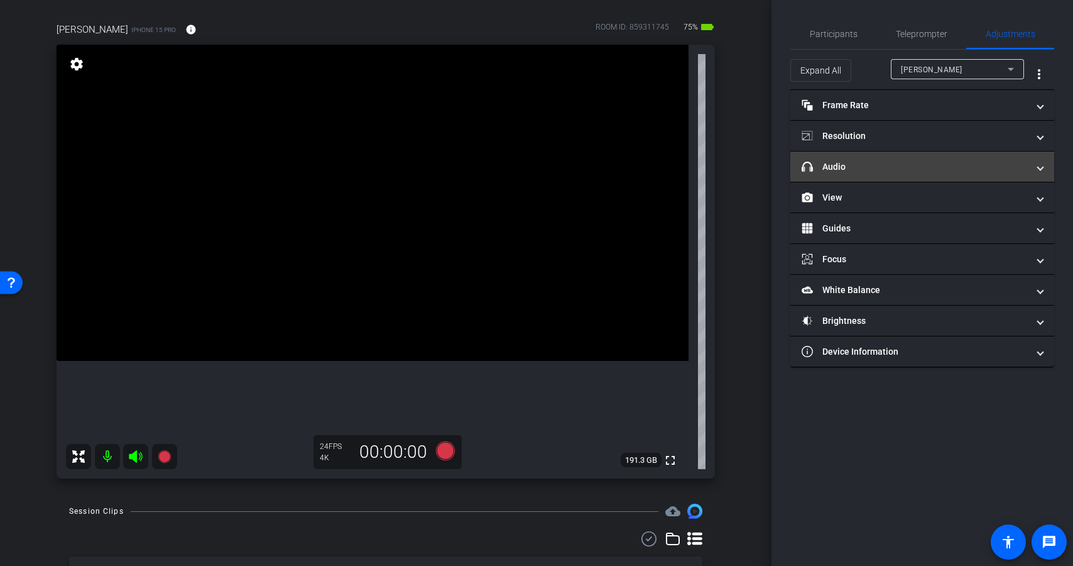
click at [899, 167] on mat-panel-title "headphone icon Audio" at bounding box center [915, 166] width 226 height 13
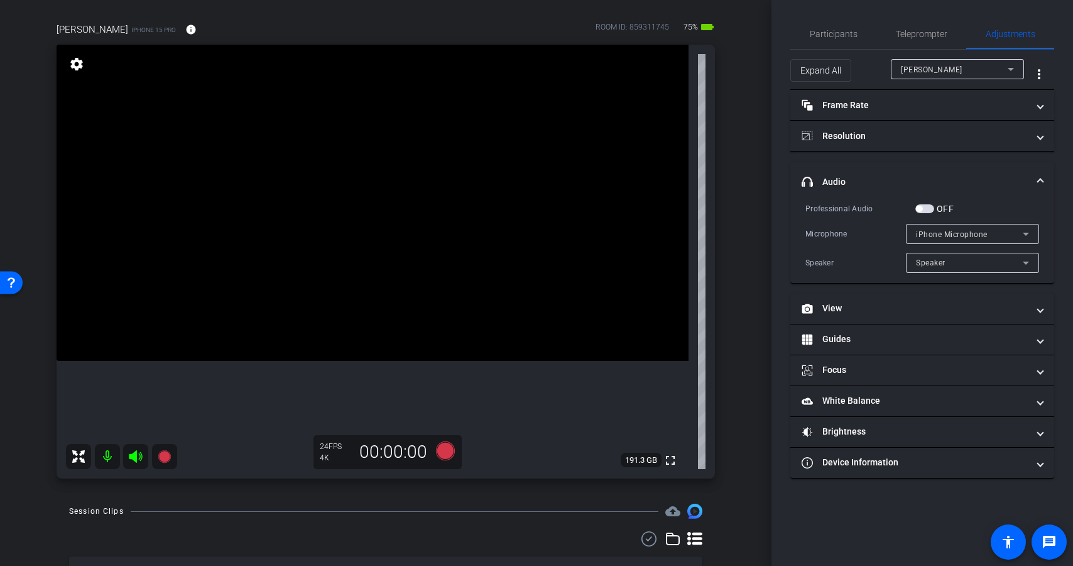
click at [927, 206] on span "button" at bounding box center [924, 208] width 19 height 9
click at [920, 33] on span "Teleprompter" at bounding box center [922, 34] width 52 height 9
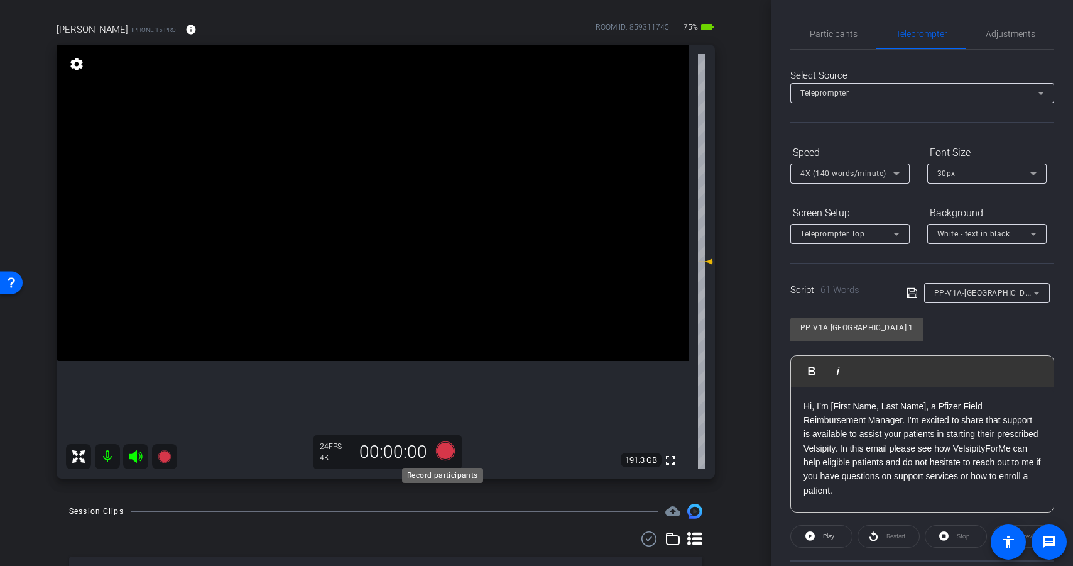
click at [445, 458] on icon at bounding box center [445, 450] width 30 height 23
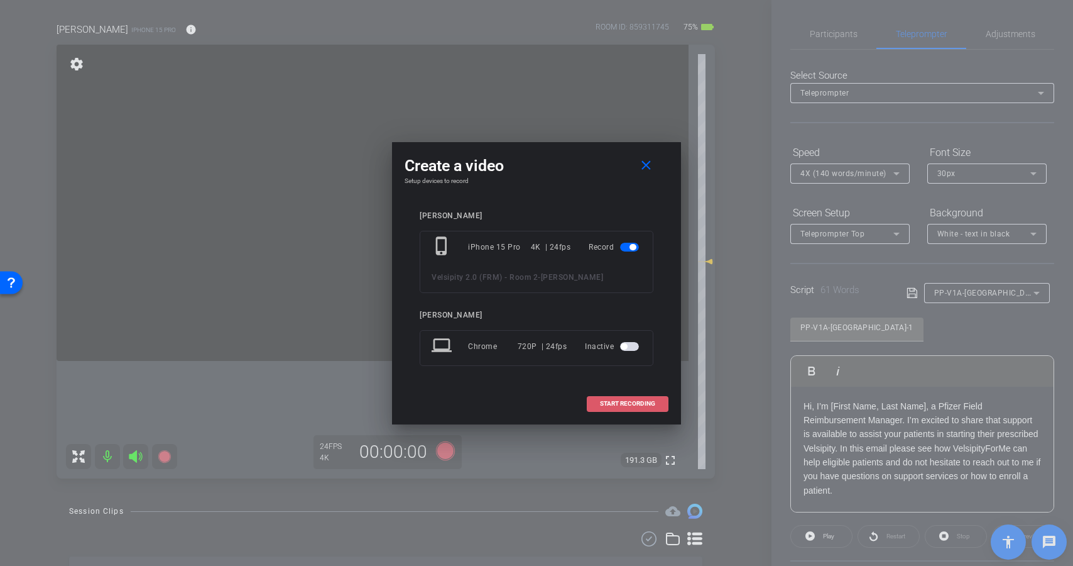
click at [618, 403] on span "START RECORDING" at bounding box center [627, 403] width 55 height 6
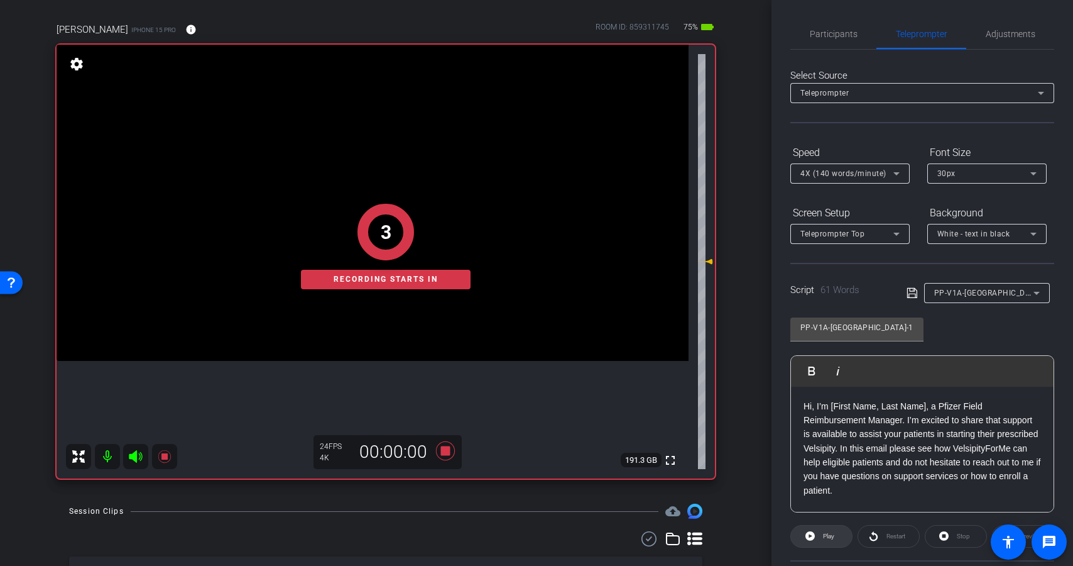
click at [823, 534] on span "Play" at bounding box center [828, 535] width 11 height 7
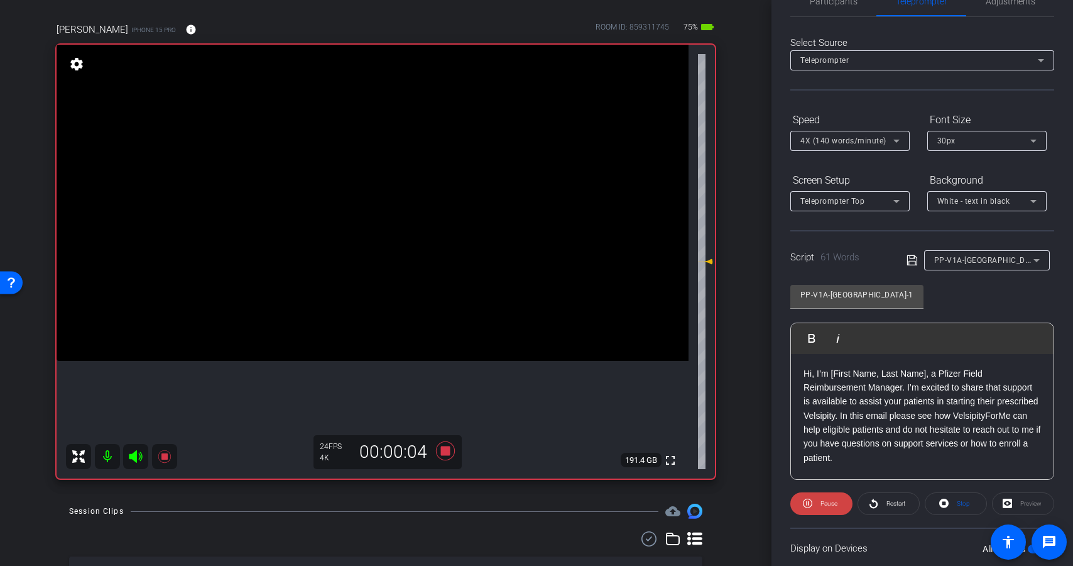
scroll to position [31, 0]
click at [448, 452] on icon at bounding box center [445, 450] width 30 height 23
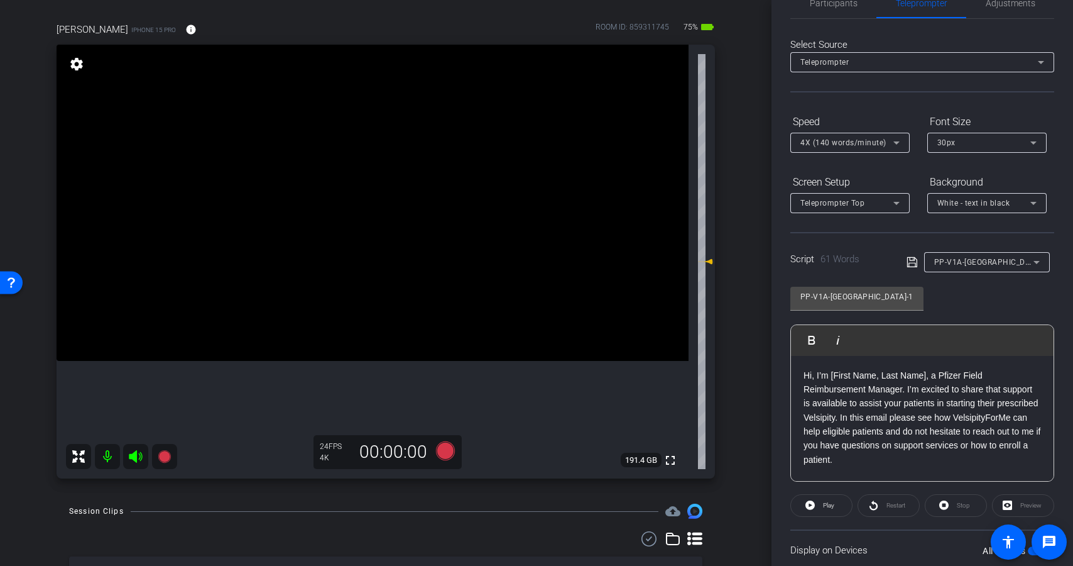
scroll to position [0, 0]
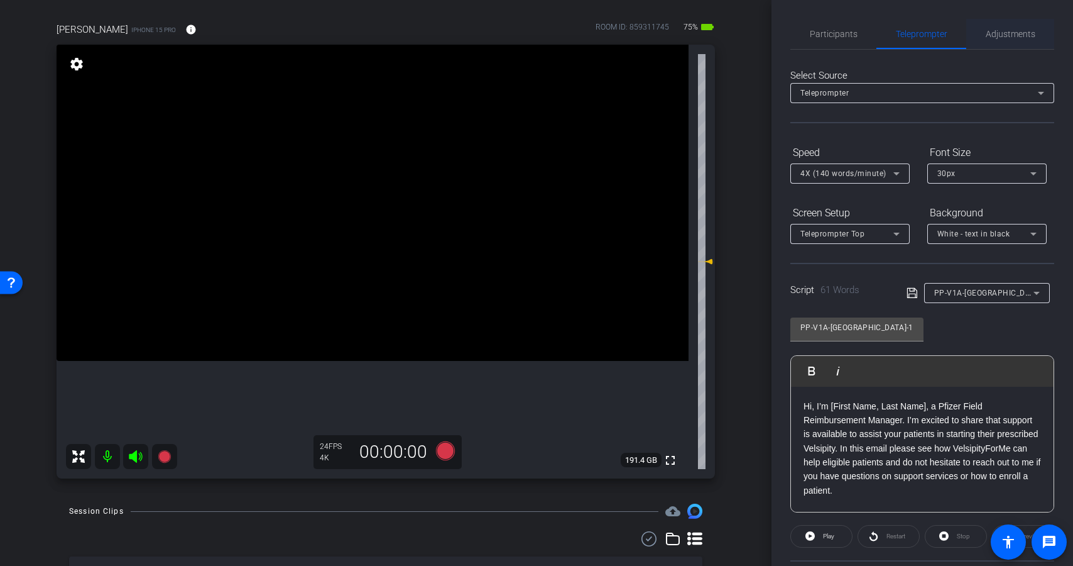
click at [1008, 31] on span "Adjustments" at bounding box center [1011, 34] width 50 height 9
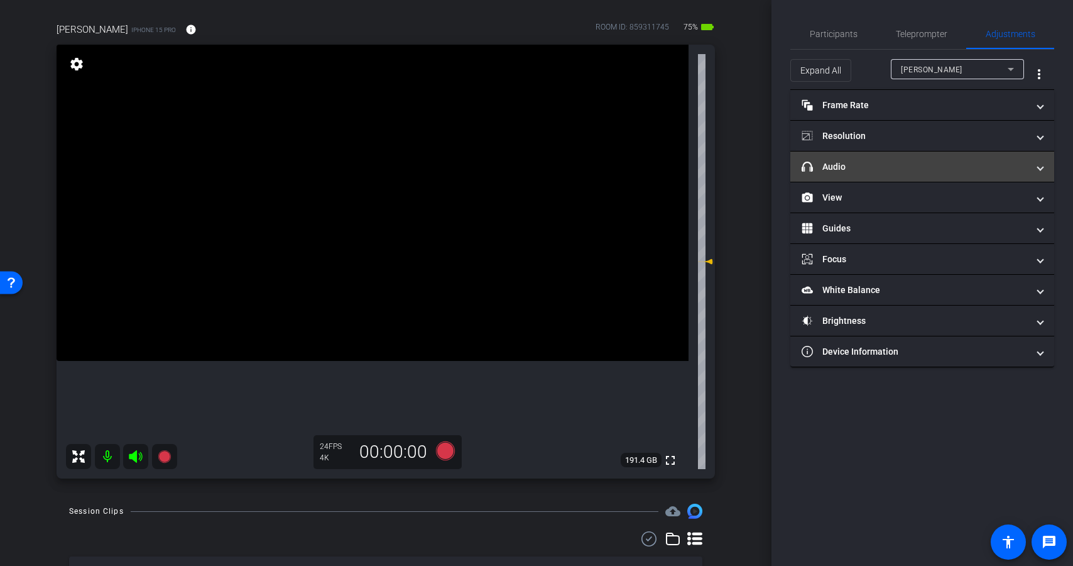
click at [922, 155] on mat-expansion-panel-header "headphone icon Audio" at bounding box center [922, 166] width 264 height 30
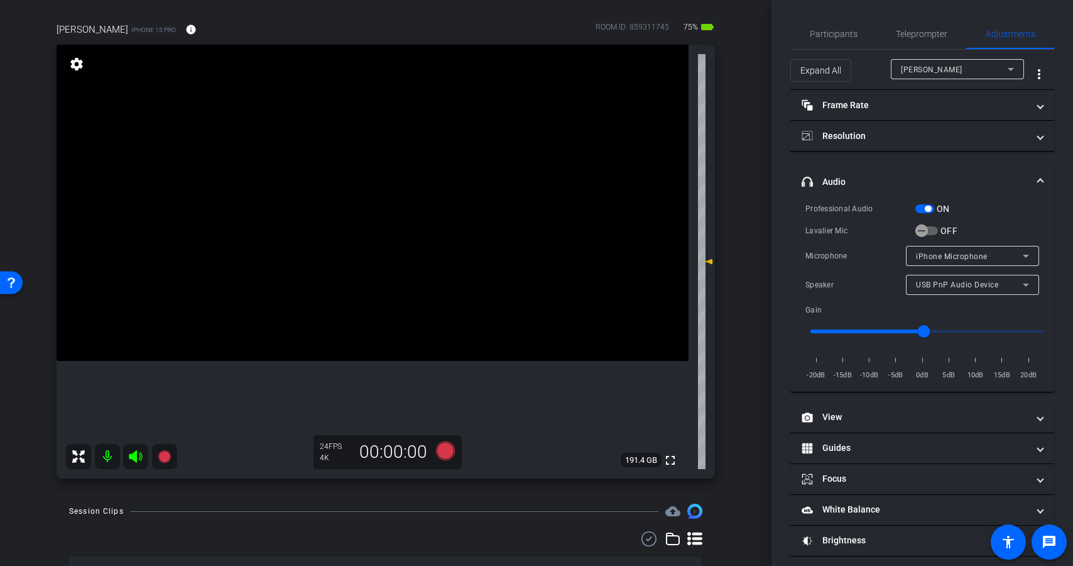
click at [924, 207] on span "button" at bounding box center [924, 208] width 19 height 9
click at [918, 30] on span "Teleprompter" at bounding box center [922, 34] width 52 height 9
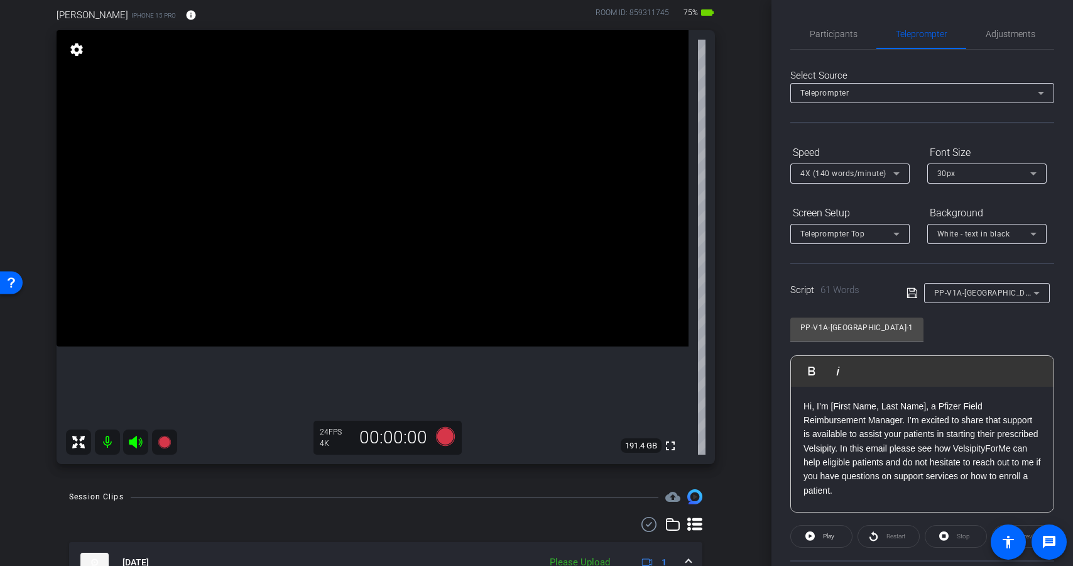
scroll to position [91, 0]
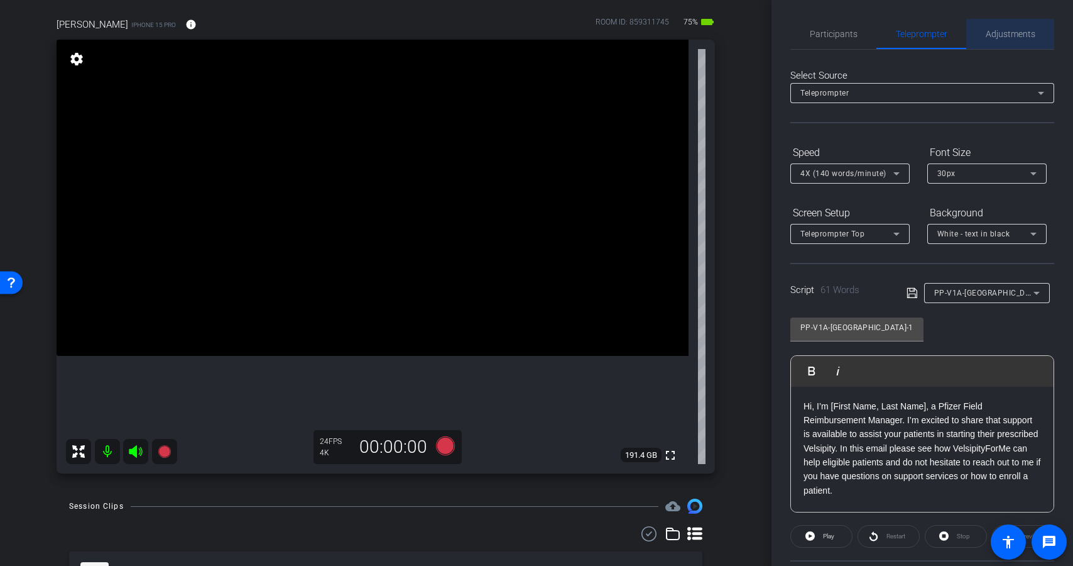
click at [1006, 40] on span "Adjustments" at bounding box center [1011, 34] width 50 height 30
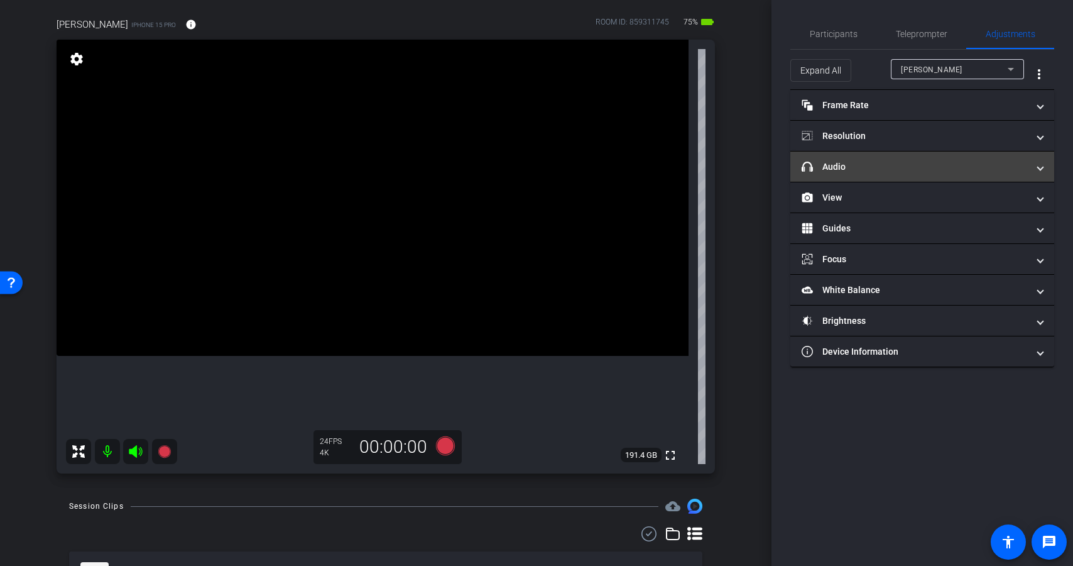
click at [941, 160] on mat-panel-title "headphone icon Audio" at bounding box center [915, 166] width 226 height 13
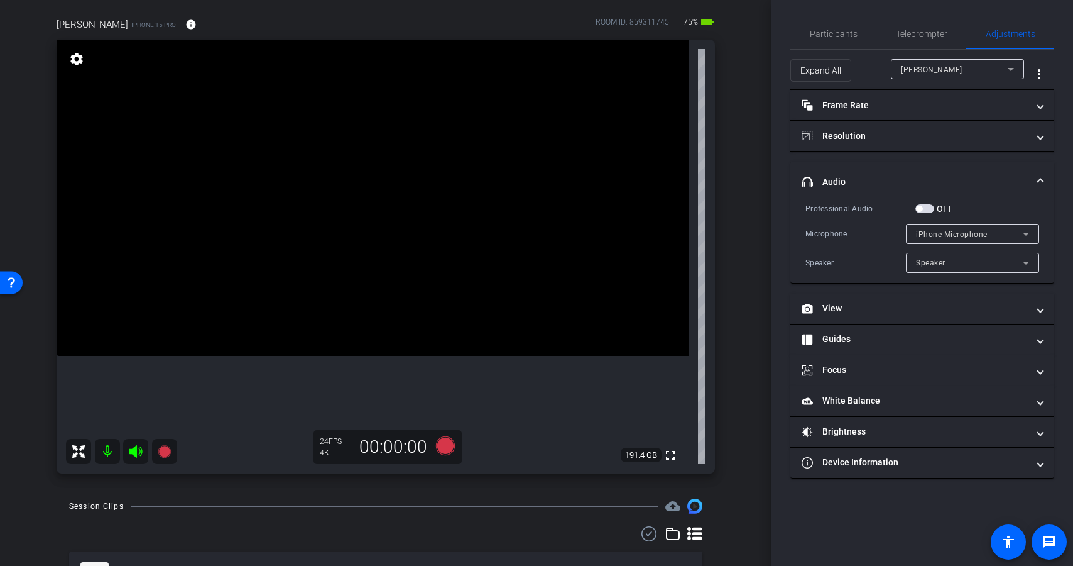
click at [928, 209] on span "button" at bounding box center [924, 208] width 19 height 9
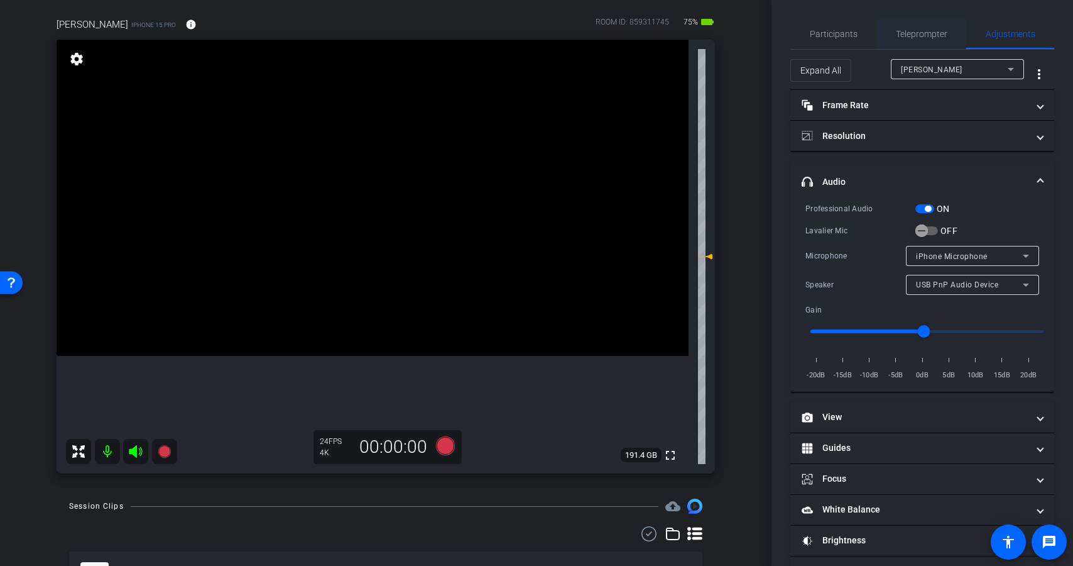
click at [936, 30] on span "Teleprompter" at bounding box center [922, 34] width 52 height 9
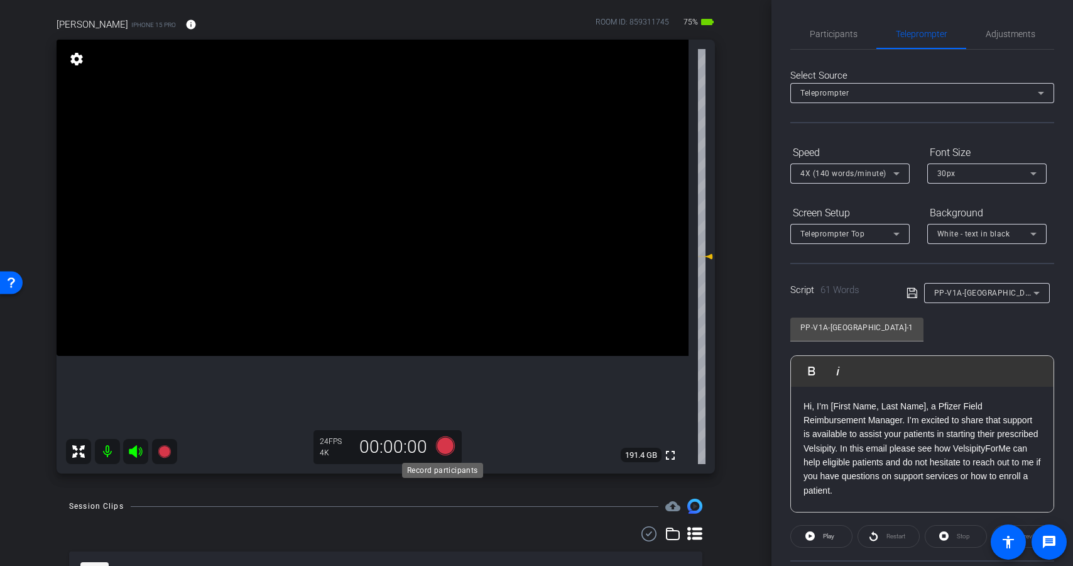
click at [442, 447] on icon at bounding box center [445, 445] width 19 height 19
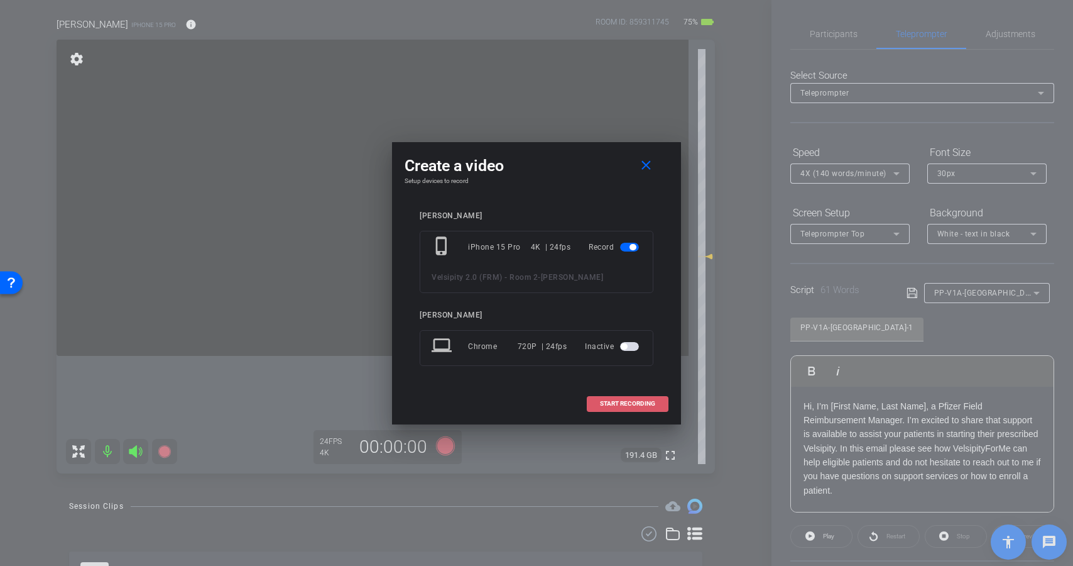
click at [609, 405] on span "START RECORDING" at bounding box center [627, 403] width 55 height 6
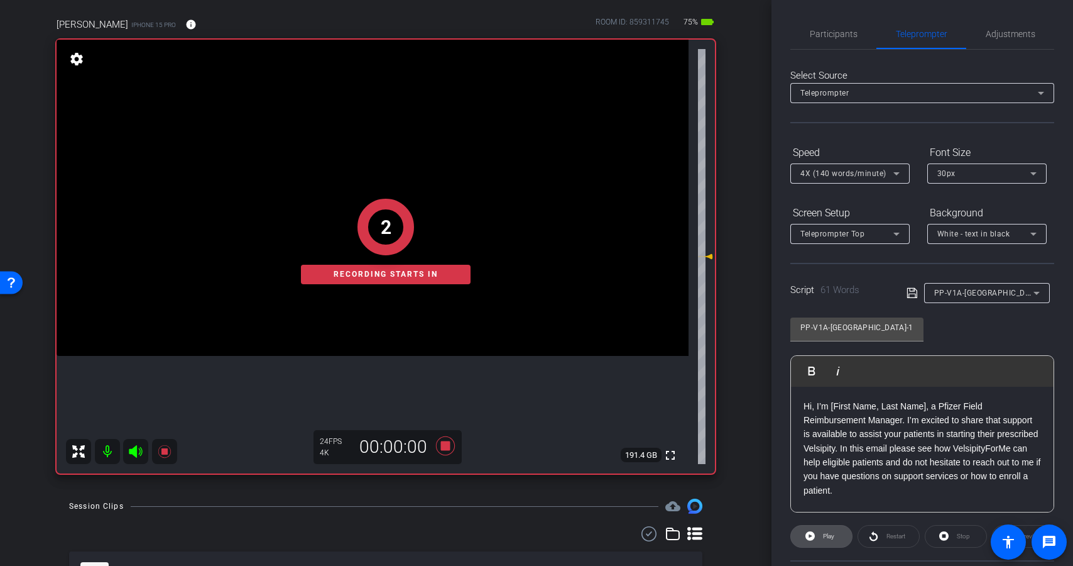
click at [820, 532] on span "Play" at bounding box center [827, 536] width 14 height 18
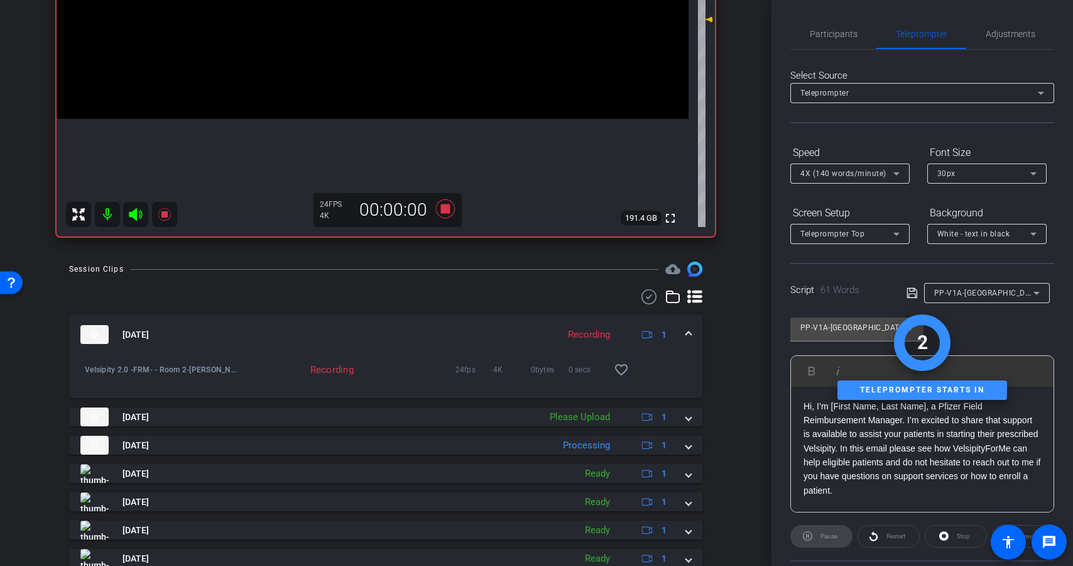
scroll to position [346, 0]
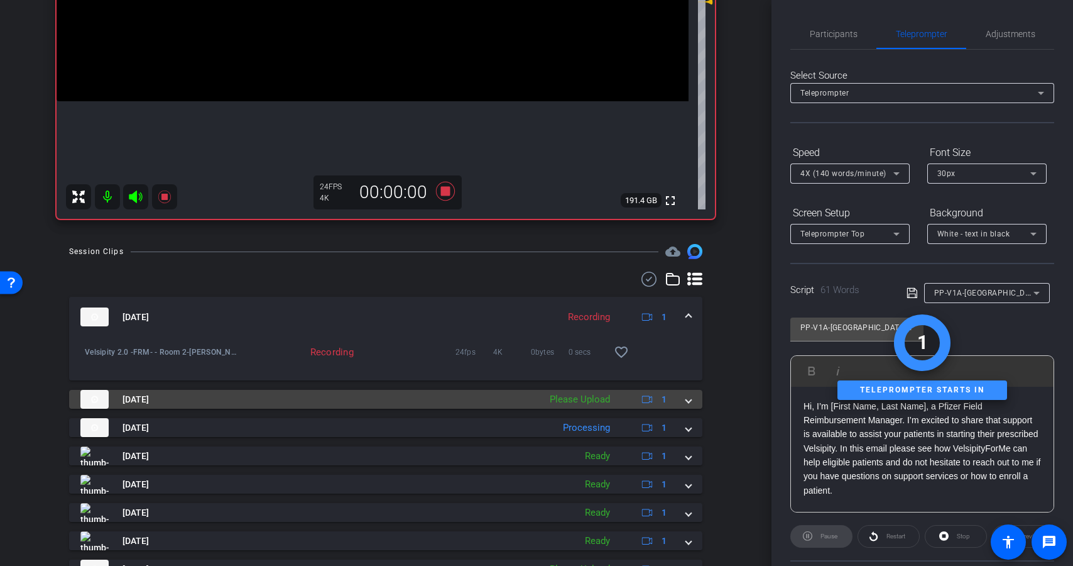
click at [597, 404] on div "Please Upload" at bounding box center [580, 399] width 73 height 14
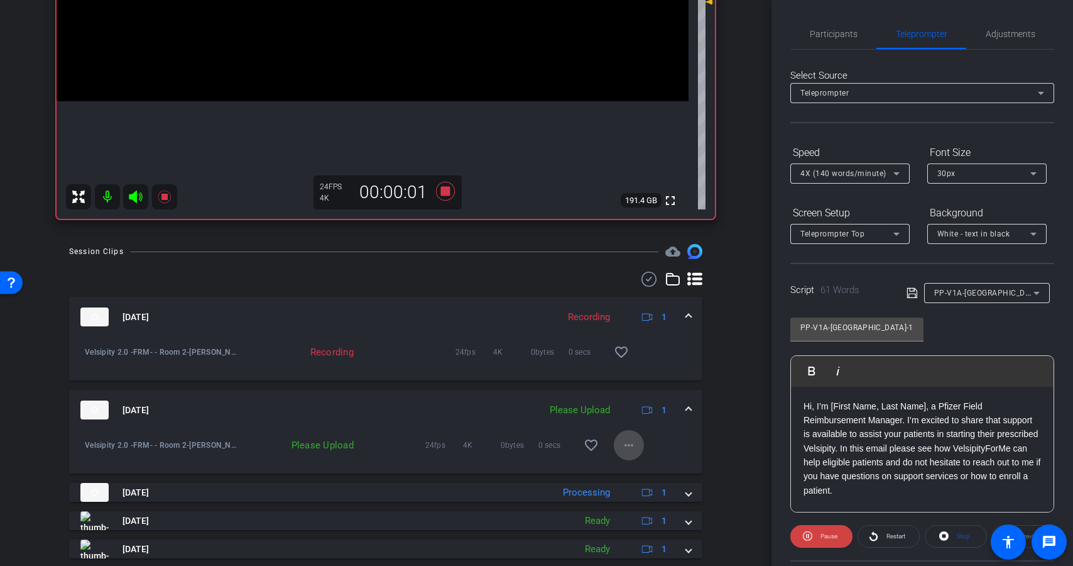
click at [621, 445] on mat-icon "more_horiz" at bounding box center [628, 444] width 15 height 15
click at [633, 471] on span "Upload" at bounding box center [643, 471] width 50 height 15
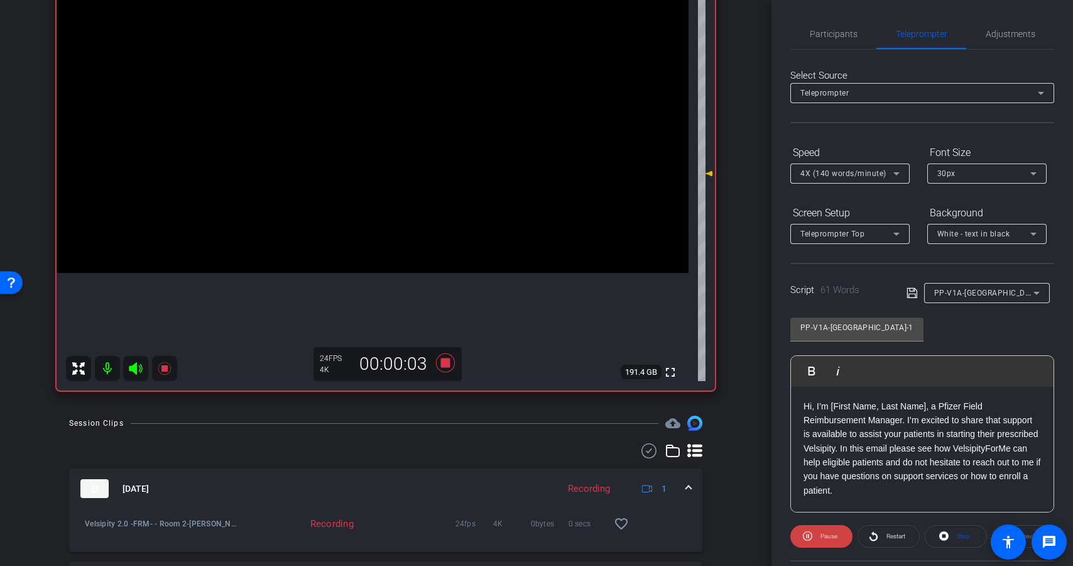
scroll to position [173, 0]
click at [447, 366] on icon at bounding box center [445, 364] width 30 height 23
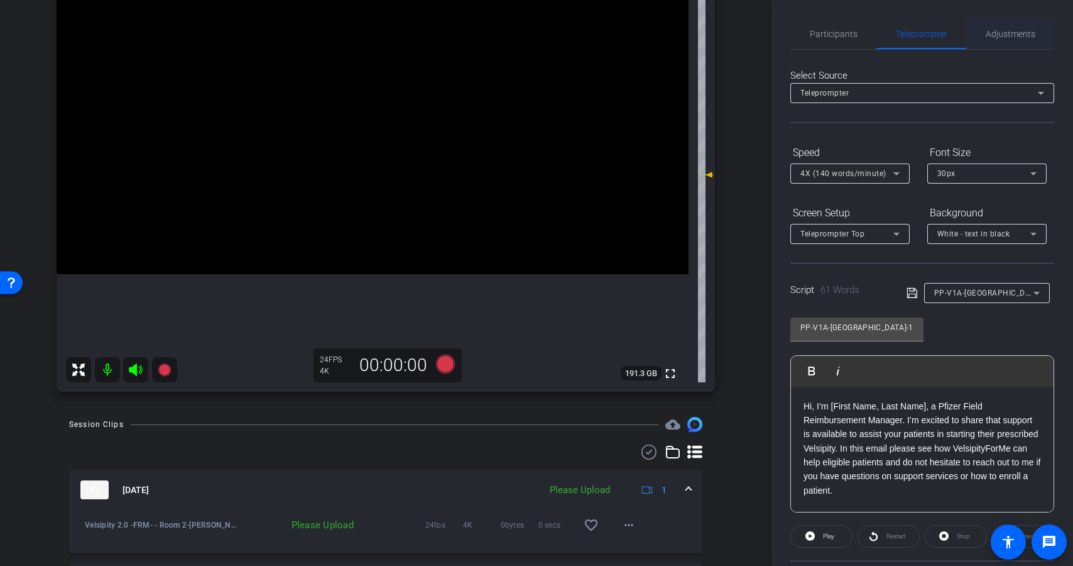
click at [1021, 35] on span "Adjustments" at bounding box center [1011, 34] width 50 height 9
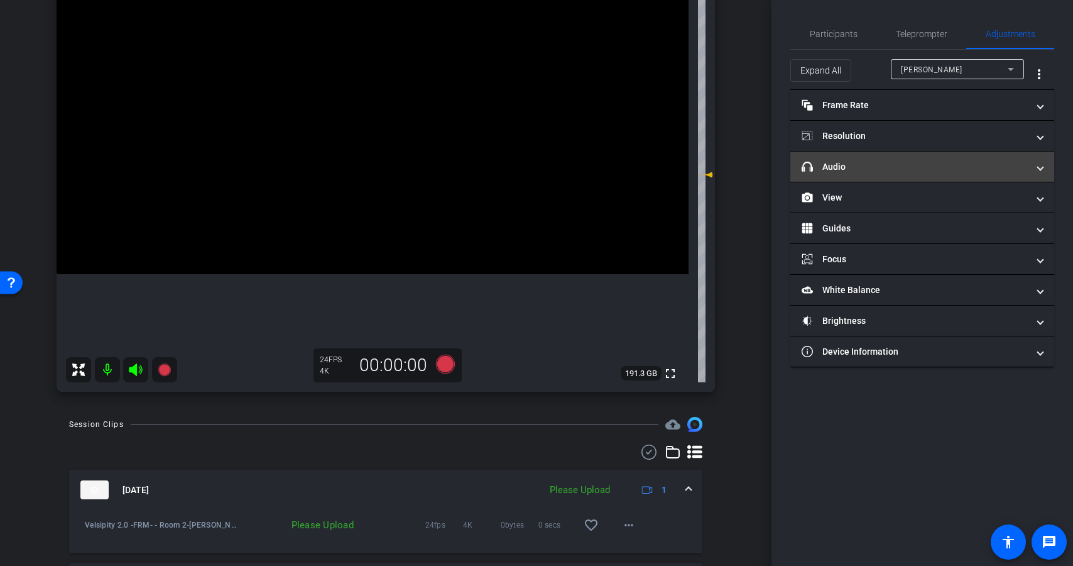
click at [920, 165] on mat-panel-title "headphone icon Audio" at bounding box center [915, 166] width 226 height 13
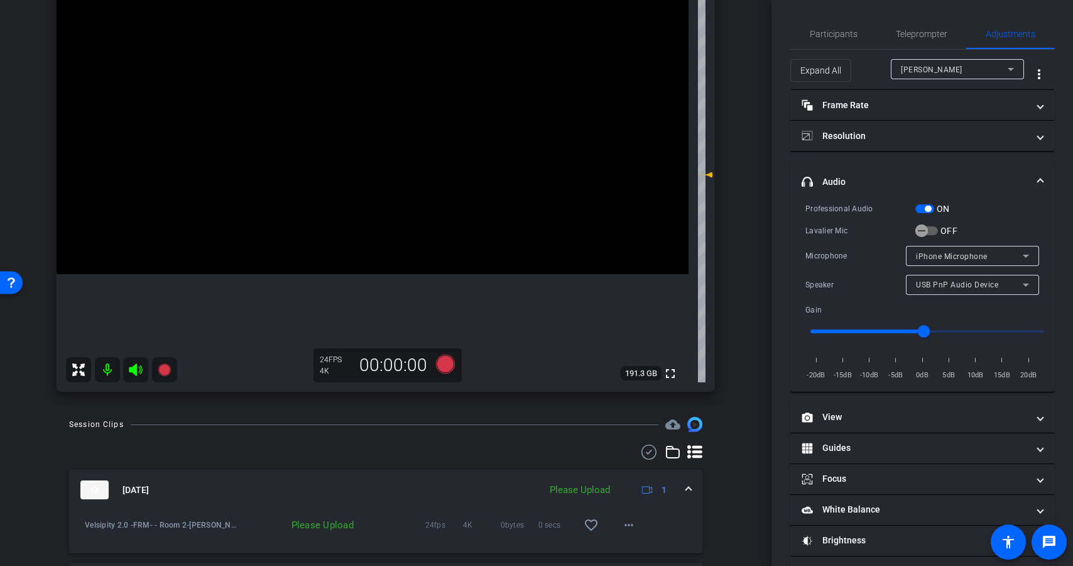
click at [926, 202] on div "ON" at bounding box center [932, 208] width 35 height 13
click at [919, 213] on div "ON" at bounding box center [932, 208] width 35 height 13
click at [923, 207] on span "button" at bounding box center [924, 208] width 19 height 9
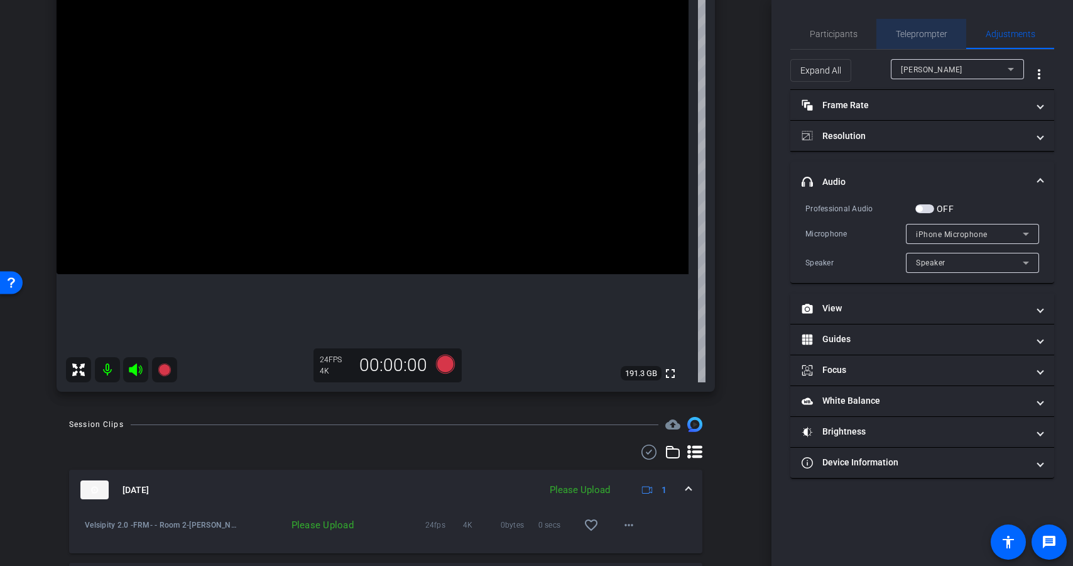
click at [918, 32] on span "Teleprompter" at bounding box center [922, 34] width 52 height 9
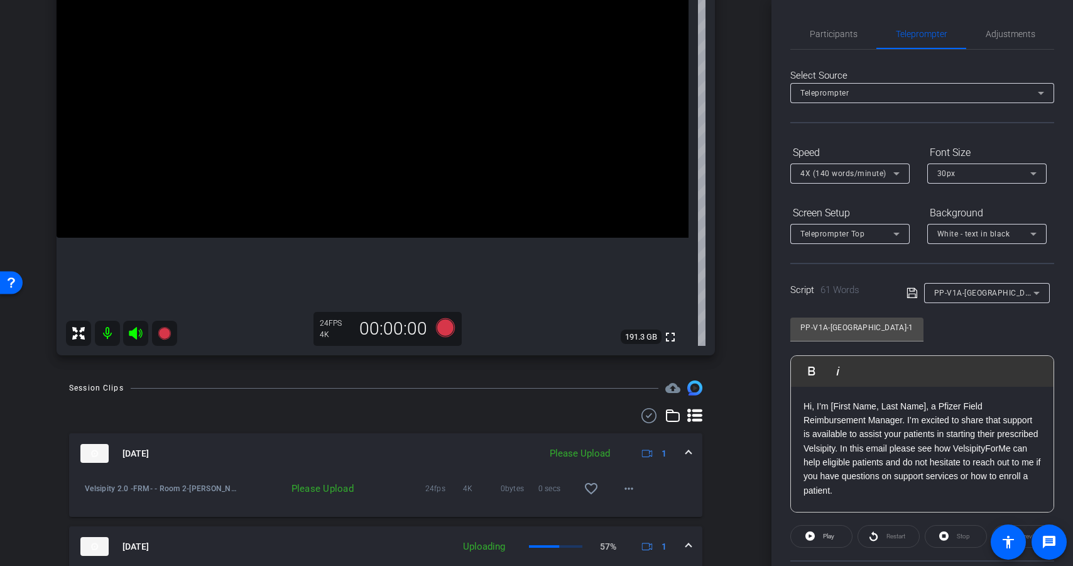
scroll to position [214, 0]
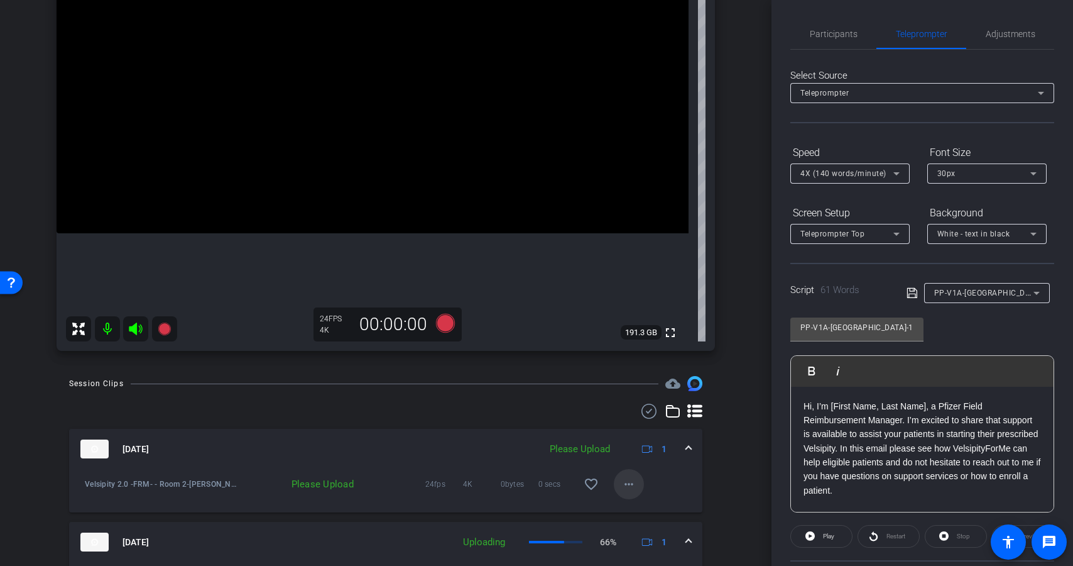
click at [628, 487] on mat-icon "more_horiz" at bounding box center [628, 483] width 15 height 15
click at [633, 509] on span "Upload" at bounding box center [643, 510] width 50 height 15
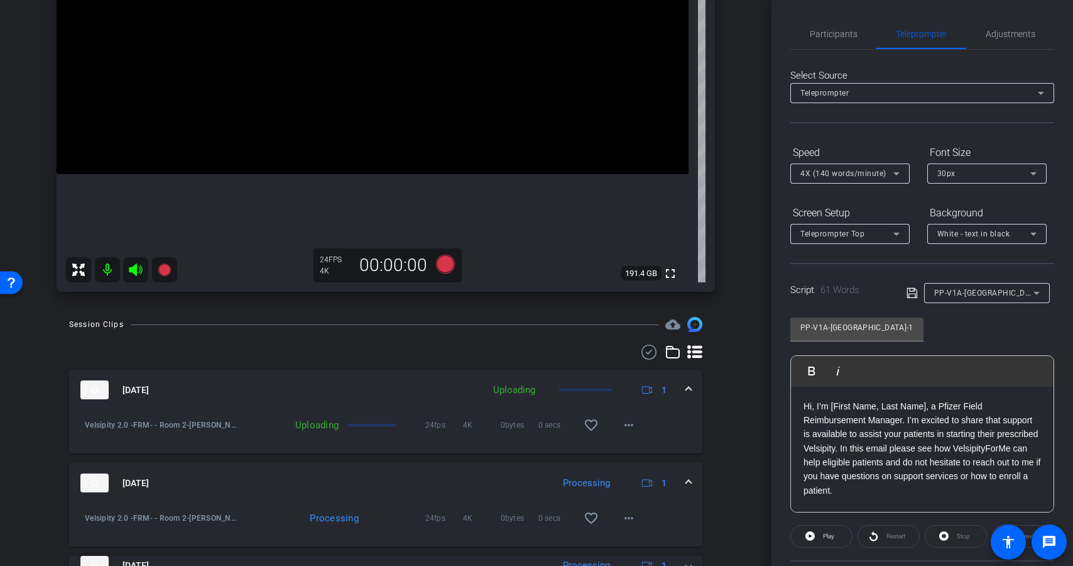
scroll to position [275, 0]
click at [623, 418] on mat-icon "more_horiz" at bounding box center [628, 422] width 15 height 15
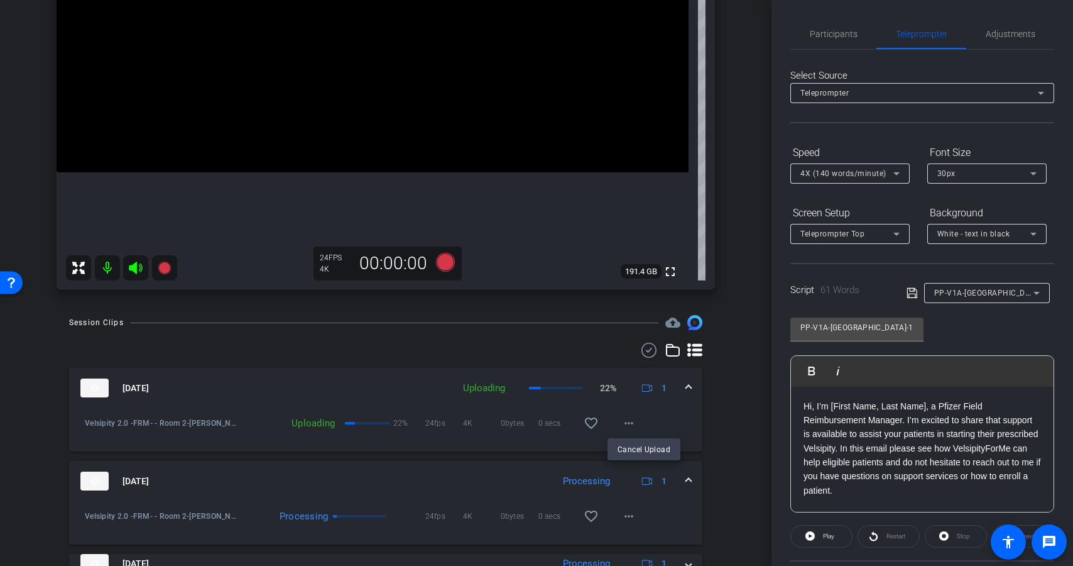
click at [622, 424] on div at bounding box center [536, 283] width 1073 height 566
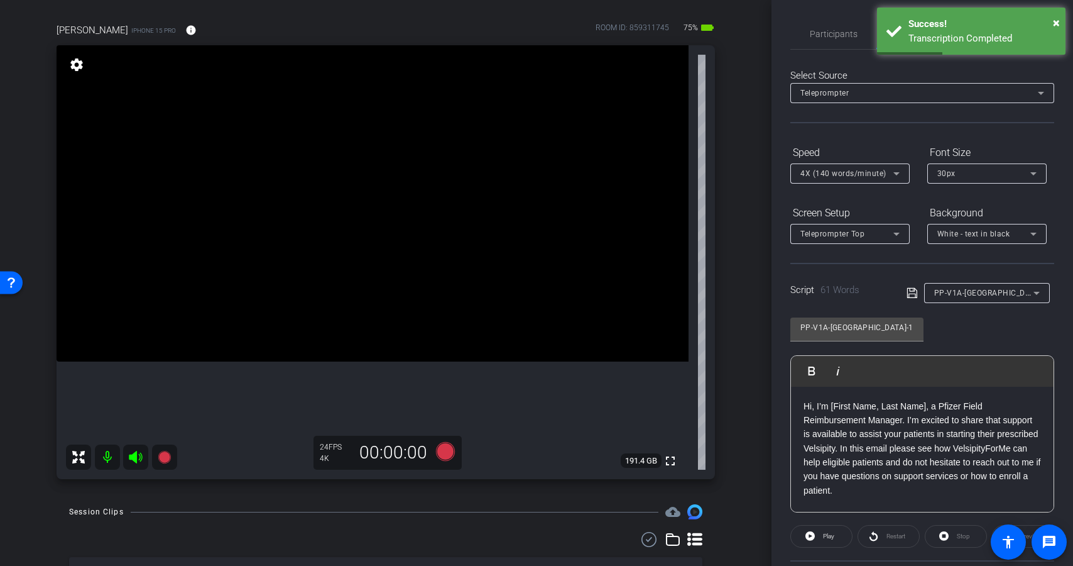
scroll to position [86, 0]
click at [1059, 21] on span "×" at bounding box center [1056, 22] width 7 height 15
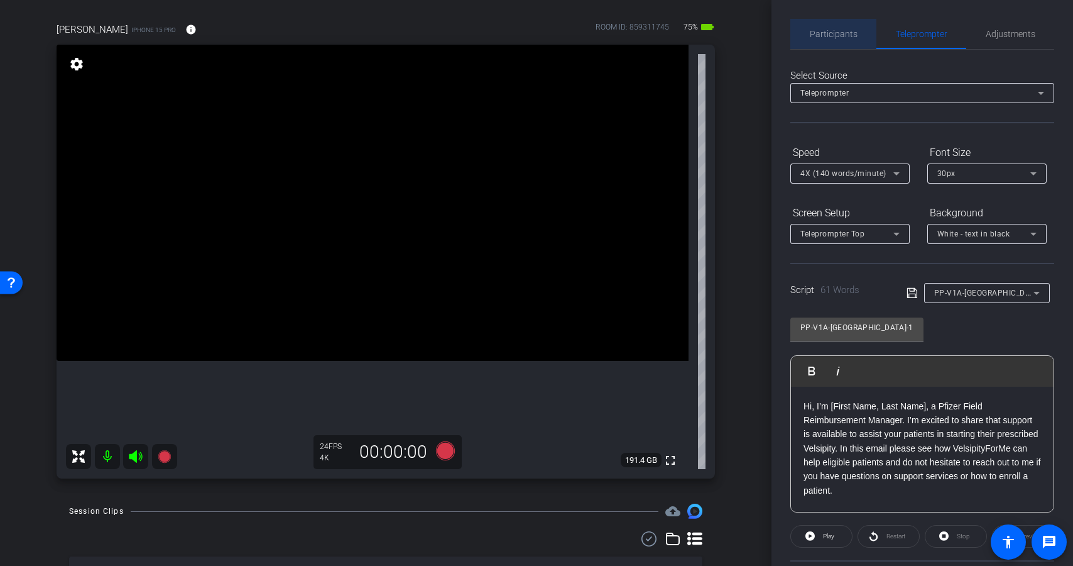
click at [835, 37] on span "Participants" at bounding box center [834, 34] width 48 height 9
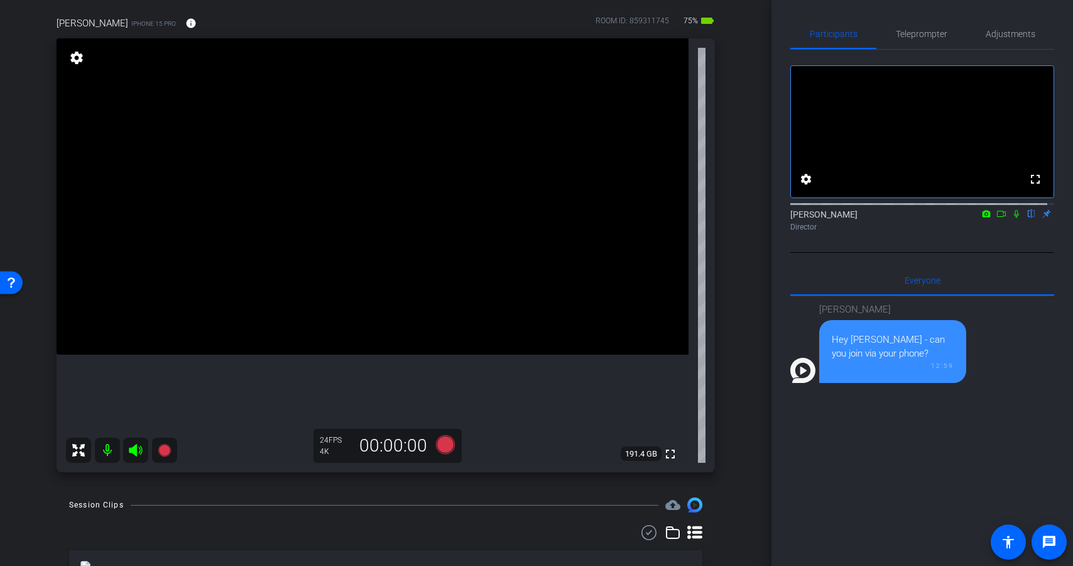
scroll to position [89, 0]
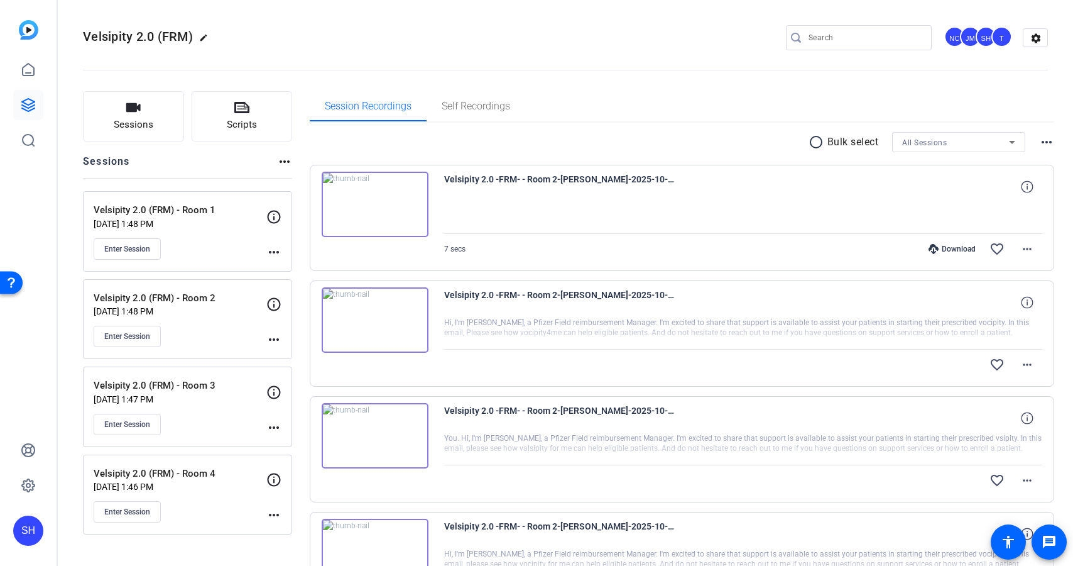
click at [951, 246] on div "Download" at bounding box center [952, 249] width 60 height 10
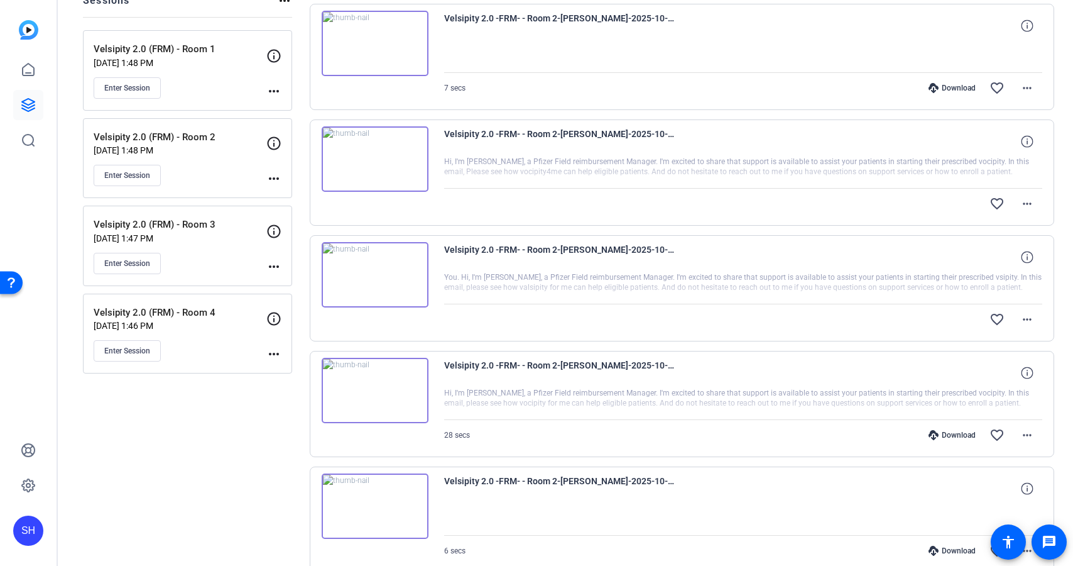
scroll to position [165, 0]
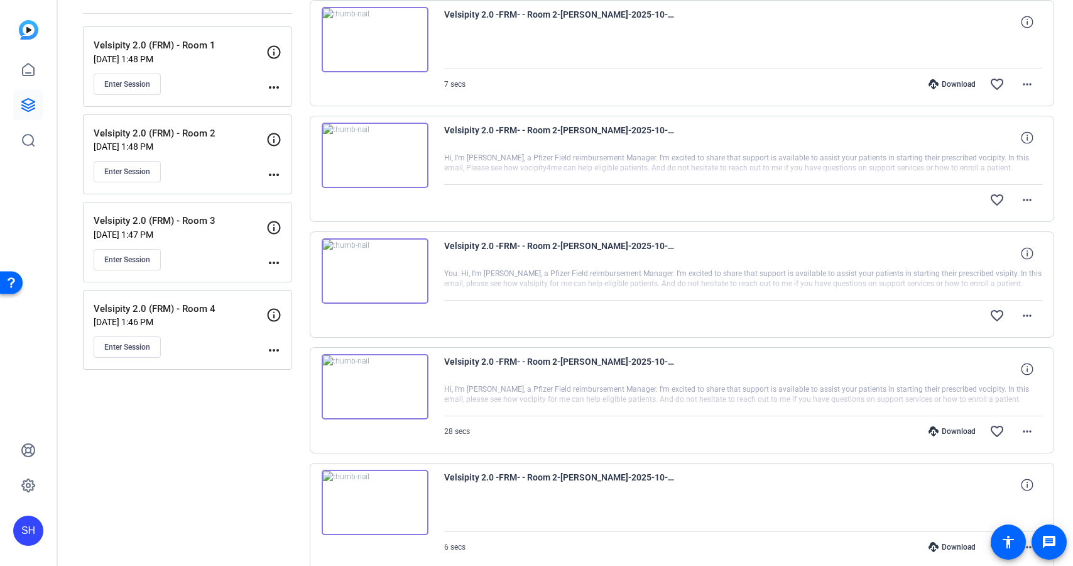
click at [954, 432] on div "Download" at bounding box center [952, 431] width 60 height 10
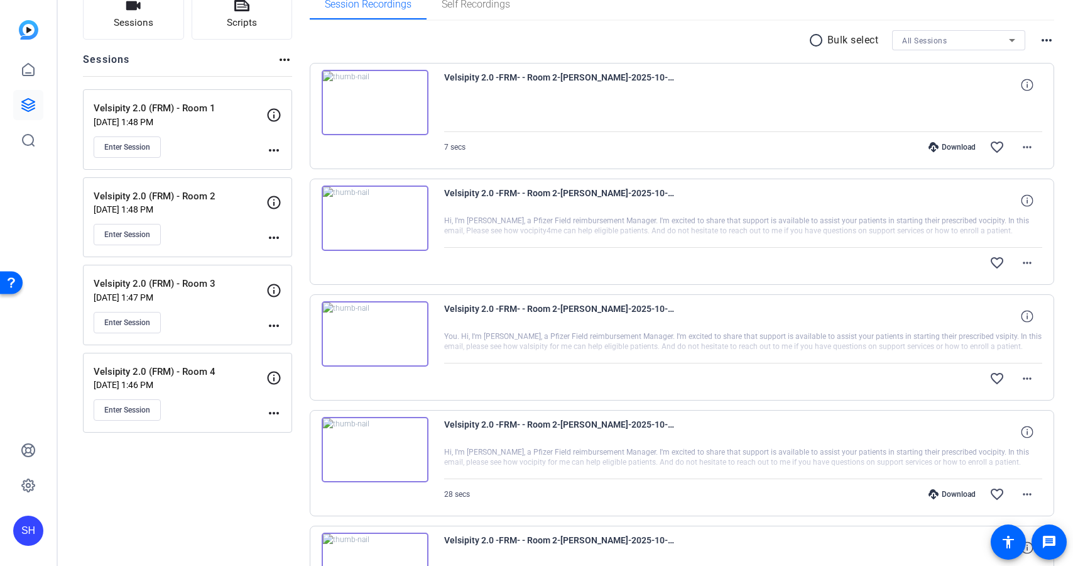
scroll to position [130, 0]
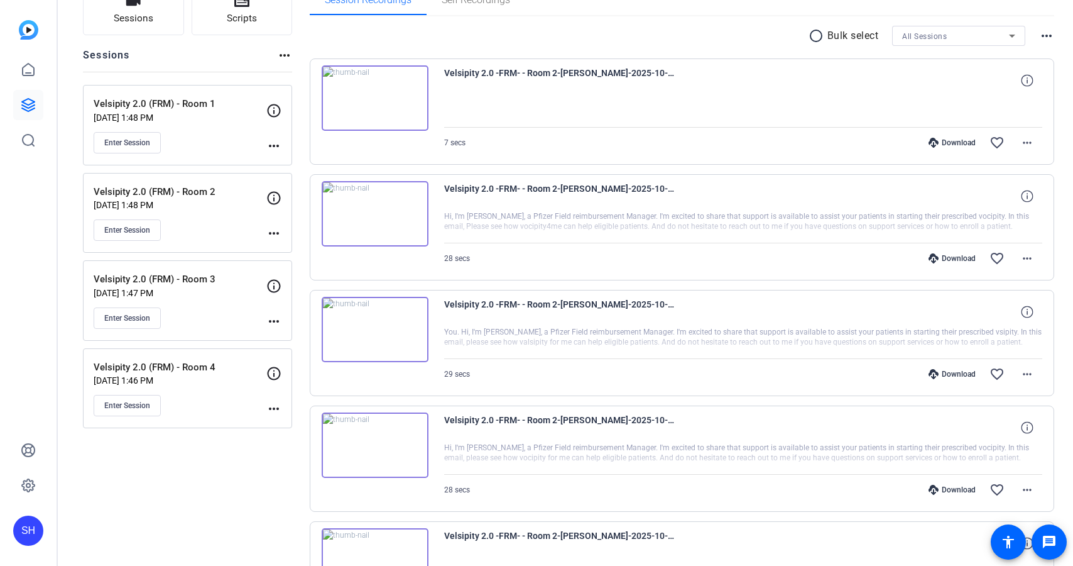
scroll to position [112, 0]
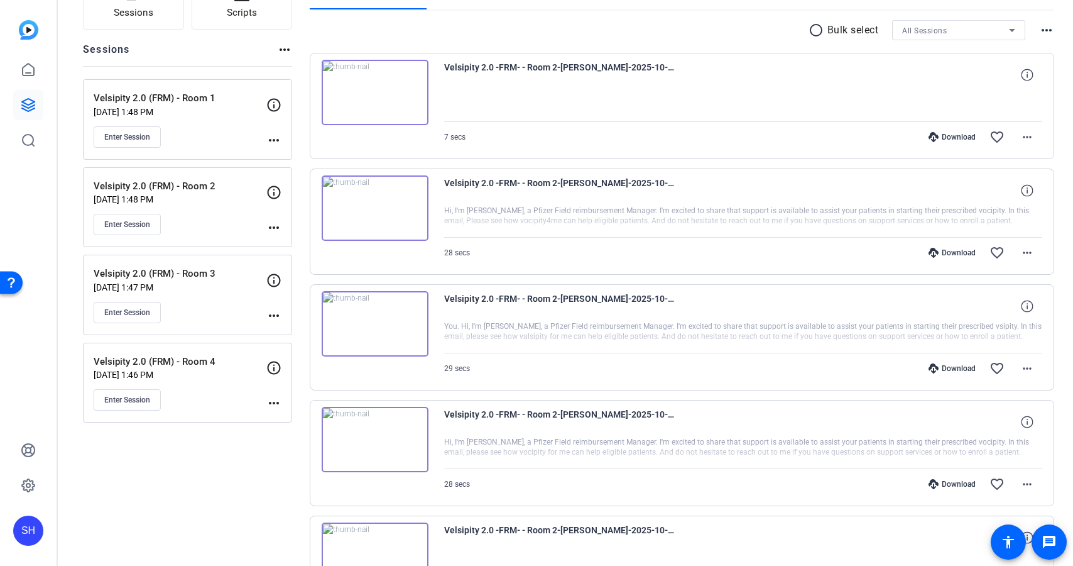
click at [949, 368] on div "Download" at bounding box center [952, 368] width 60 height 10
click at [956, 255] on div "Download" at bounding box center [952, 253] width 60 height 10
